Goal: Task Accomplishment & Management: Use online tool/utility

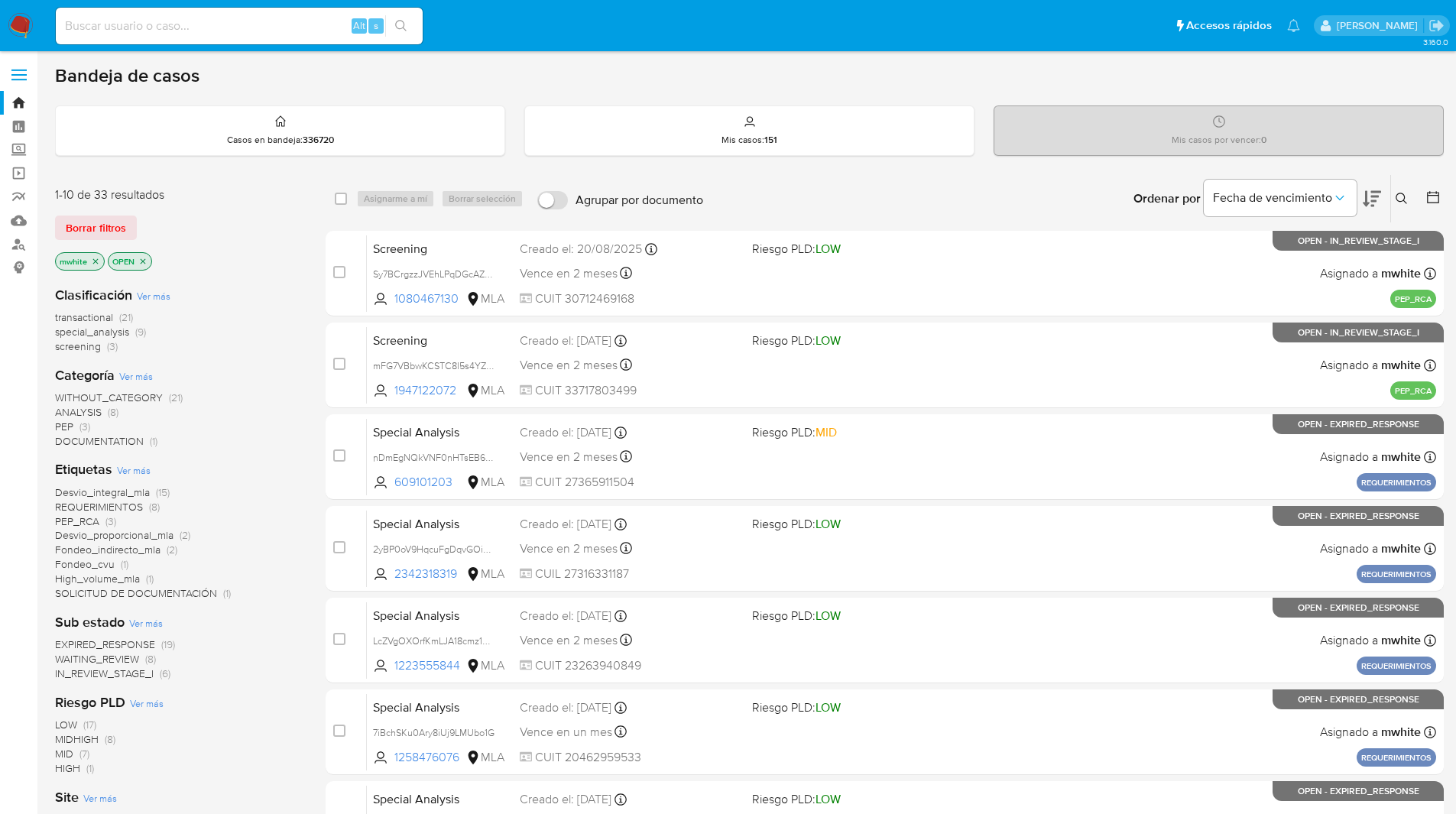
click at [137, 3] on nav "Pausado Ver notificaciones Alt s Accesos rápidos Presiona las siguientes teclas…" at bounding box center [728, 25] width 1456 height 51
click at [162, 26] on input at bounding box center [239, 26] width 367 height 20
paste input "typnnVcjdIAOmrbw1IYmaVUR"
type input "typnnVcjdIAOmrbw1IYmaVUR"
click at [634, 30] on ul "Pausado Ver notificaciones typnnVcjdIAOmrbw1IYmaVUR Alt s Accesos rápidos Presi…" at bounding box center [677, 25] width 1259 height 39
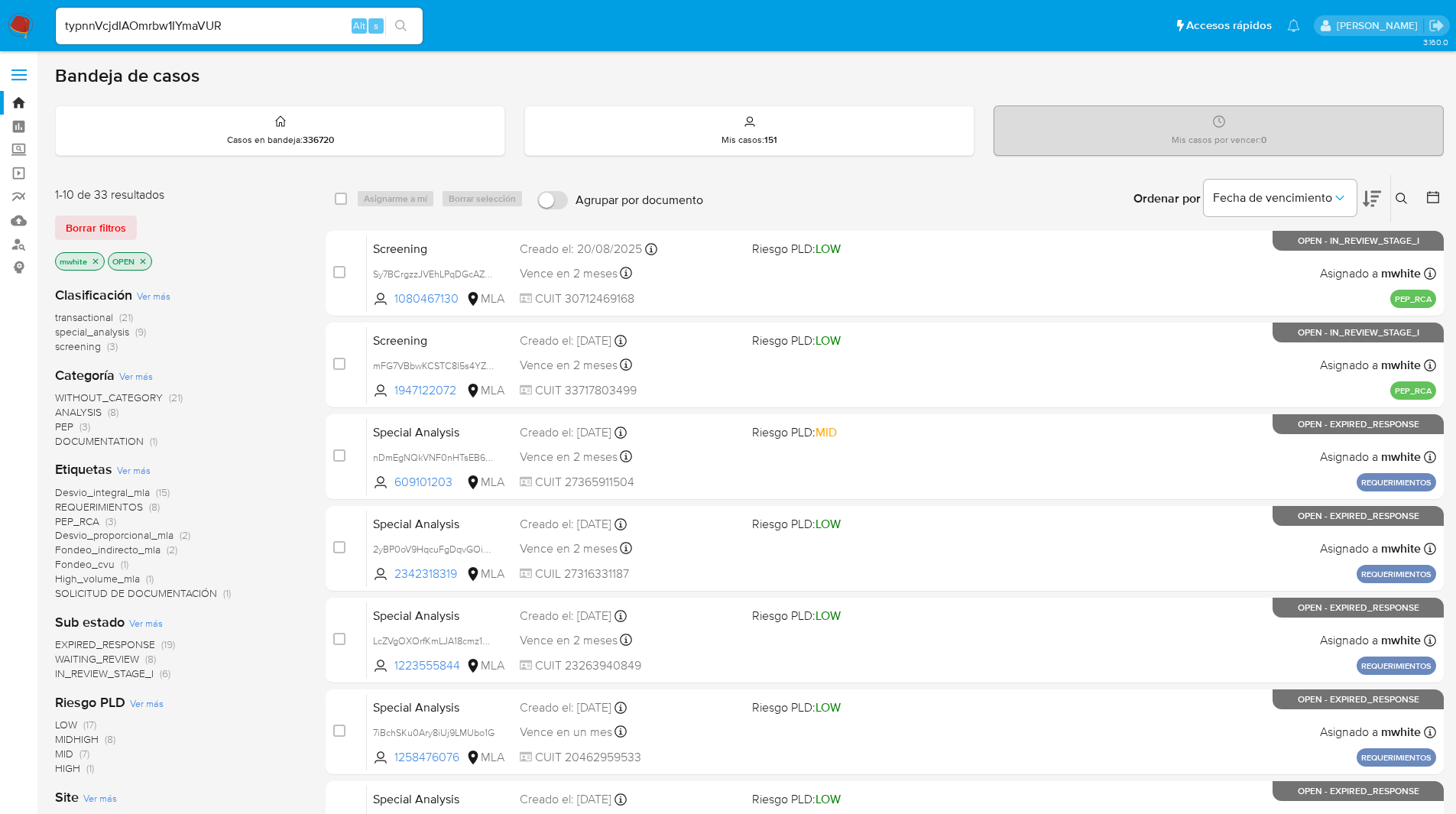
click at [301, 14] on div "typnnVcjdIAOmrbw1IYmaVUR Alt s" at bounding box center [239, 26] width 367 height 37
click at [286, 33] on input "typnnVcjdIAOmrbw1IYmaVUR" at bounding box center [239, 26] width 367 height 20
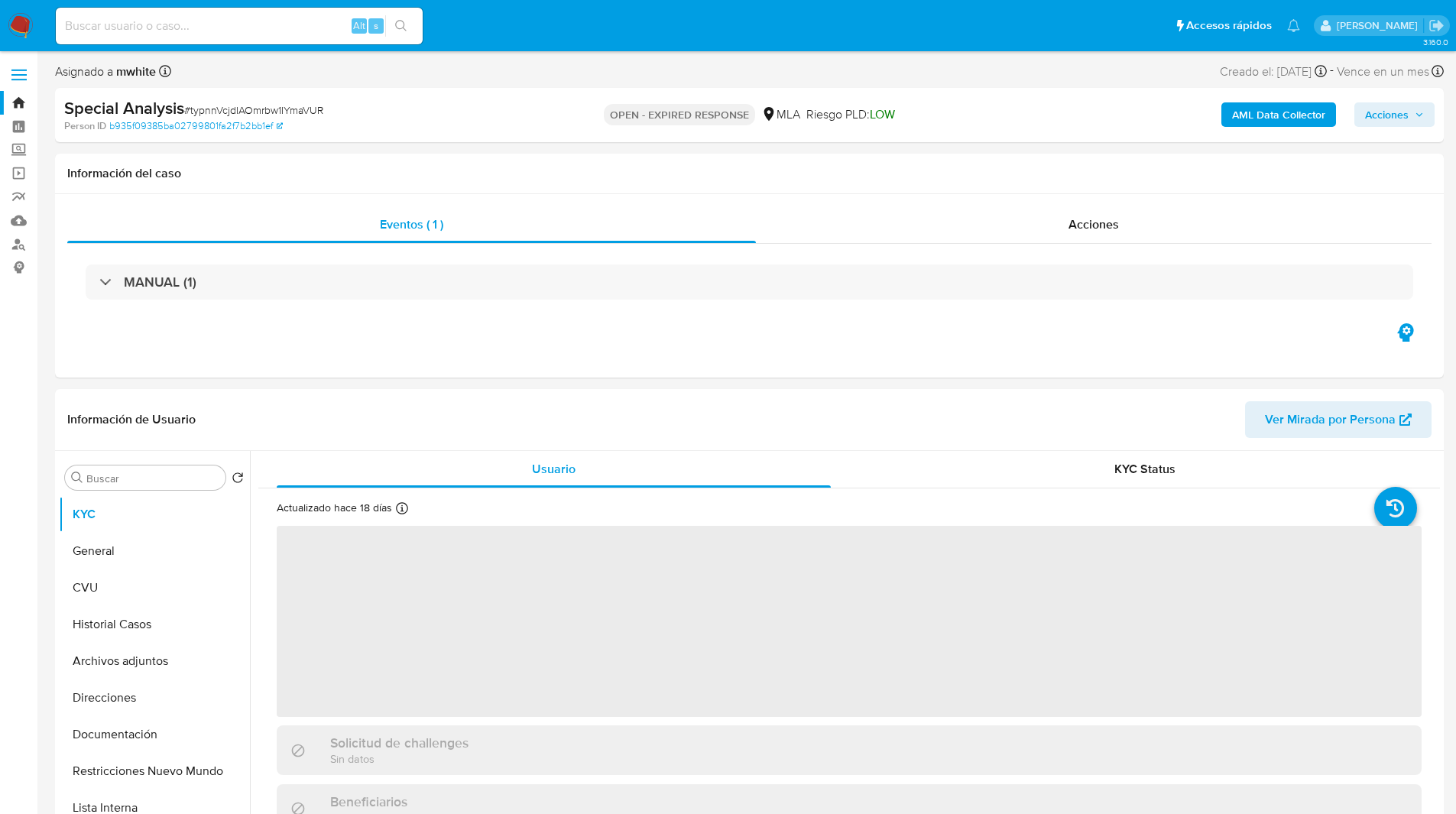
select select "10"
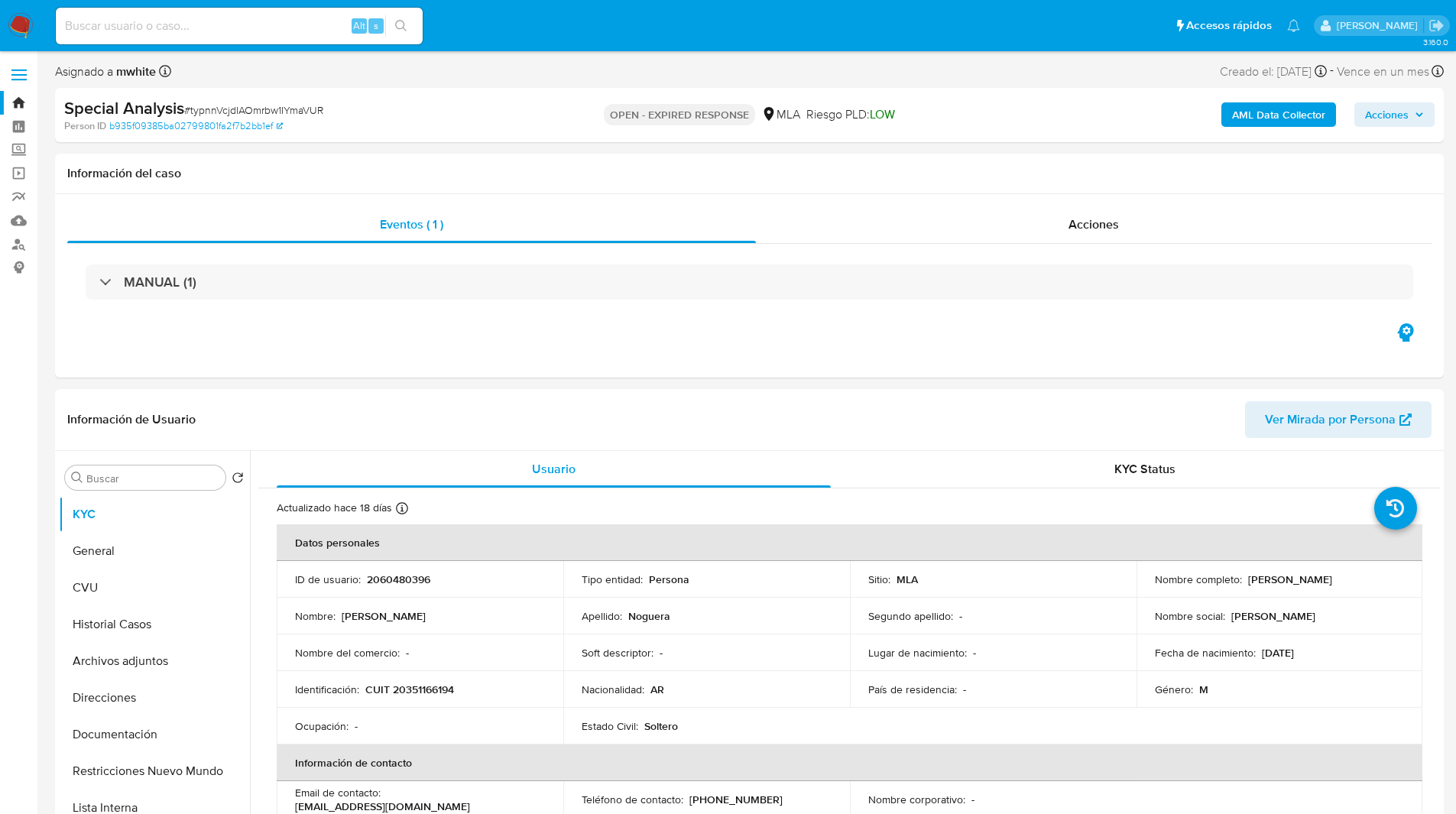
click at [441, 30] on ul "Pausado Ver notificaciones Alt s Accesos rápidos Presiona las siguientes teclas…" at bounding box center [677, 25] width 1259 height 39
click at [502, 9] on ul "Pausado Ver notificaciones Alt s Accesos rápidos Presiona las siguientes teclas…" at bounding box center [677, 25] width 1259 height 39
click at [521, 21] on ul "Pausado Ver notificaciones Alt s Accesos rápidos Presiona las siguientes teclas…" at bounding box center [677, 25] width 1259 height 39
click at [639, 31] on ul "Pausado Ver notificaciones Alt s Accesos rápidos Presiona las siguientes teclas…" at bounding box center [677, 25] width 1259 height 39
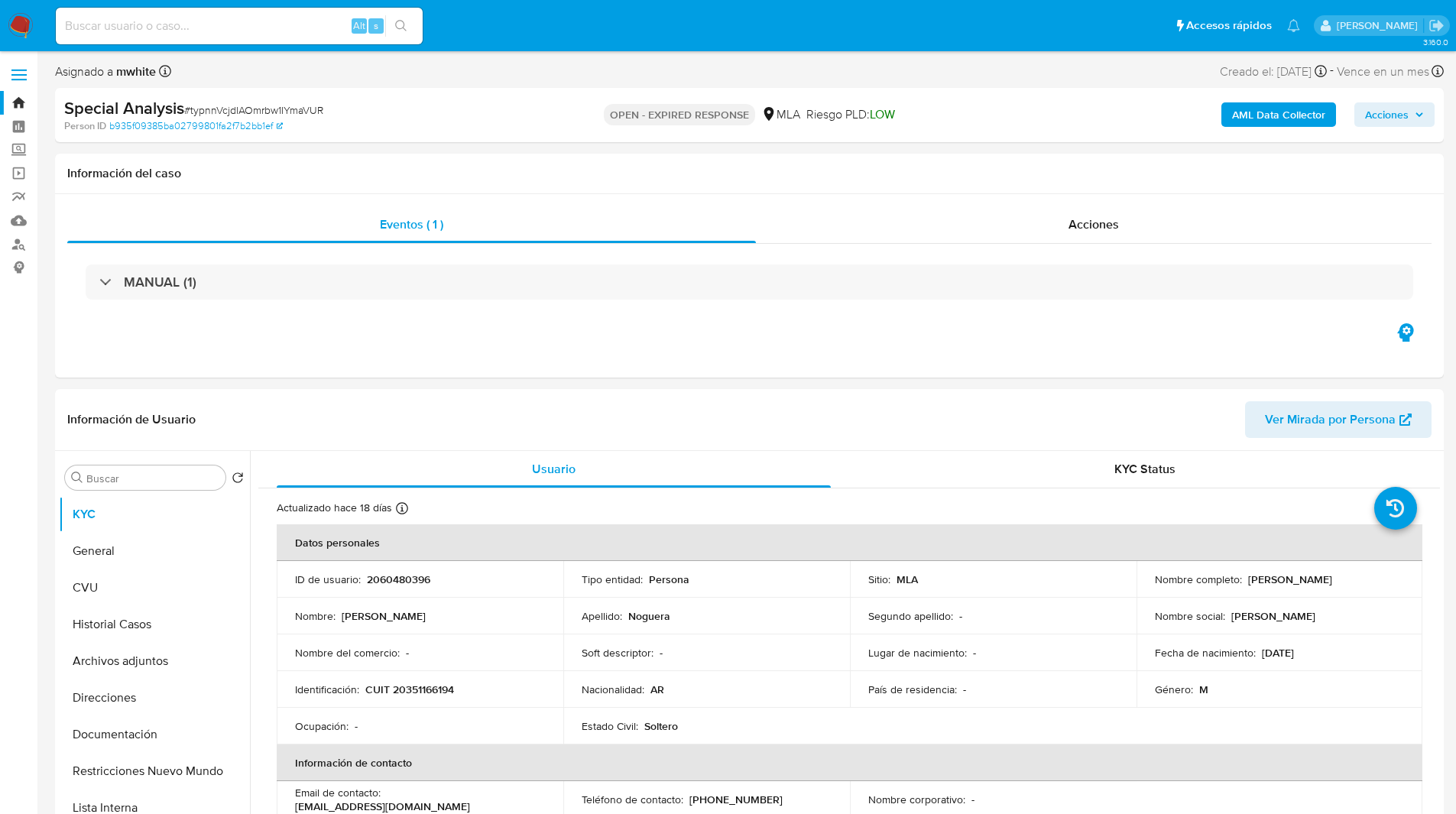
click at [653, 29] on ul "Pausado Ver notificaciones Alt s Accesos rápidos Presiona las siguientes teclas…" at bounding box center [677, 25] width 1259 height 39
click at [733, 37] on ul "Pausado Ver notificaciones Alt s Accesos rápidos Presiona las siguientes teclas…" at bounding box center [677, 25] width 1259 height 39
click at [728, 34] on ul "Pausado Ver notificaciones Alt s Accesos rápidos Presiona las siguientes teclas…" at bounding box center [677, 25] width 1259 height 39
click at [719, 48] on nav "Pausado Ver notificaciones Alt s Accesos rápidos Presiona las siguientes teclas…" at bounding box center [728, 25] width 1456 height 51
click at [1014, 191] on div "Información del caso" at bounding box center [749, 173] width 1388 height 40
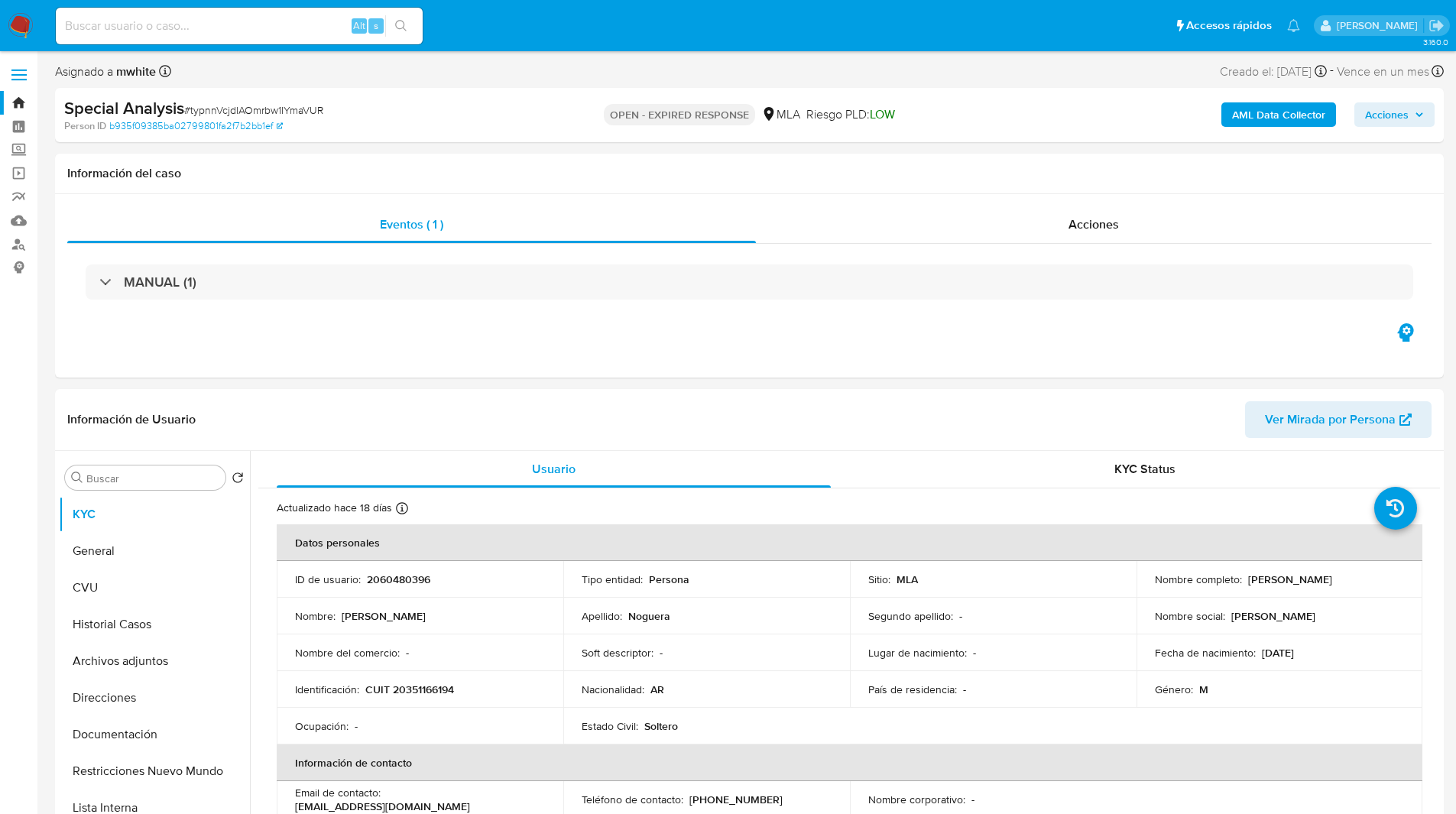
click at [850, 111] on span "Riesgo PLD: LOW" at bounding box center [851, 115] width 89 height 17
click at [843, 136] on div "Special Analysis # typnnVcjdIAOmrbw1IYmaVUR Person ID b935f09385ba02799801fa2f7…" at bounding box center [749, 115] width 1388 height 54
click at [642, 25] on ul "Pausado Ver notificaciones Alt s Accesos rápidos Presiona las siguientes teclas…" at bounding box center [677, 25] width 1259 height 39
click at [650, 26] on ul "Pausado Ver notificaciones Alt s Accesos rápidos Presiona las siguientes teclas…" at bounding box center [677, 25] width 1259 height 39
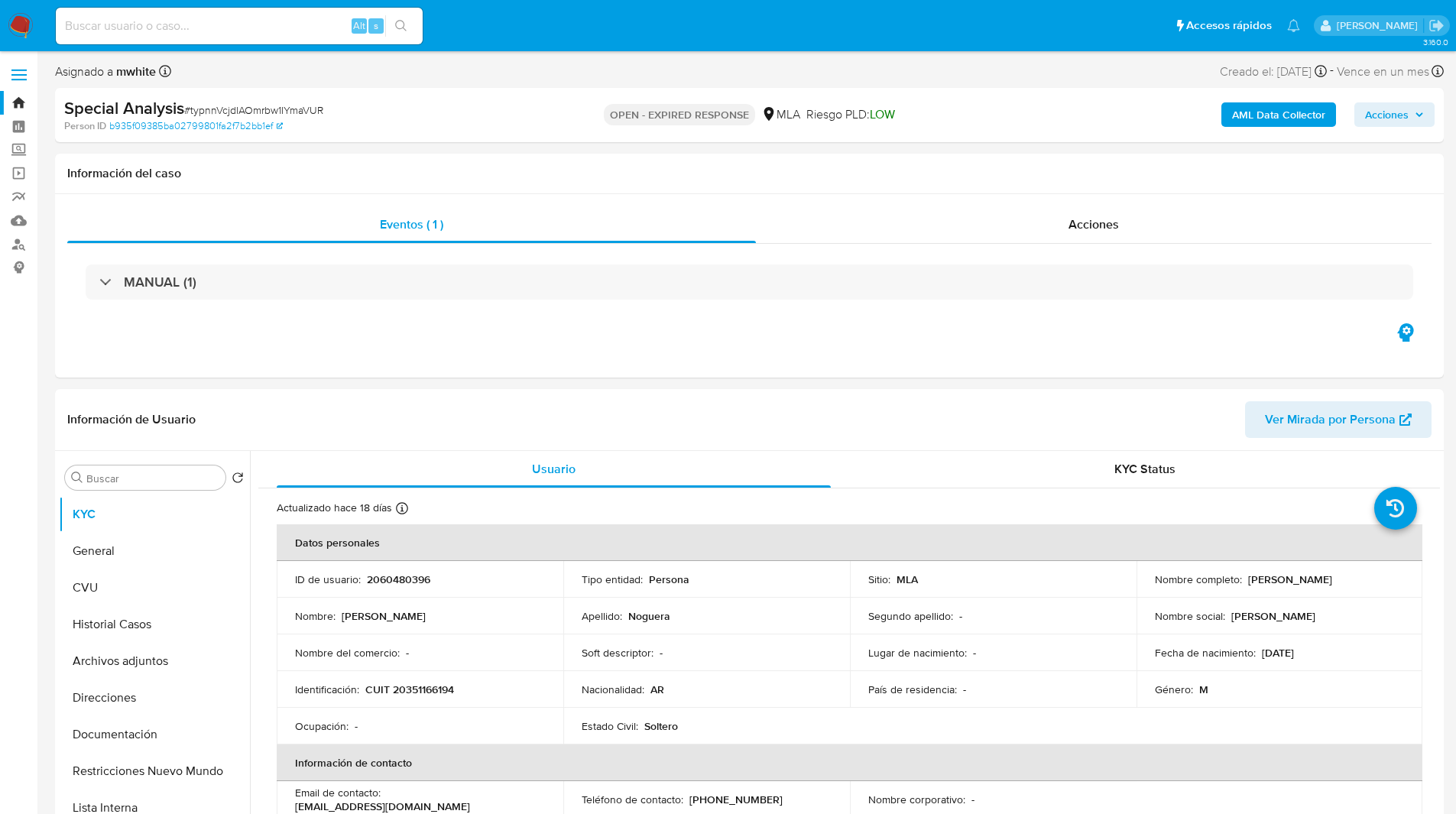
click at [650, 26] on ul "Pausado Ver notificaciones Alt s Accesos rápidos Presiona las siguientes teclas…" at bounding box center [677, 25] width 1259 height 39
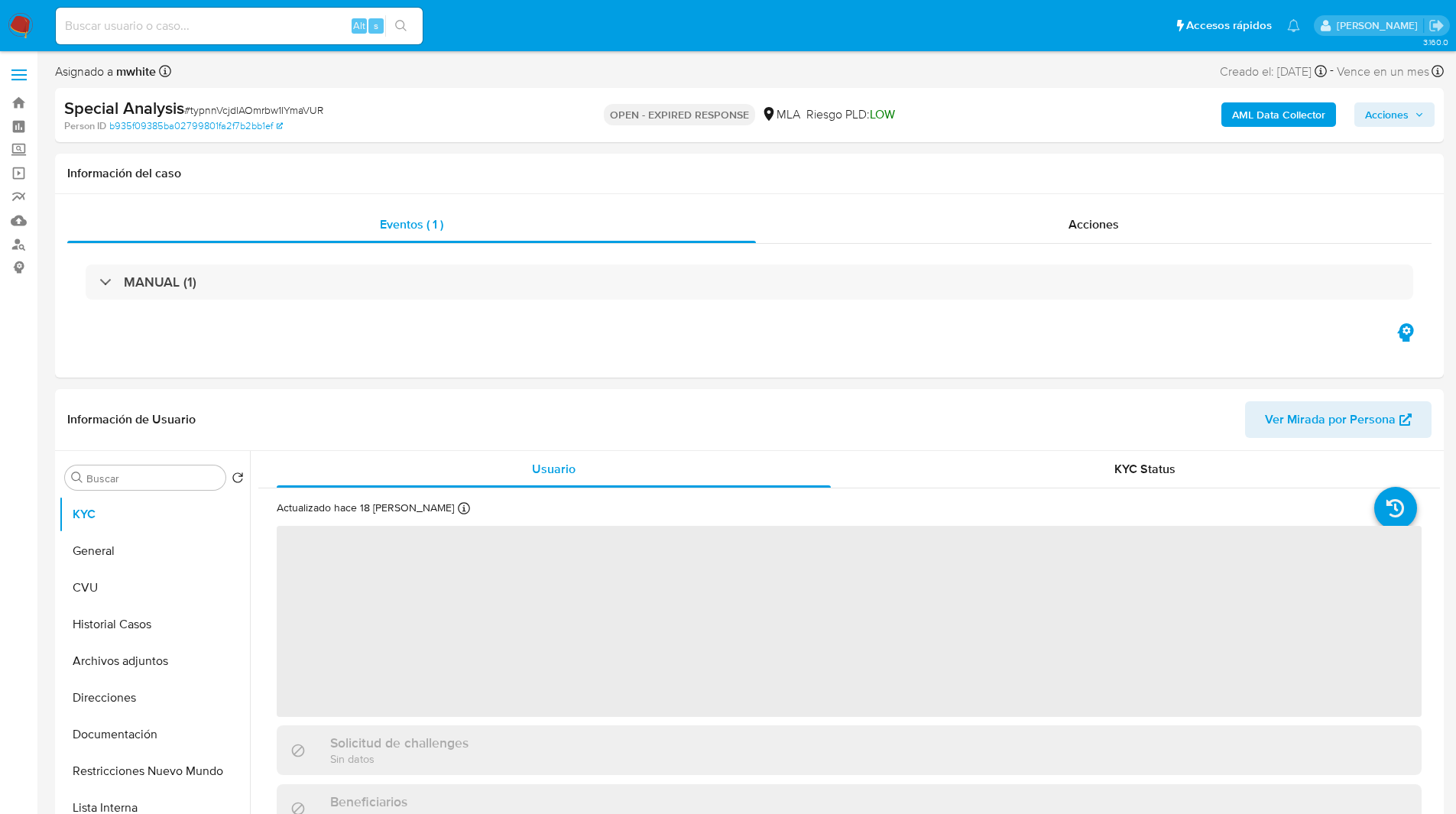
click at [546, 22] on ul "Pausado Ver notificaciones Alt s Accesos rápidos Presiona las siguientes teclas…" at bounding box center [677, 25] width 1259 height 39
select select "10"
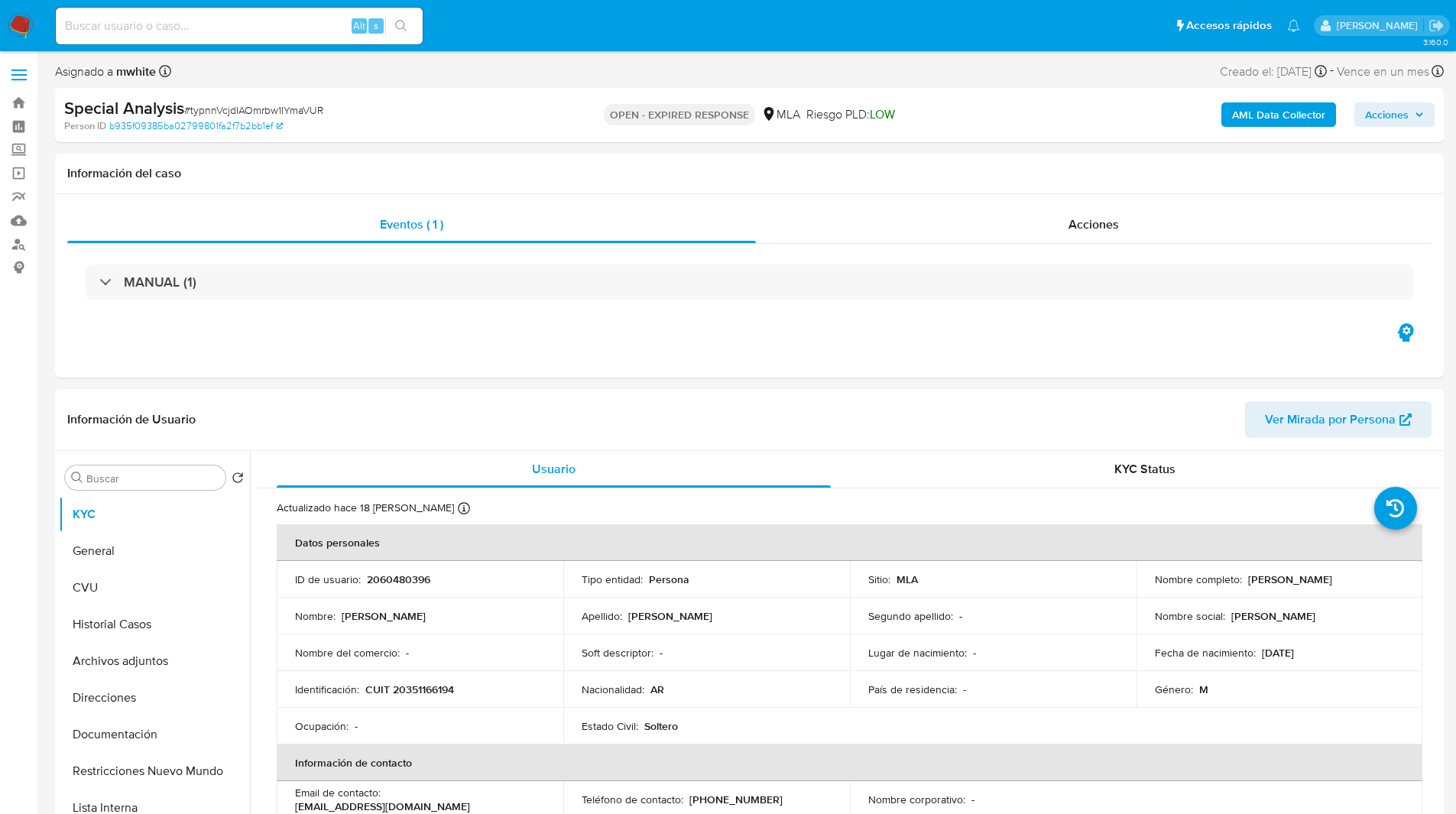
click at [538, 24] on ul "Pausado Ver notificaciones Alt s Accesos rápidos Presiona las siguientes teclas…" at bounding box center [677, 25] width 1259 height 39
click at [555, 23] on ul "Pausado Ver notificaciones Alt s Accesos rápidos Presiona las siguientes teclas…" at bounding box center [677, 25] width 1259 height 39
click at [476, 13] on ul "Pausado Ver notificaciones Alt s Accesos rápidos Presiona las siguientes teclas…" at bounding box center [677, 25] width 1259 height 39
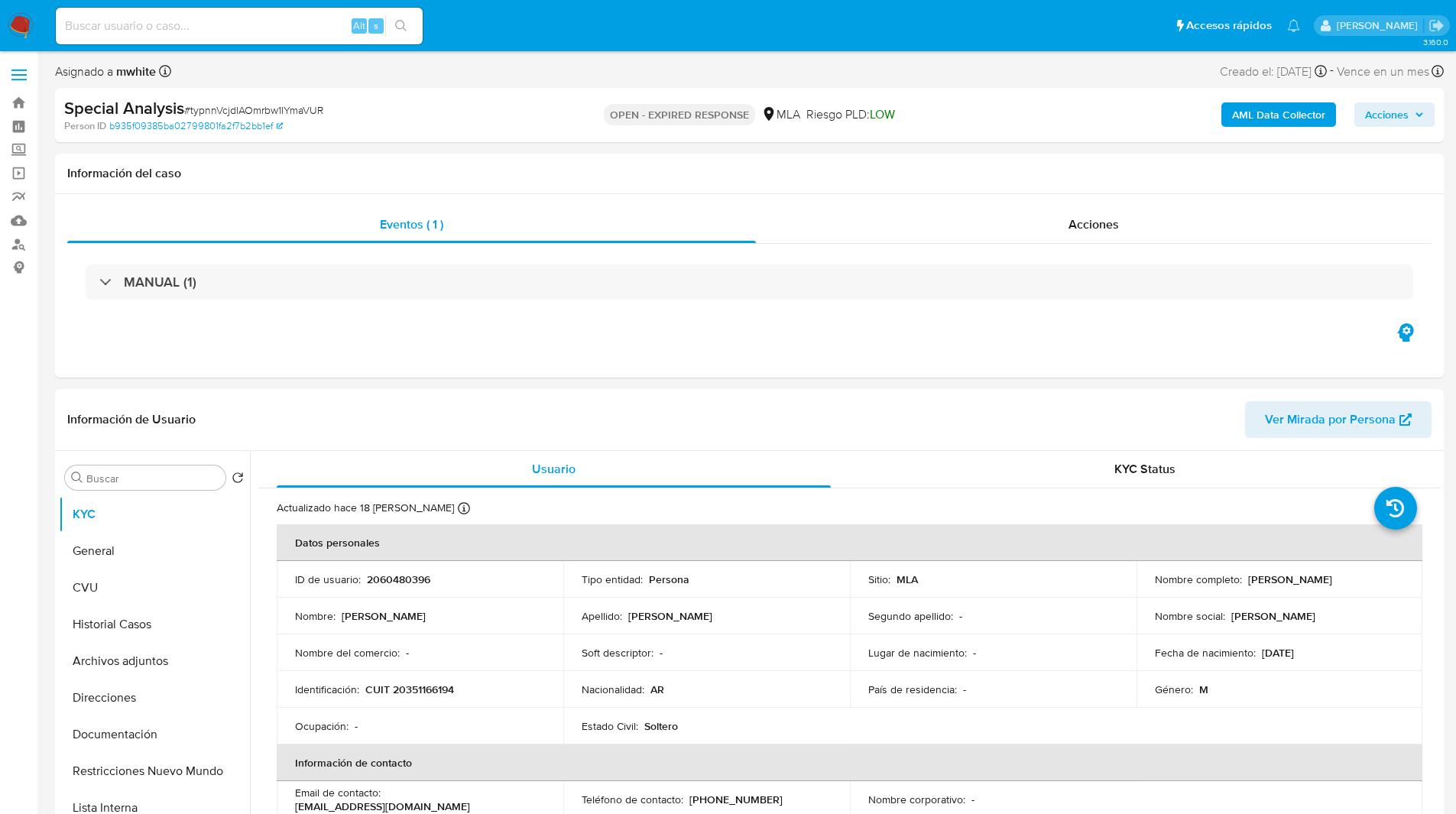
click at [562, 22] on ul "Pausado Ver notificaciones Alt s Accesos rápidos Presiona las siguientes teclas…" at bounding box center [677, 25] width 1259 height 39
click at [656, 24] on ul "Pausado Ver notificaciones Alt s Accesos rápidos Presiona las siguientes teclas…" at bounding box center [677, 25] width 1259 height 39
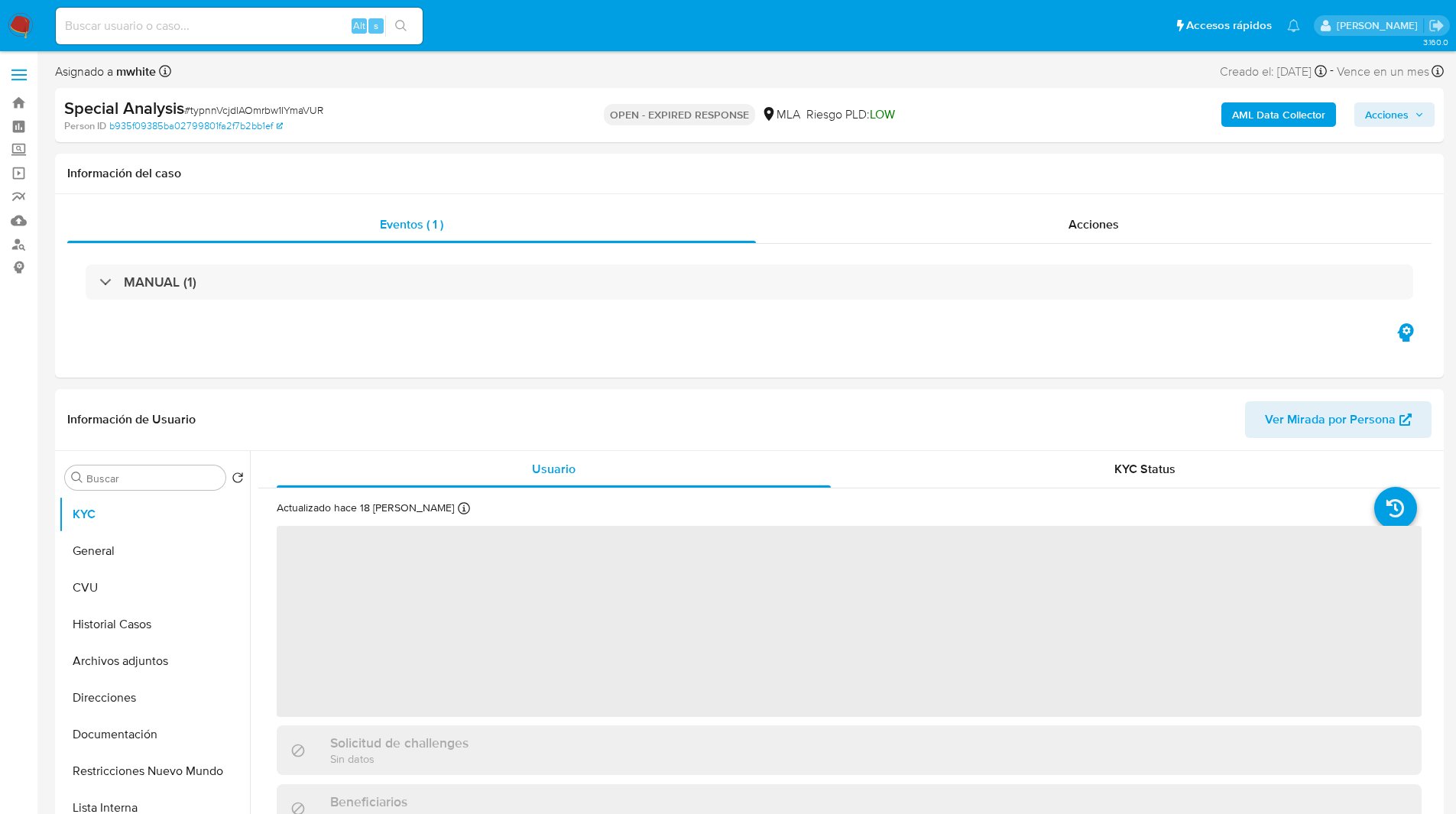
select select "10"
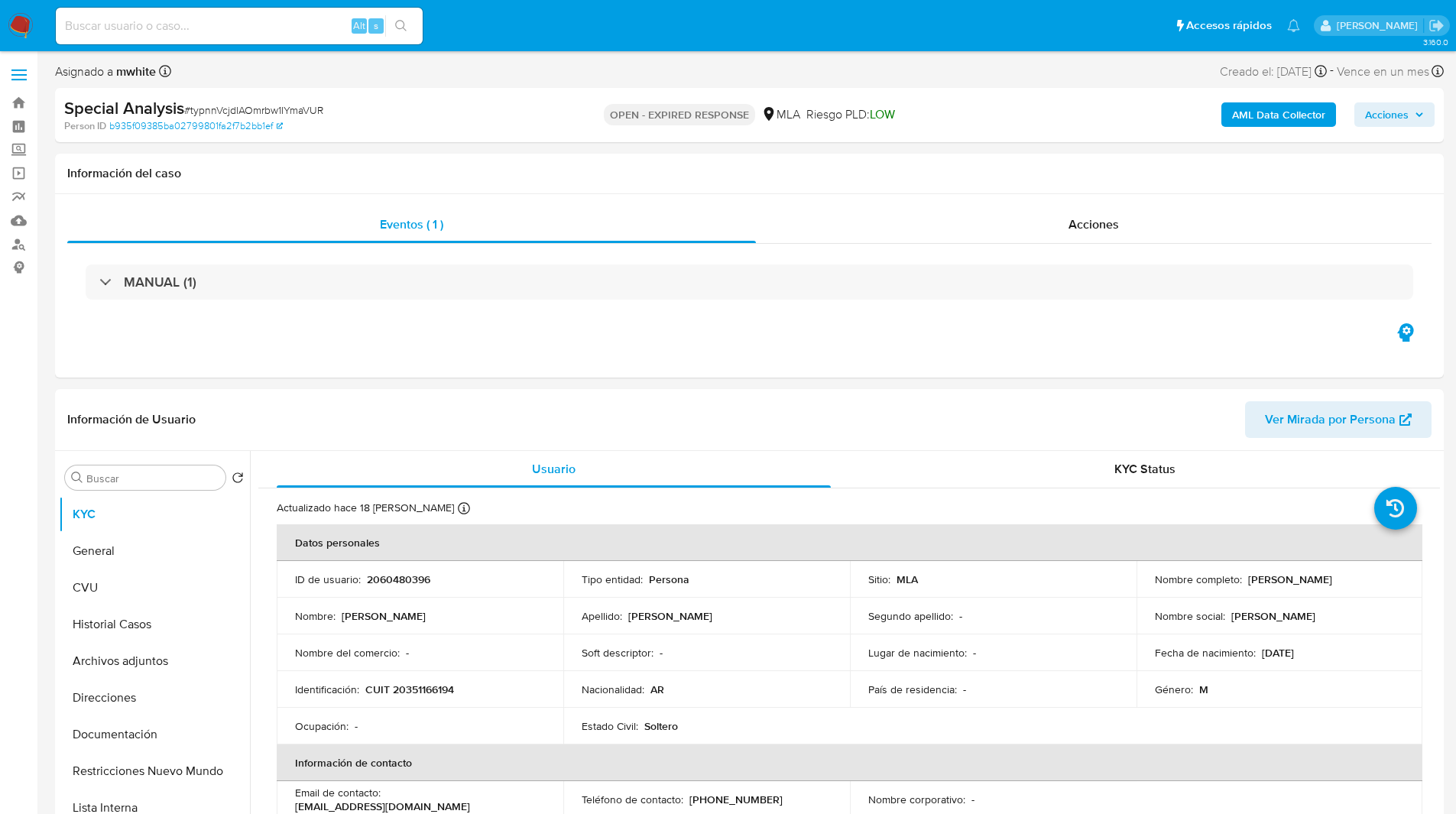
click at [770, 33] on ul "Pausado Ver notificaciones Alt s Accesos rápidos Presiona las siguientes teclas…" at bounding box center [677, 25] width 1259 height 39
click at [726, 30] on ul "Pausado Ver notificaciones Alt s Accesos rápidos Presiona las siguientes teclas…" at bounding box center [677, 25] width 1259 height 39
click at [641, 44] on ul "Pausado Ver notificaciones Alt s Accesos rápidos Presiona las siguientes teclas…" at bounding box center [677, 25] width 1259 height 39
click at [25, 23] on img at bounding box center [20, 26] width 26 height 26
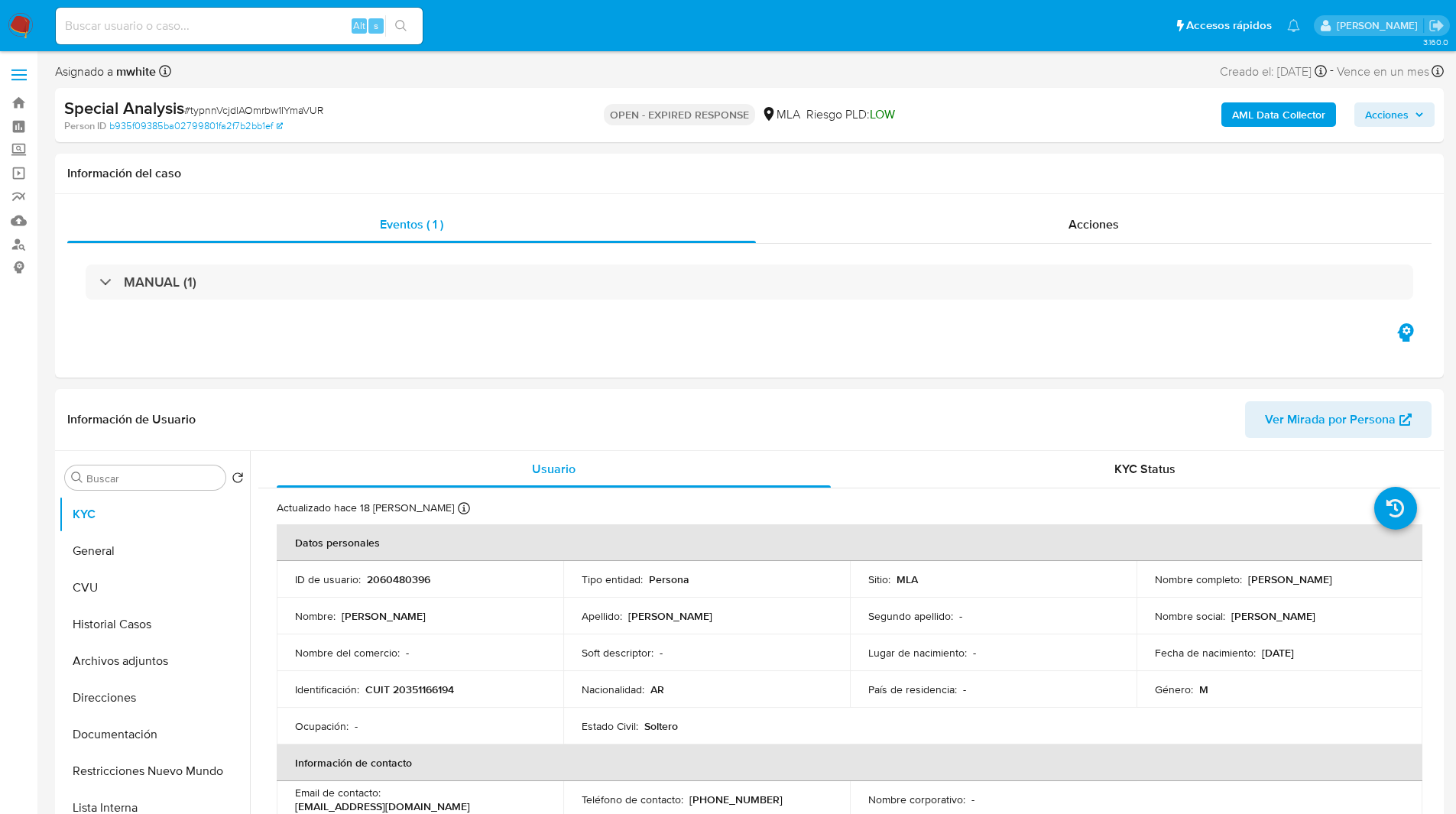
click at [25, 23] on img at bounding box center [20, 26] width 26 height 26
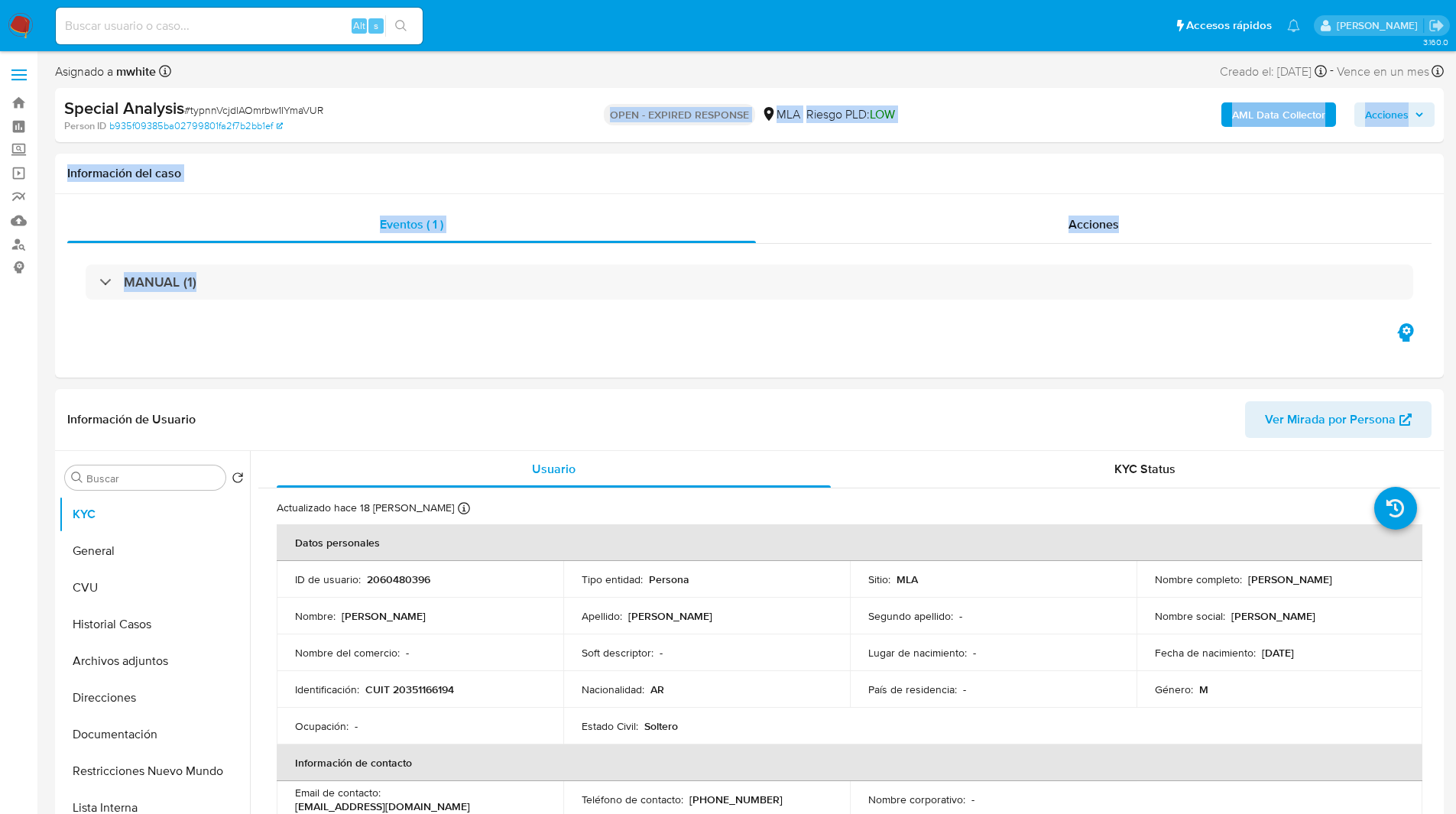
drag, startPoint x: 443, startPoint y: 346, endPoint x: 507, endPoint y: 76, distance: 277.5
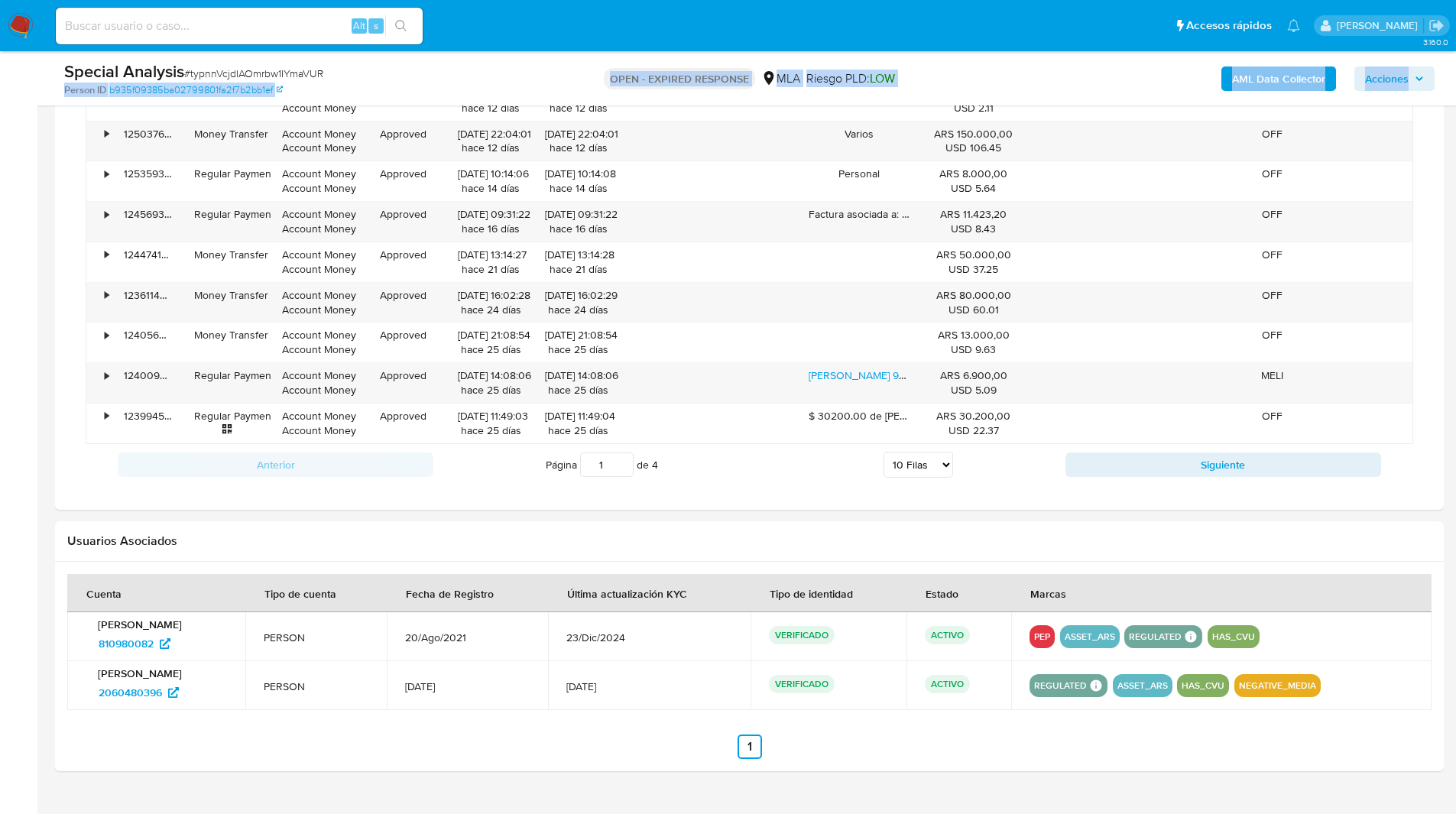
scroll to position [1245, 0]
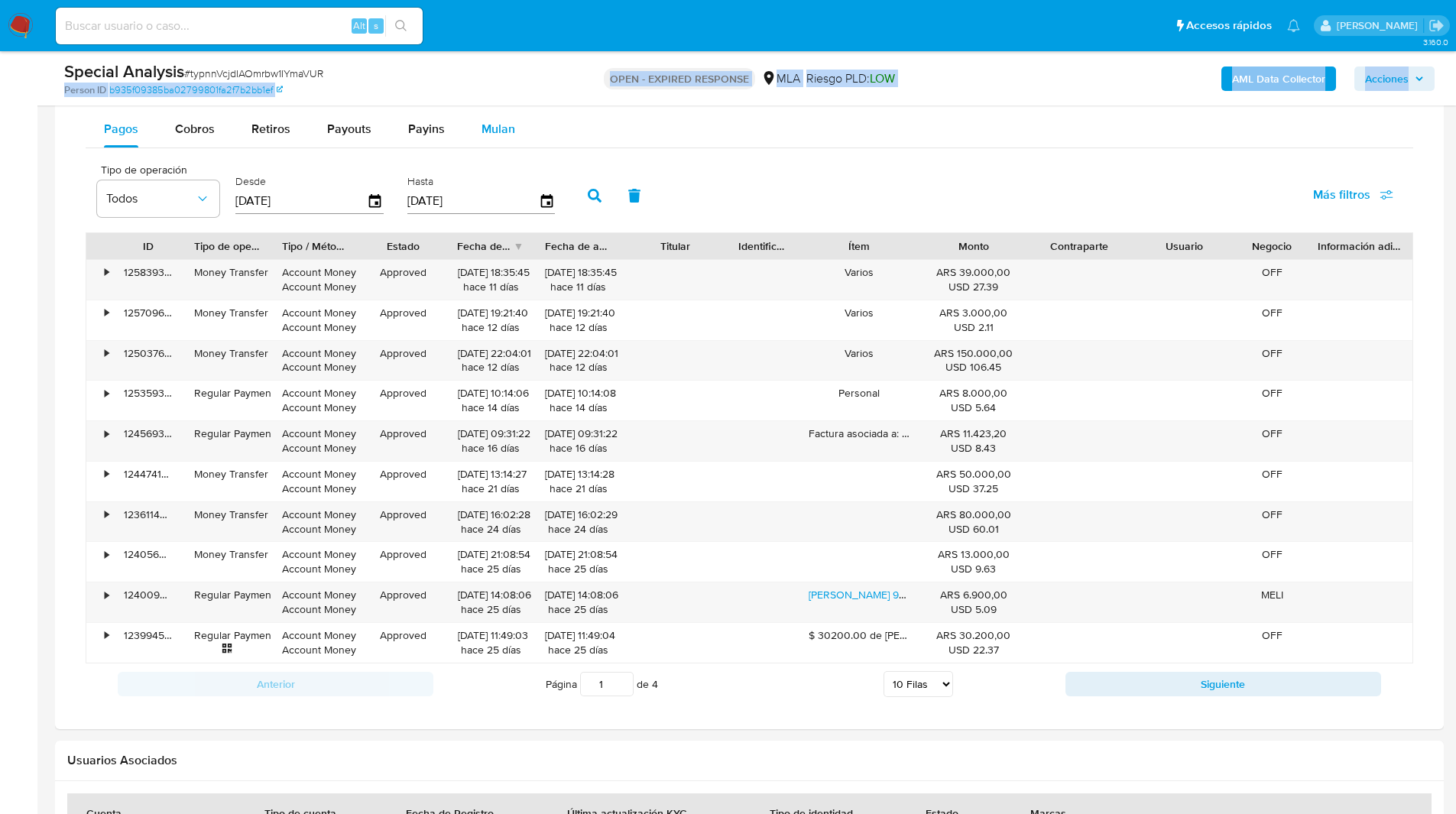
click at [517, 135] on button "Mulan" at bounding box center [498, 129] width 70 height 37
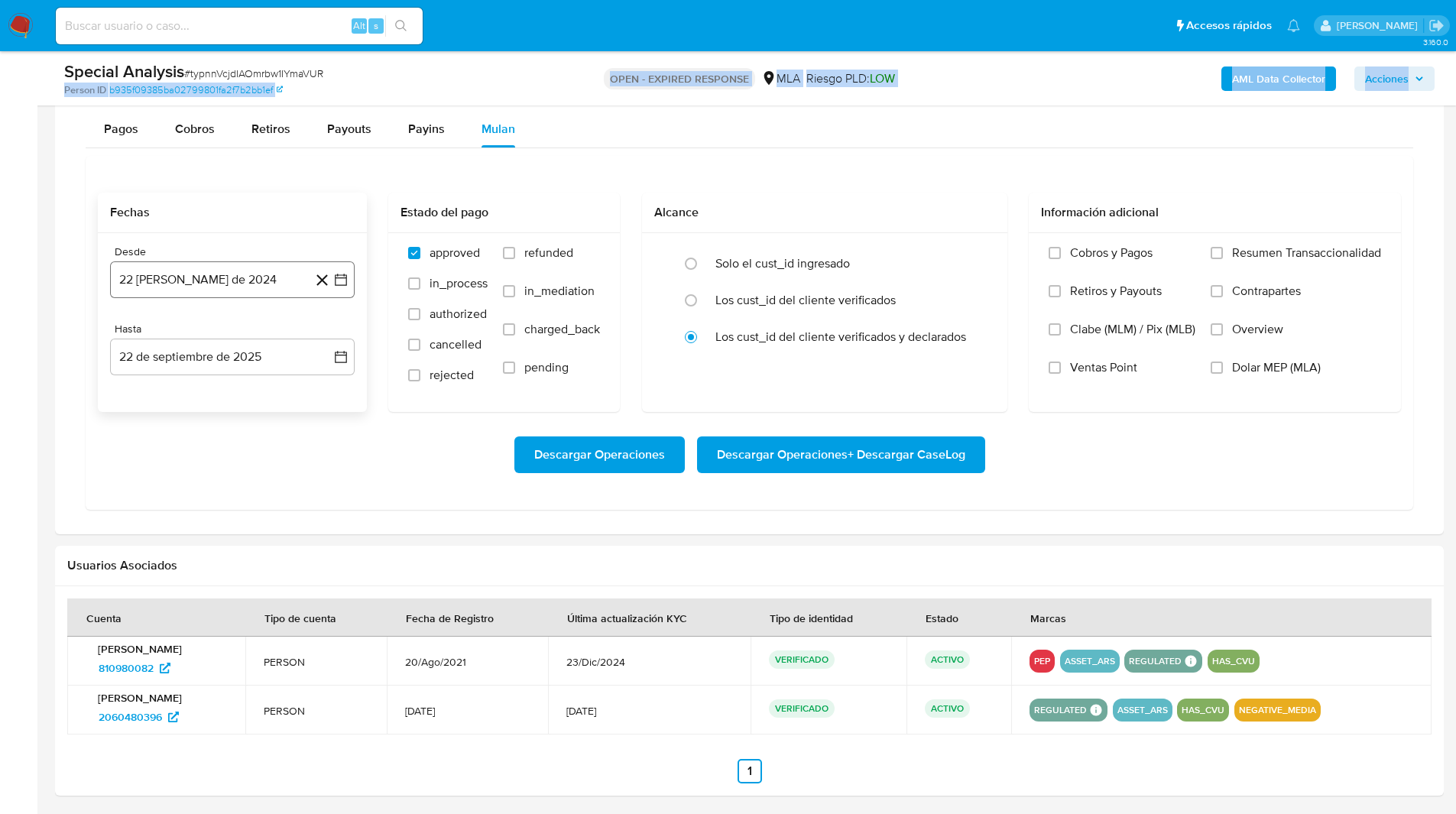
click at [162, 273] on button "22 de agosto de 2024" at bounding box center [232, 280] width 244 height 37
click at [319, 337] on icon "Mes siguiente" at bounding box center [327, 335] width 18 height 18
click at [313, 389] on button "1" at bounding box center [323, 391] width 24 height 24
click at [138, 361] on button "22 de septiembre de 2025" at bounding box center [232, 357] width 244 height 37
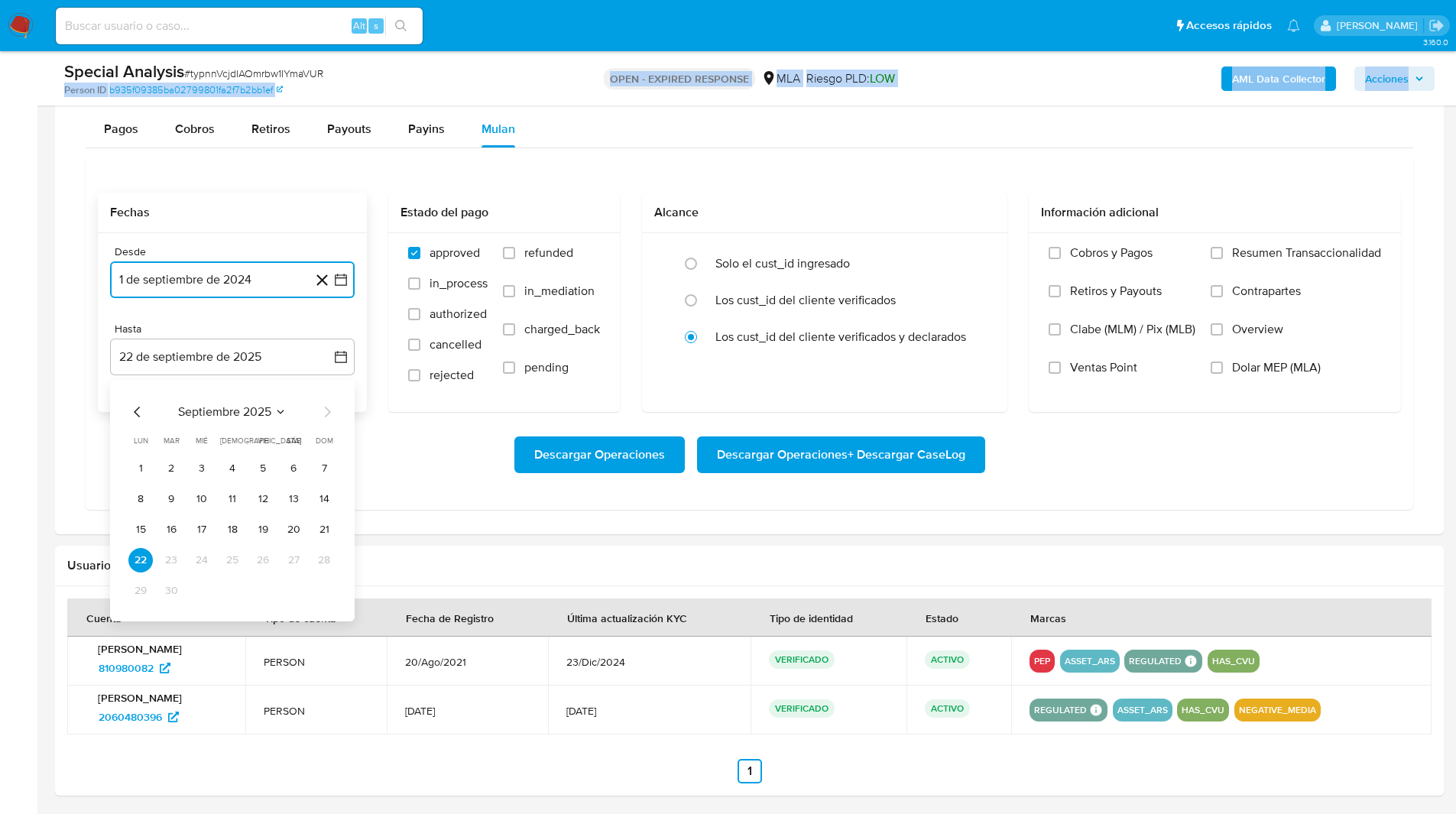
click at [134, 409] on icon "Mes anterior" at bounding box center [137, 412] width 18 height 18
click at [321, 589] on button "31" at bounding box center [323, 590] width 24 height 24
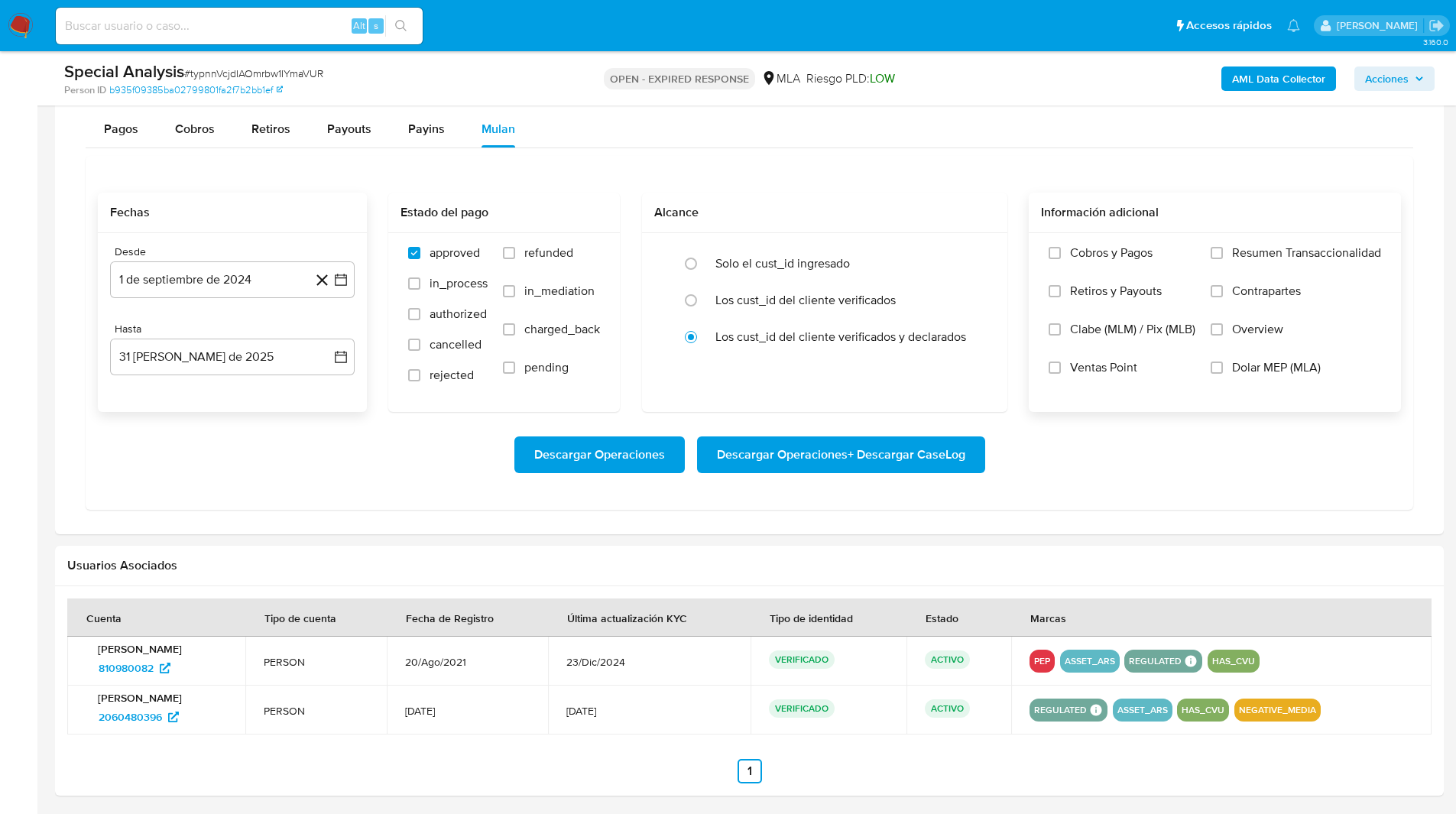
click at [1253, 369] on span "Dolar MEP (MLA)" at bounding box center [1276, 368] width 89 height 15
click at [1222, 369] on input "Dolar MEP (MLA)" at bounding box center [1217, 368] width 13 height 13
click at [843, 457] on span "Descargar Operaciones + Descargar CaseLog" at bounding box center [841, 455] width 249 height 33
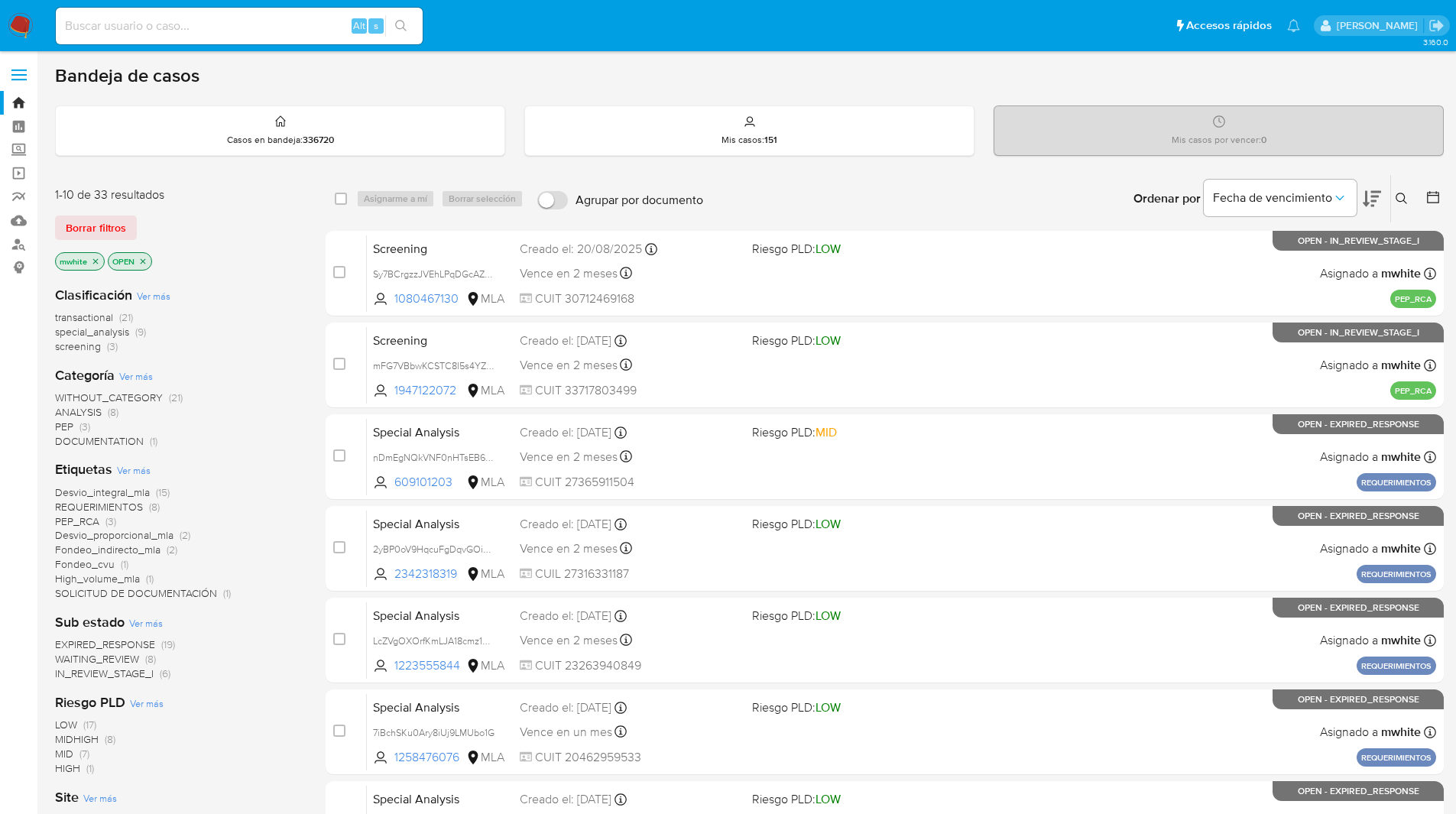
click at [241, 28] on input at bounding box center [239, 26] width 367 height 20
paste input "7iBchSKu0Ary8iUj9LMUbo1G"
type input "7iBchSKu0Ary8iUj9LMUbo1G"
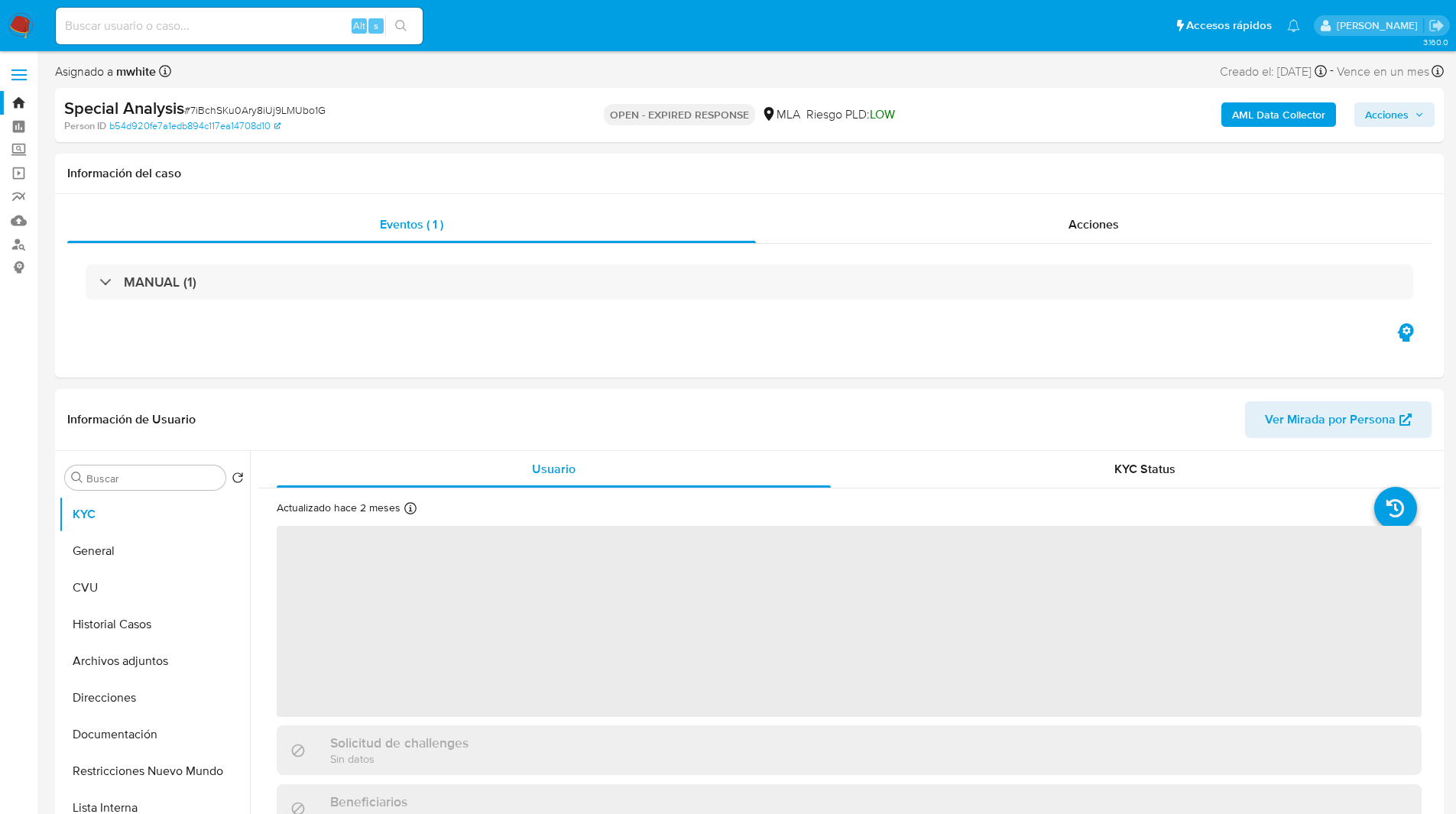
select select "10"
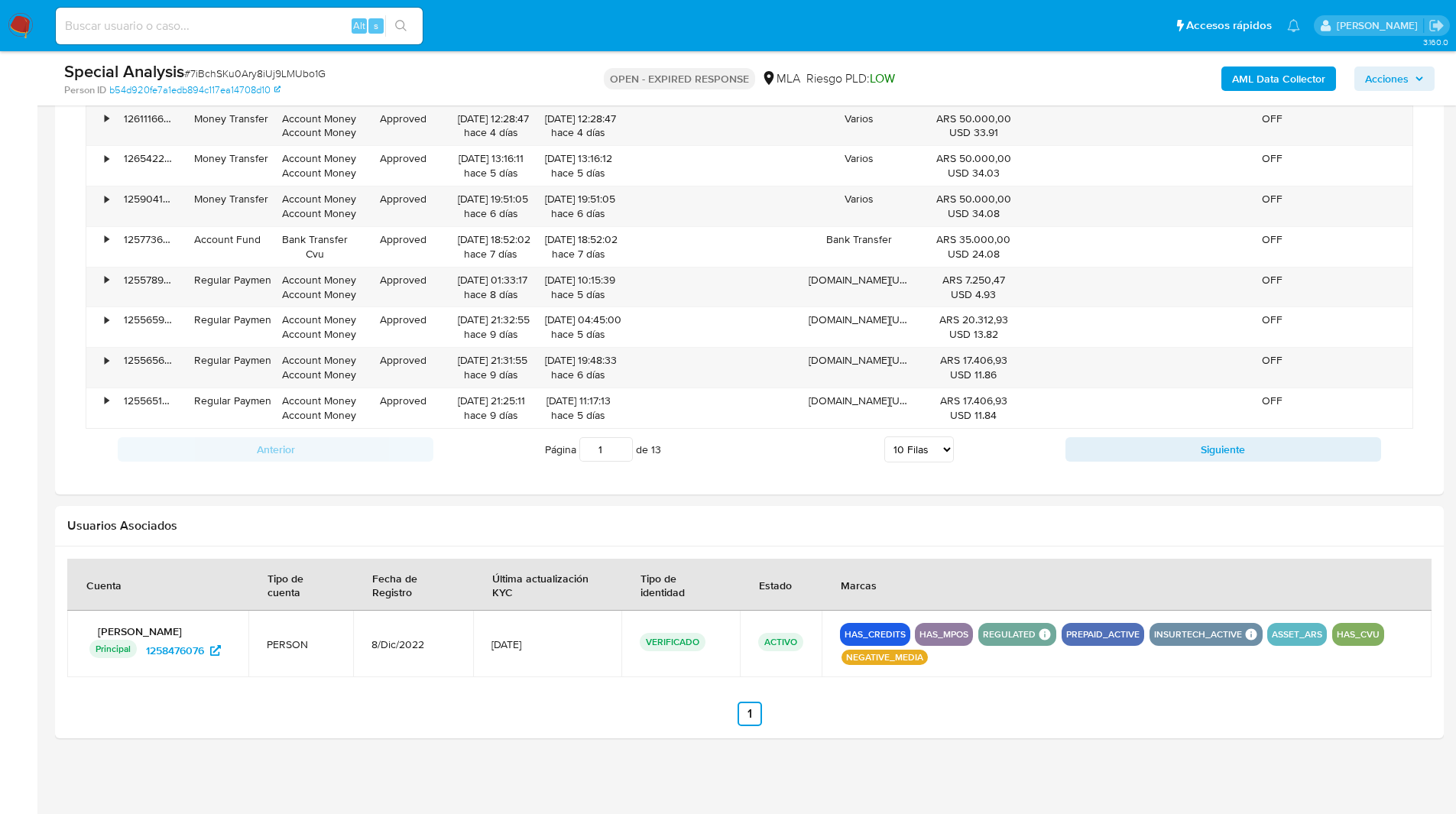
scroll to position [1141, 0]
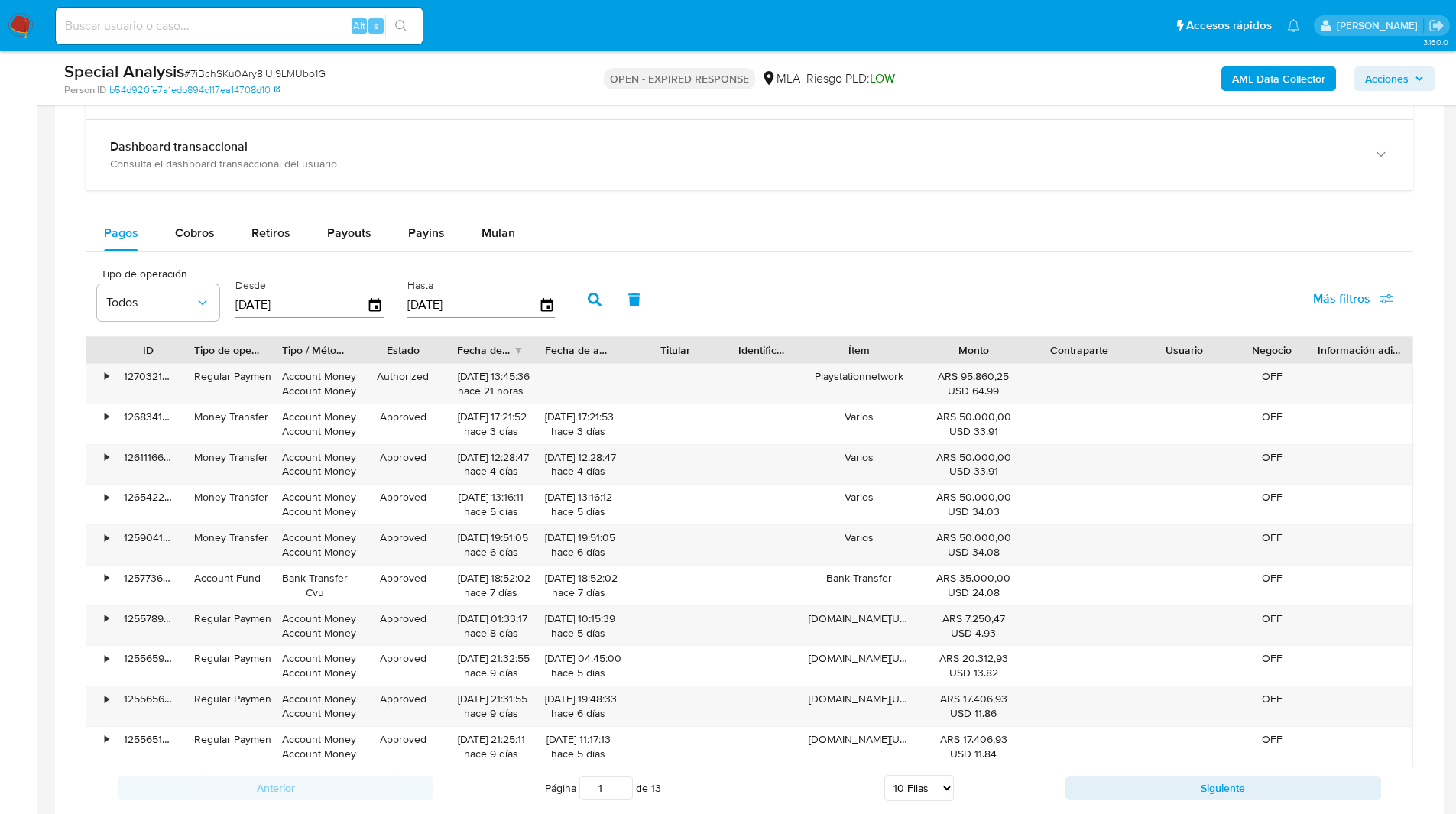
click at [879, 251] on div "Pagos Cobros Retiros Payouts Payins Mulan" at bounding box center [749, 233] width 1327 height 38
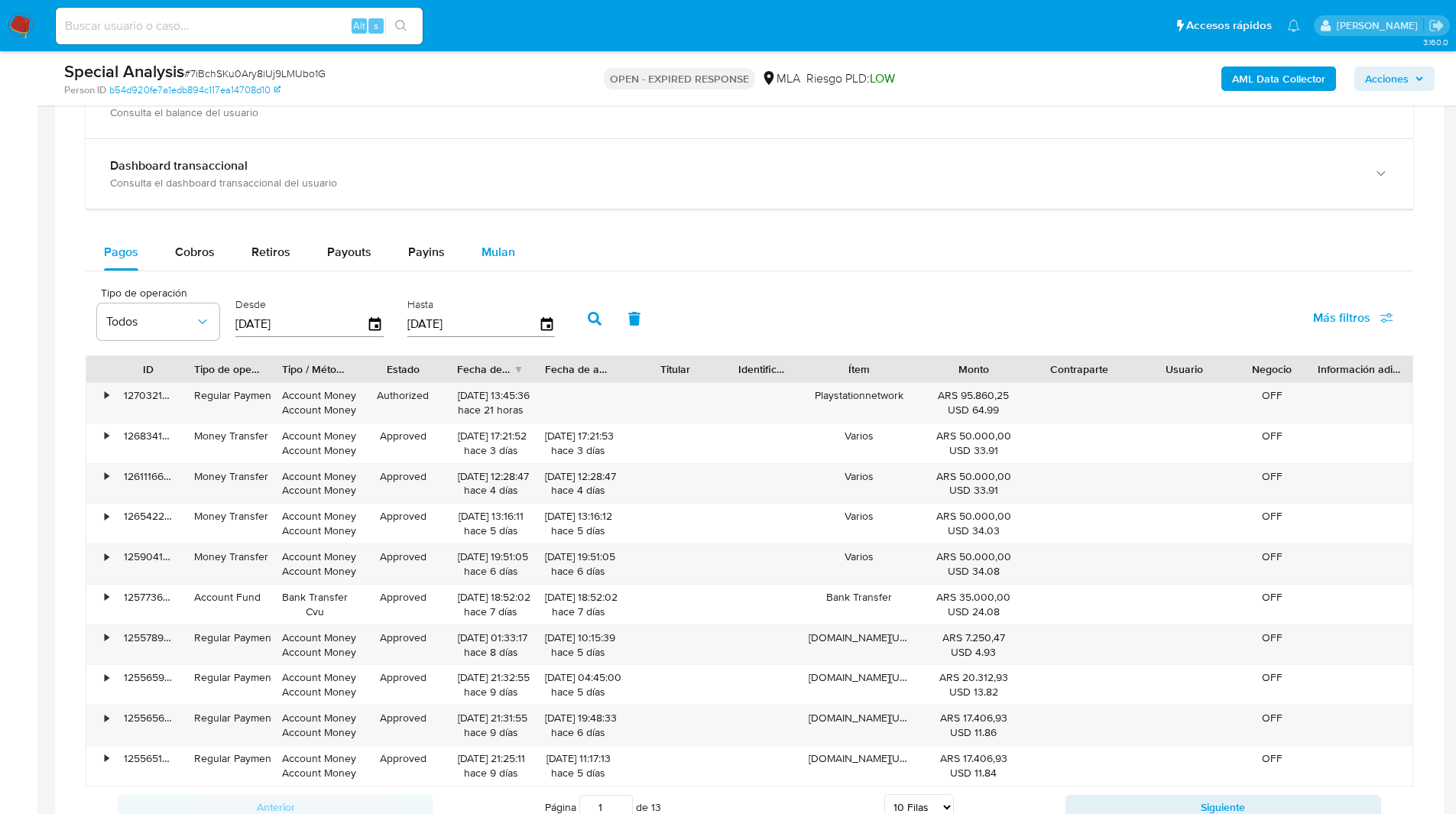
click at [495, 248] on span "Mulan" at bounding box center [498, 251] width 33 height 18
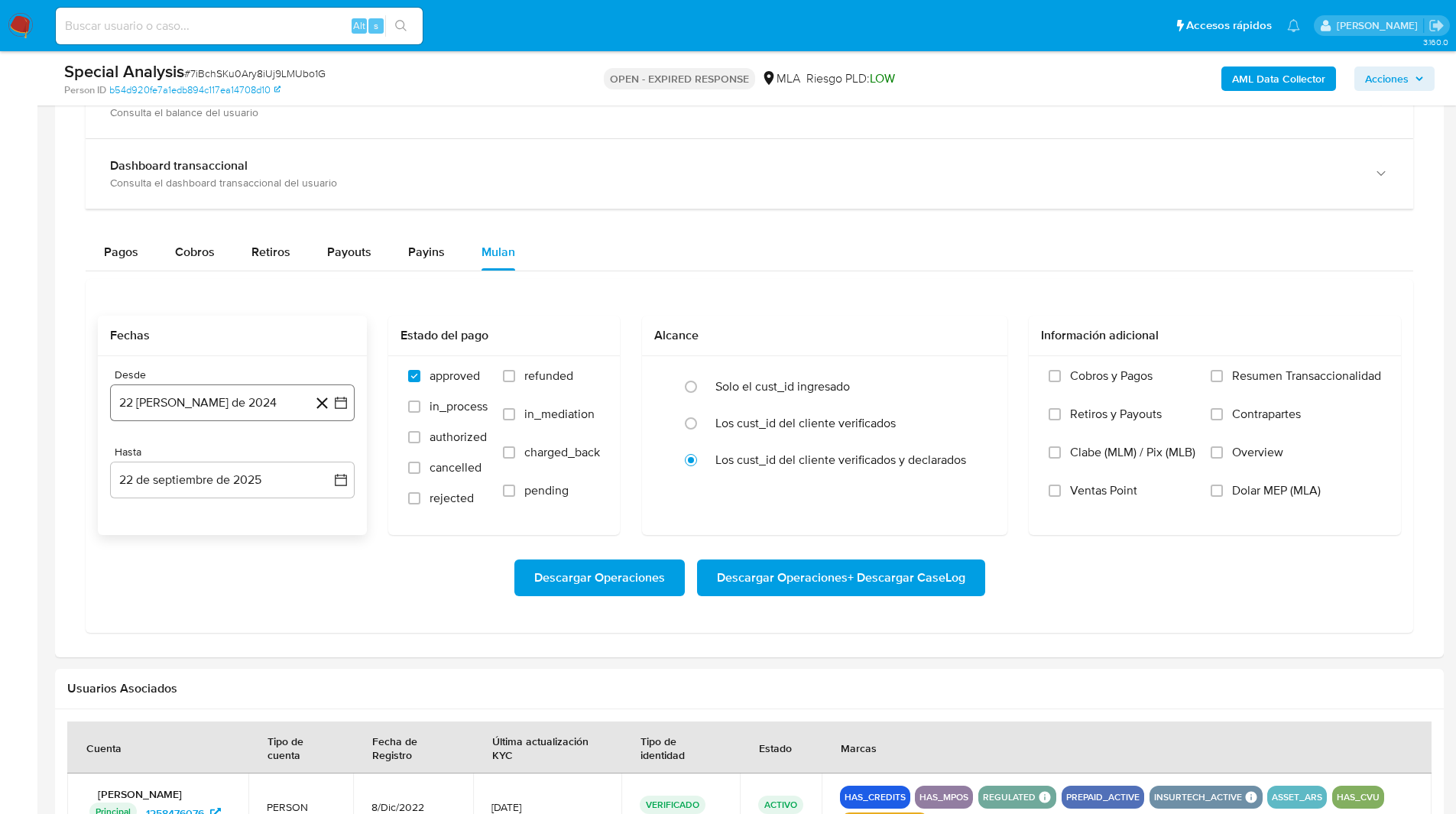
click at [230, 406] on button "[DATE]" at bounding box center [232, 403] width 244 height 37
click at [333, 449] on icon "Mes siguiente" at bounding box center [327, 458] width 18 height 18
click at [321, 518] on button "1" at bounding box center [323, 514] width 24 height 24
click at [188, 485] on button "22 de septiembre de 2025" at bounding box center [232, 480] width 244 height 37
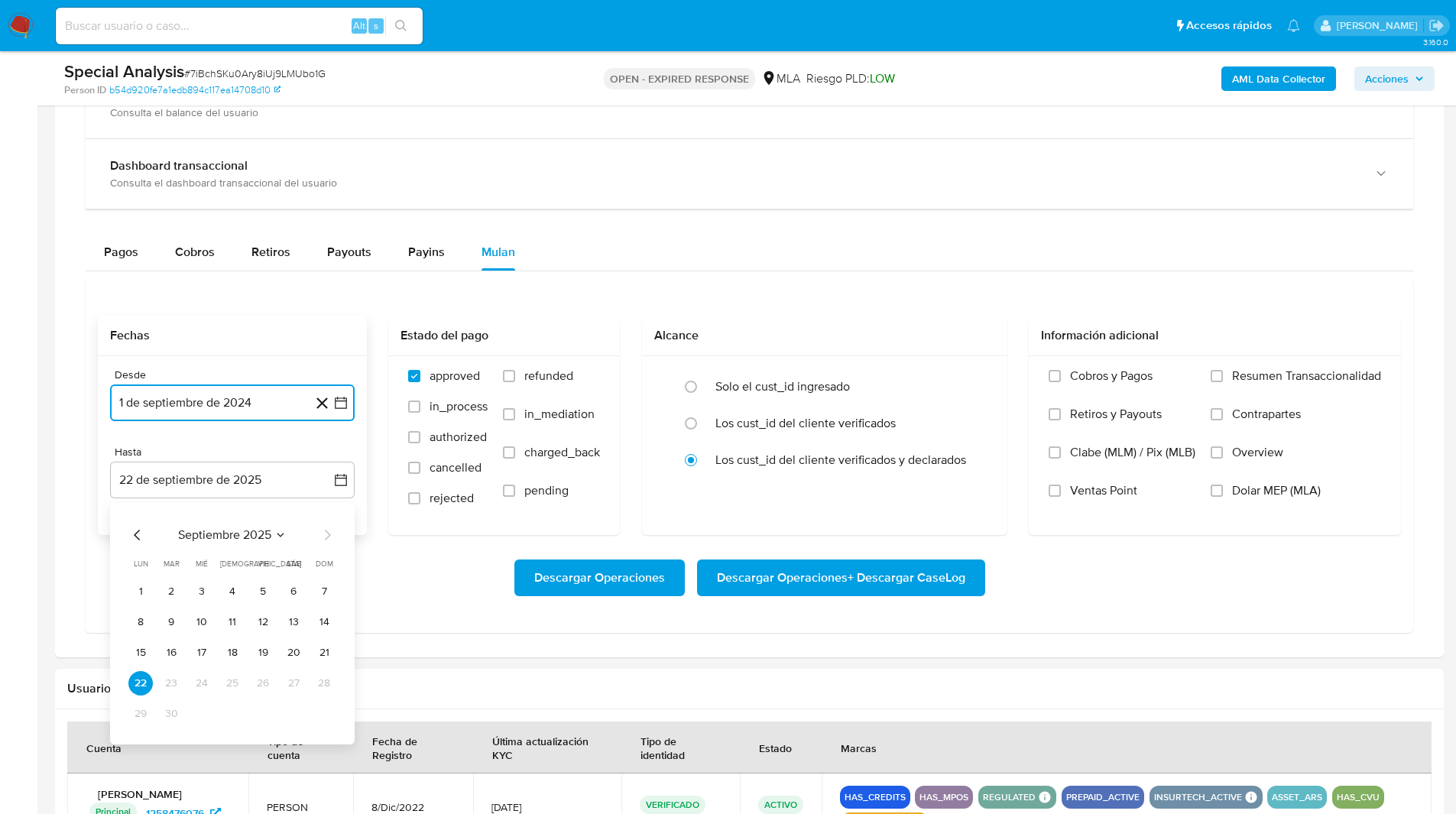
click at [141, 526] on icon "Mes anterior" at bounding box center [137, 535] width 18 height 18
click at [326, 715] on button "31" at bounding box center [323, 714] width 24 height 24
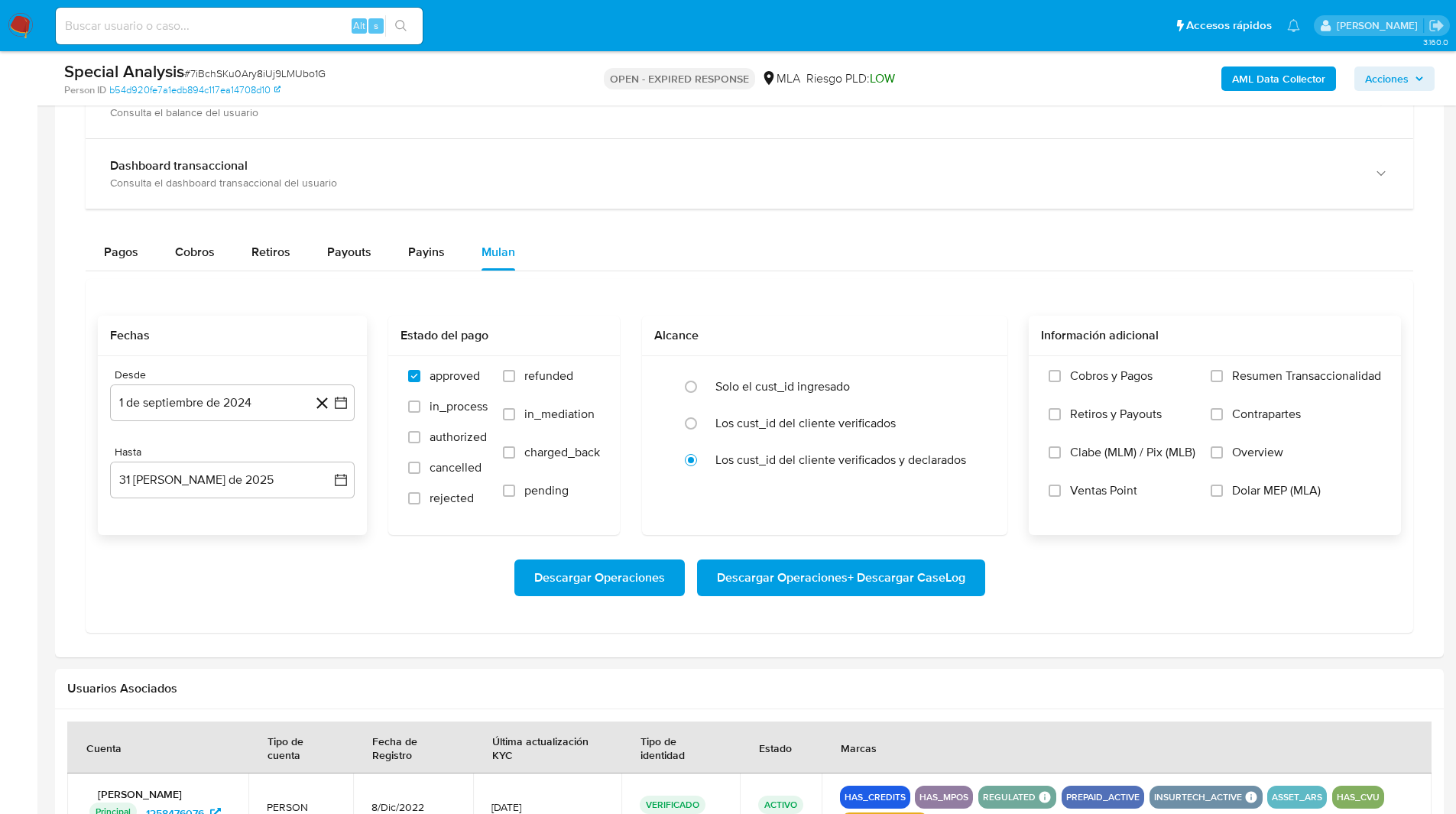
click at [1236, 489] on span "Dolar MEP (MLA)" at bounding box center [1276, 491] width 89 height 15
click at [1222, 489] on input "Dolar MEP (MLA)" at bounding box center [1217, 491] width 13 height 13
click at [836, 572] on span "Descargar Operaciones + Descargar CaseLog" at bounding box center [841, 578] width 249 height 33
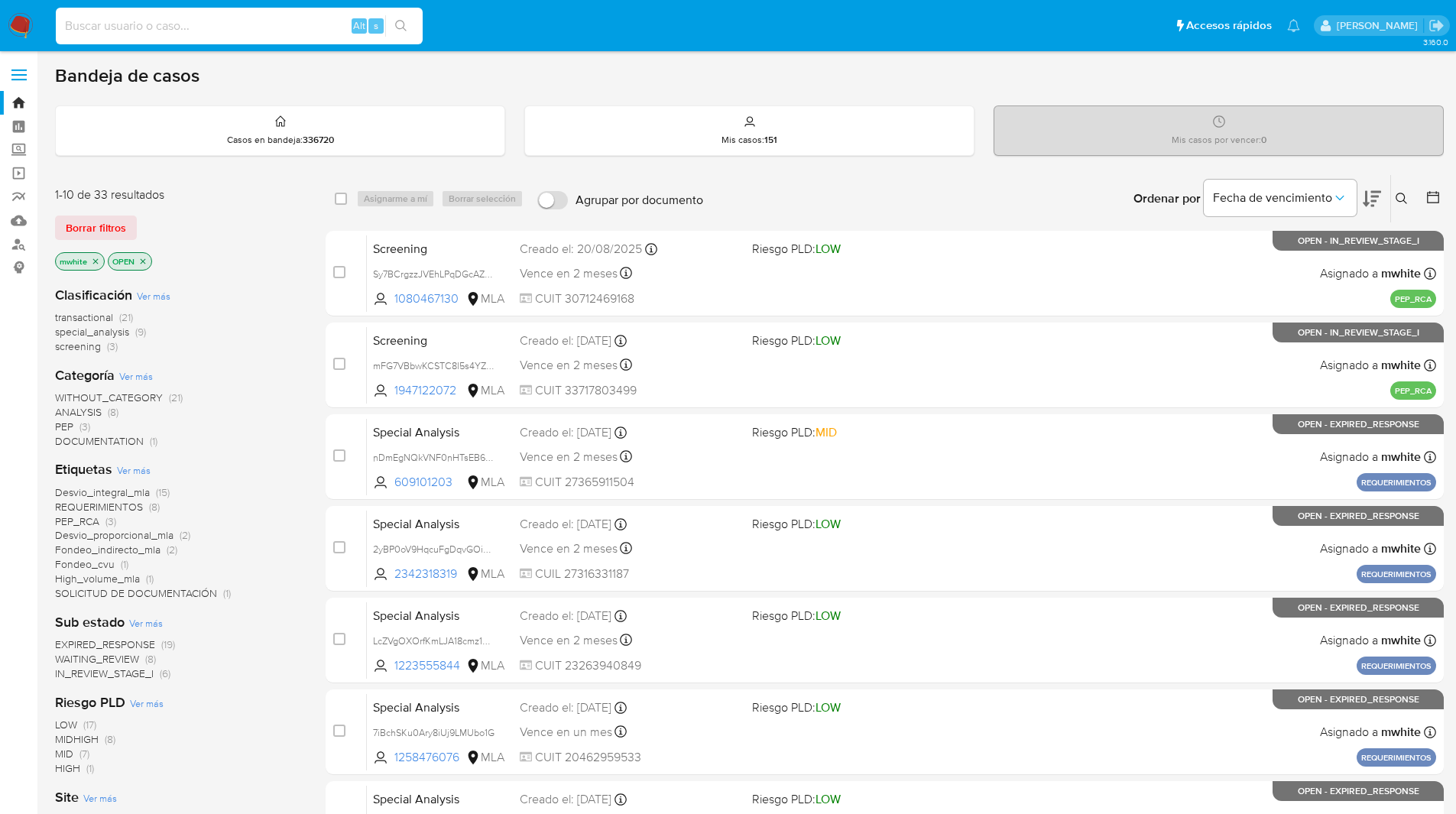
click at [280, 28] on input at bounding box center [239, 26] width 367 height 20
paste input "LcZVgOXOrfKmLJA18cmz1PPh"
type input "LcZVgOXOrfKmLJA18cmz1PPh"
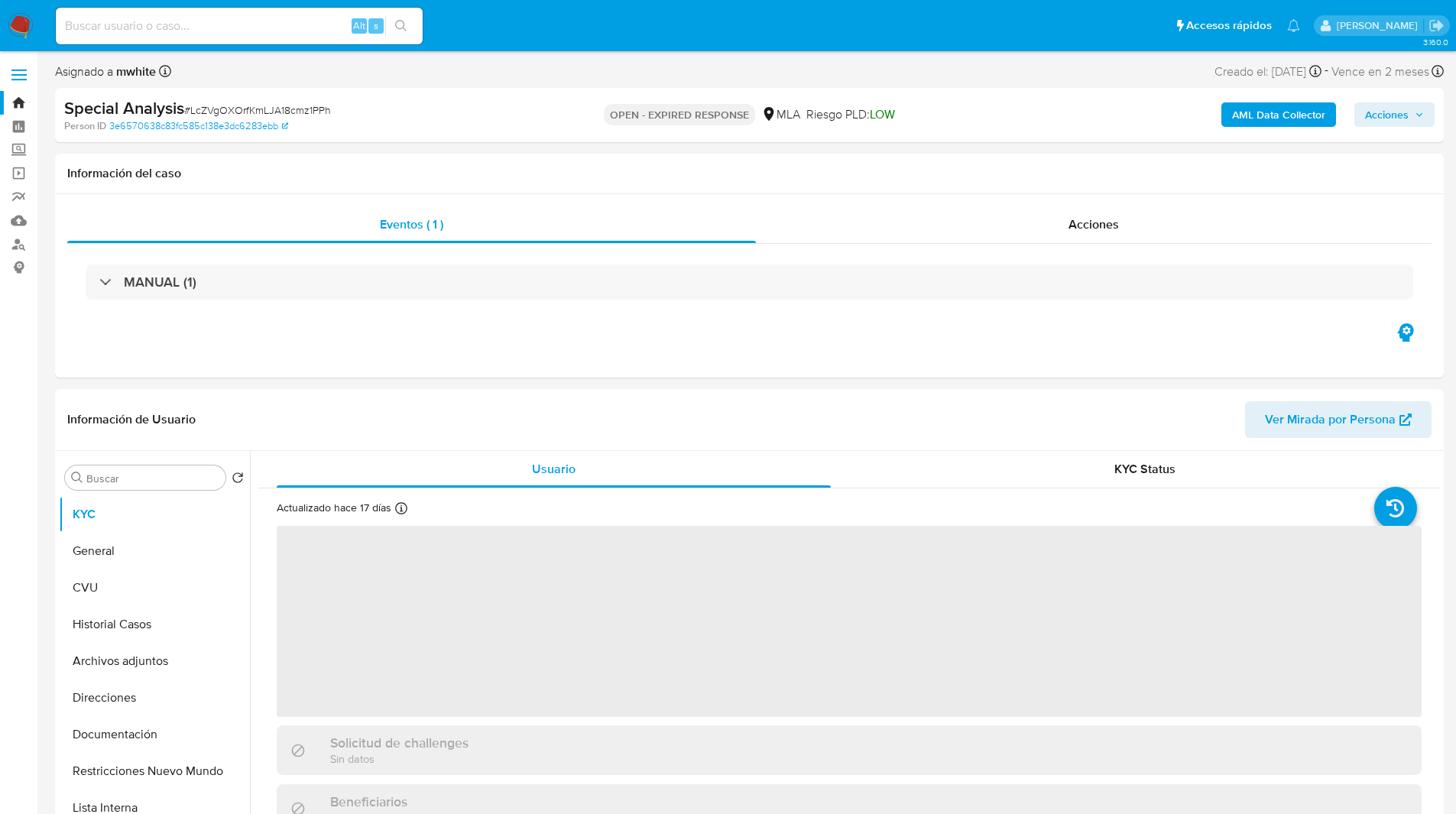
select select "10"
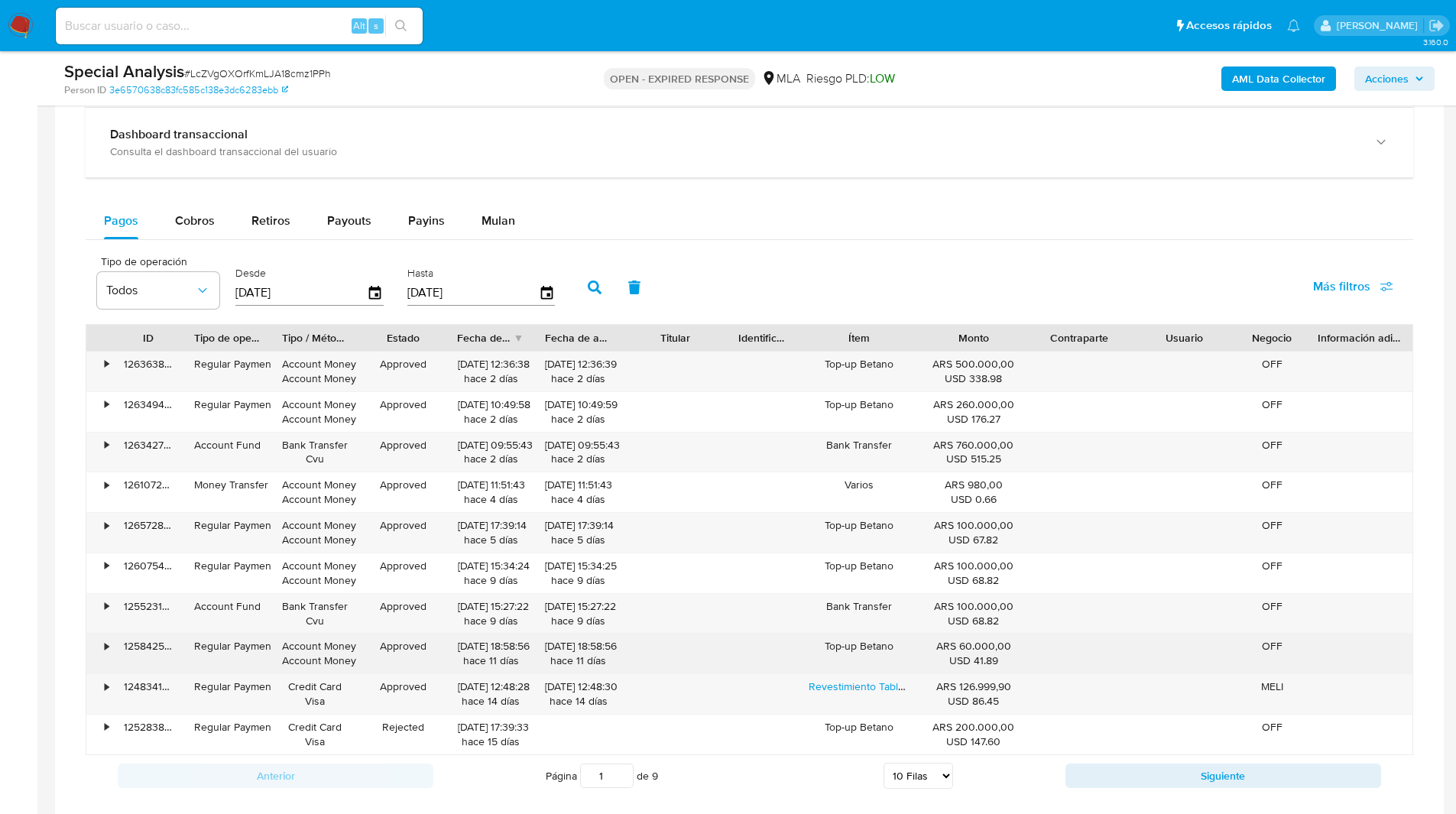
scroll to position [1141, 0]
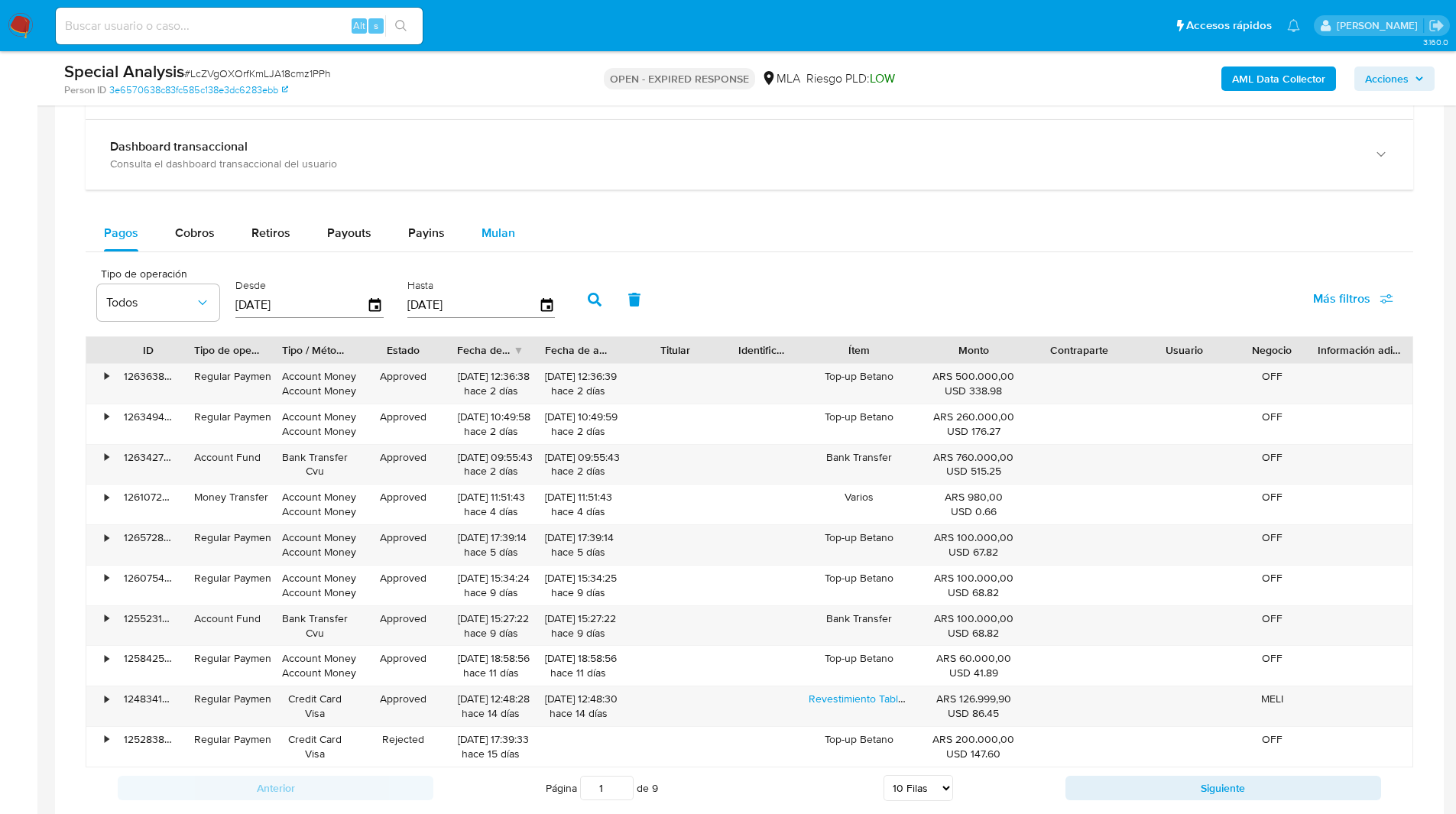
click at [512, 225] on button "Mulan" at bounding box center [498, 233] width 70 height 37
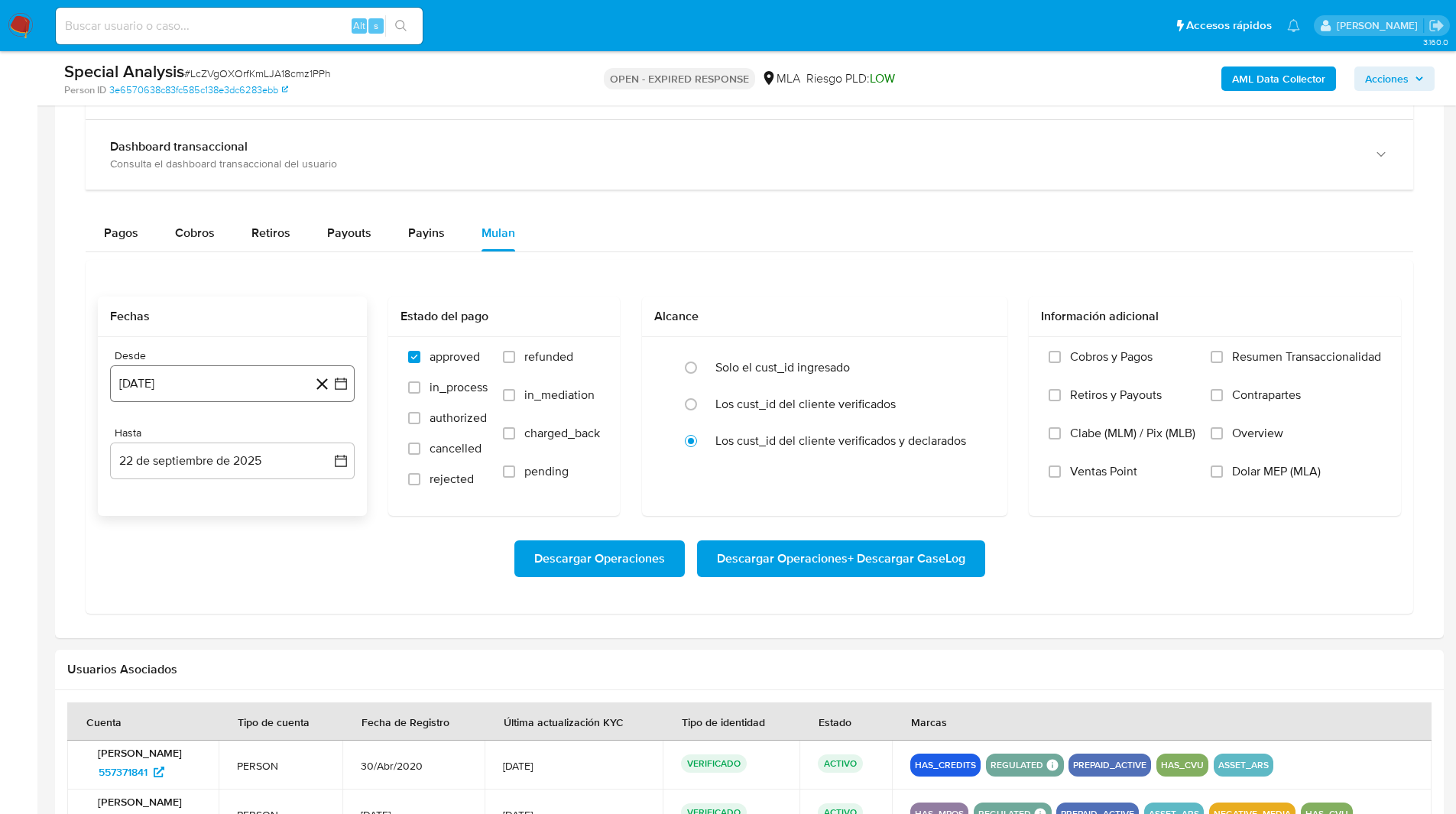
click at [149, 389] on button "[DATE]" at bounding box center [232, 384] width 244 height 37
click at [327, 439] on icon "Mes siguiente" at bounding box center [327, 439] width 18 height 18
click at [326, 502] on button "1" at bounding box center [323, 495] width 24 height 24
click at [168, 465] on button "22 de septiembre de 2025" at bounding box center [232, 461] width 244 height 37
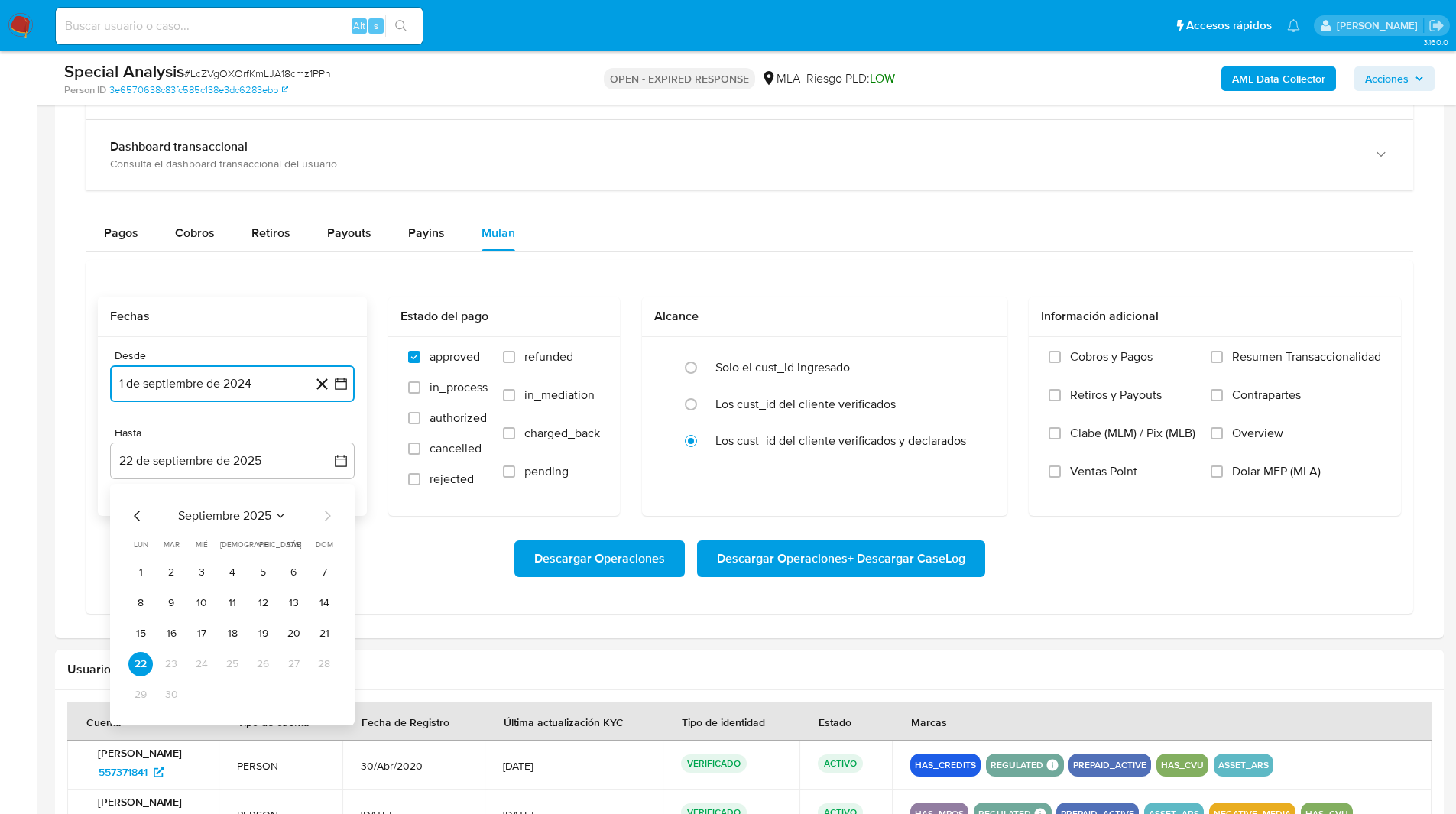
click at [136, 514] on icon "Mes anterior" at bounding box center [136, 516] width 6 height 11
click at [327, 697] on button "31" at bounding box center [323, 694] width 24 height 24
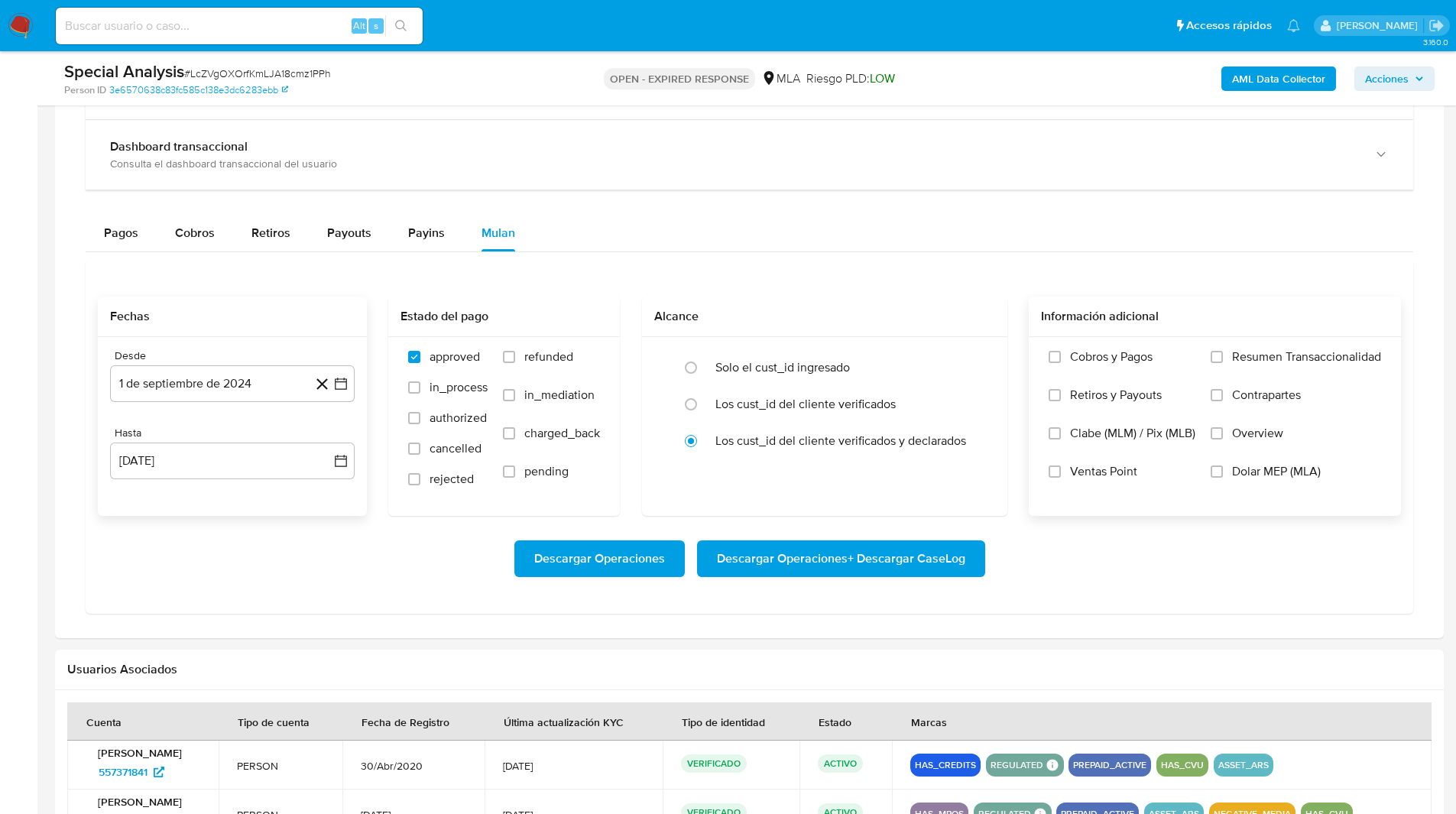
click at [1284, 469] on span "Dolar MEP (MLA)" at bounding box center [1276, 471] width 89 height 15
click at [1222, 469] on input "Dolar MEP (MLA)" at bounding box center [1217, 471] width 13 height 13
click at [887, 557] on span "Descargar Operaciones + Descargar CaseLog" at bounding box center [841, 559] width 249 height 33
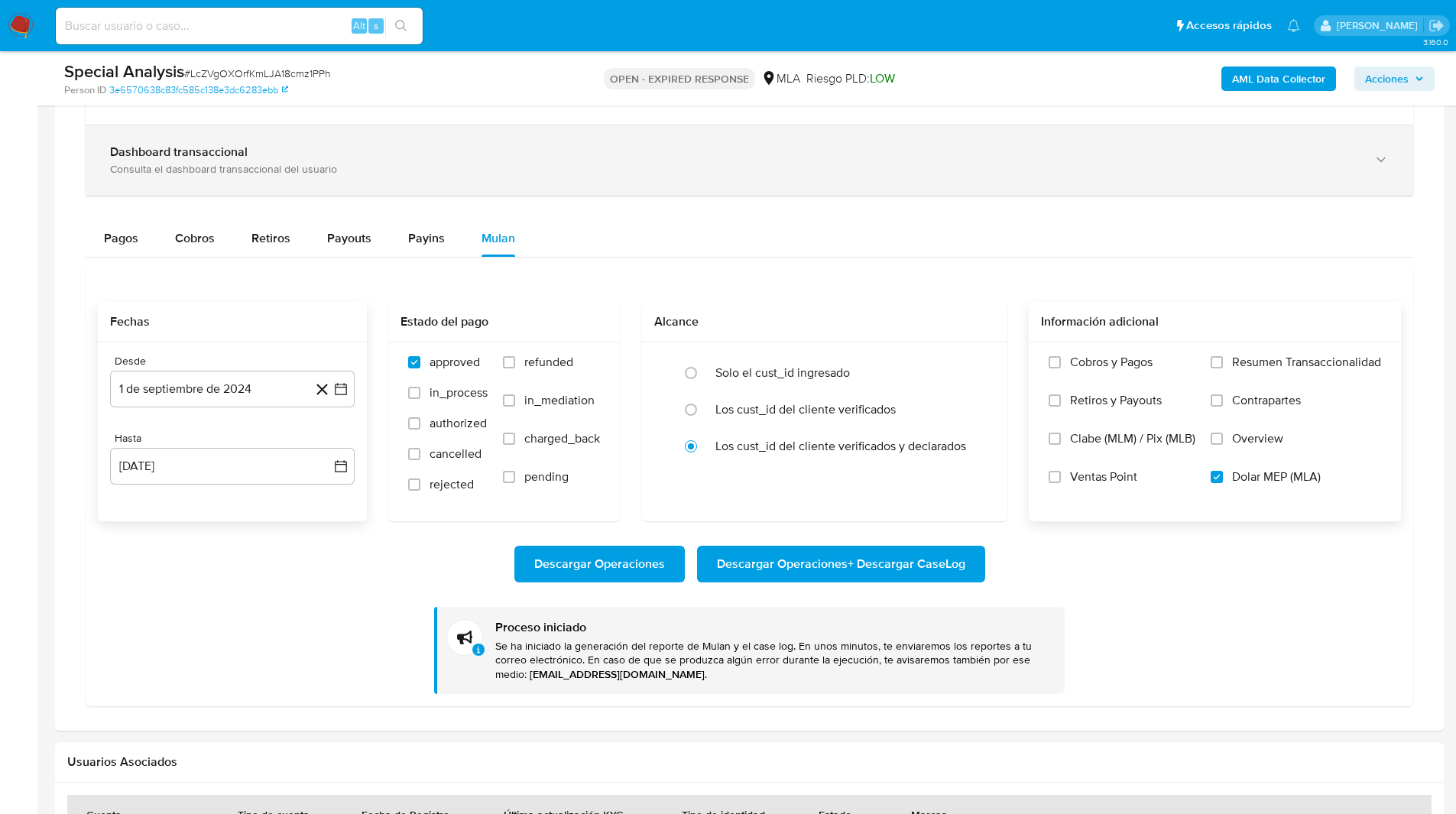
scroll to position [1135, 0]
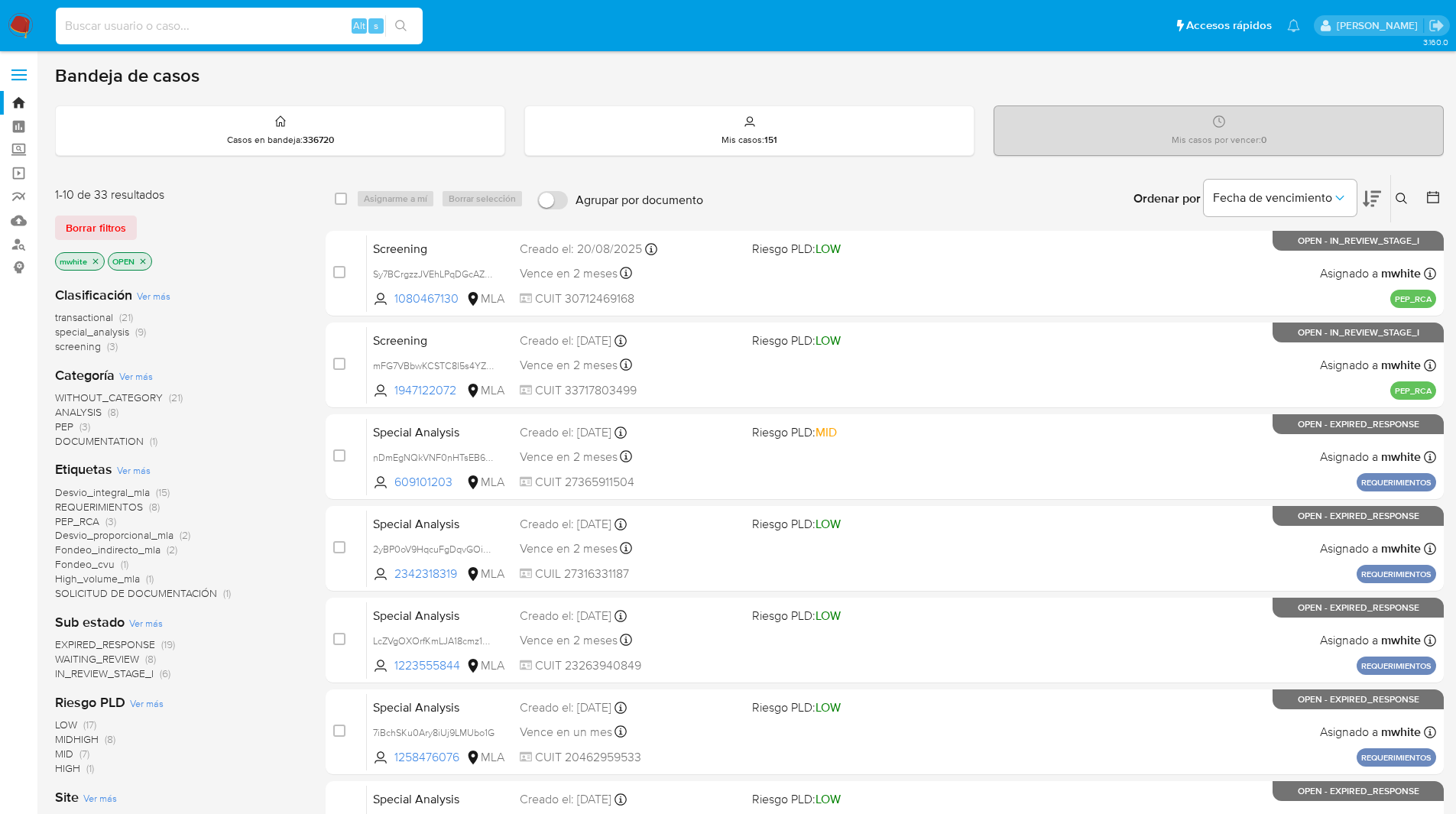
click at [319, 21] on input at bounding box center [239, 26] width 367 height 20
paste input "2yBP0oV9HqcuFgDqvGOiMtea"
type input "2yBP0oV9HqcuFgDqvGOiMtea"
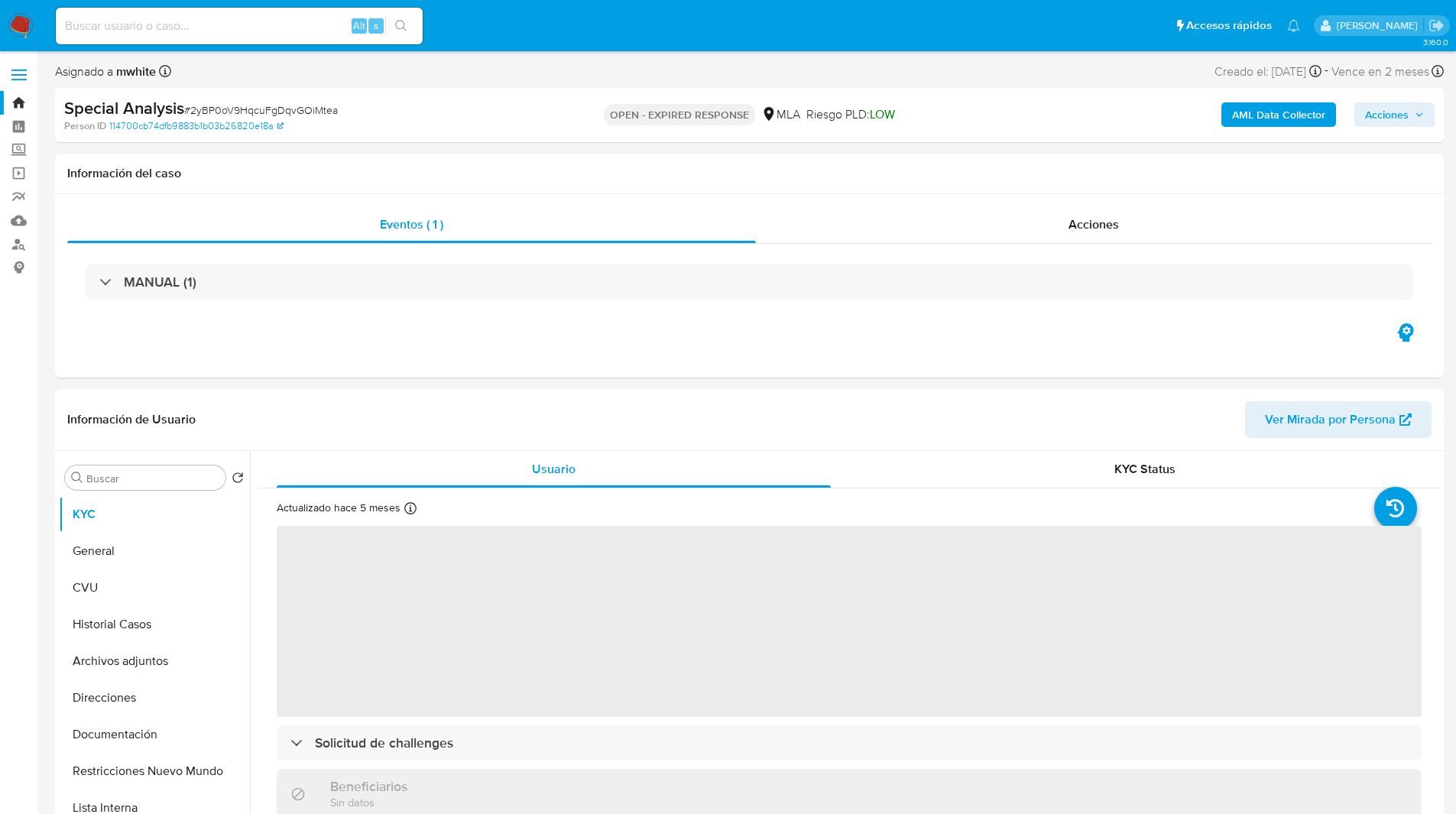
select select "10"
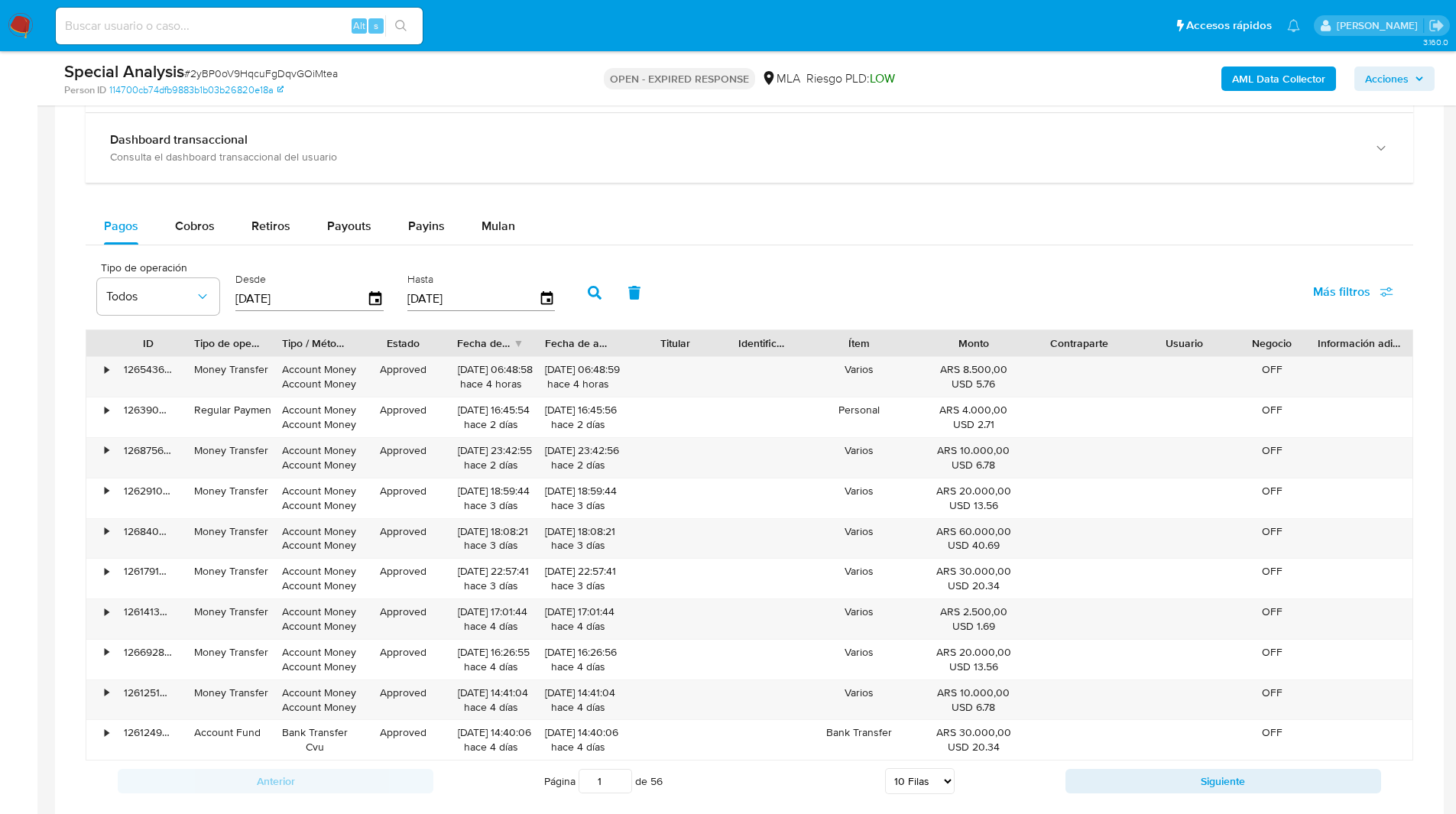
scroll to position [1043, 0]
click at [483, 231] on span "Mulan" at bounding box center [498, 226] width 33 height 18
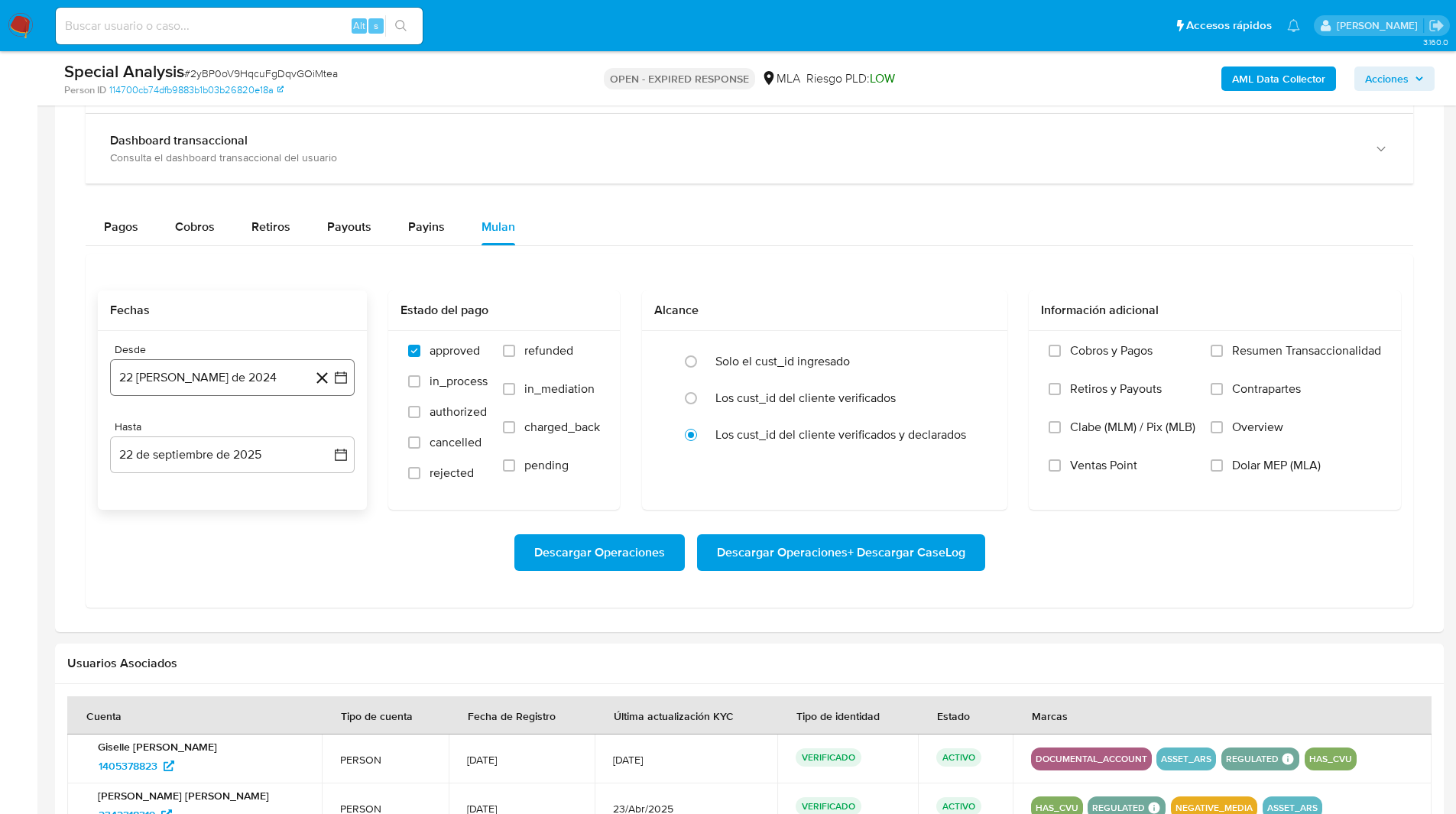
click at [214, 369] on button "[DATE][PERSON_NAME]" at bounding box center [232, 378] width 244 height 37
click at [327, 431] on icon "Mes siguiente" at bounding box center [327, 433] width 18 height 18
click at [327, 500] on button "1" at bounding box center [323, 488] width 24 height 24
click at [210, 439] on button "22 de septiembre de 2025" at bounding box center [232, 455] width 244 height 37
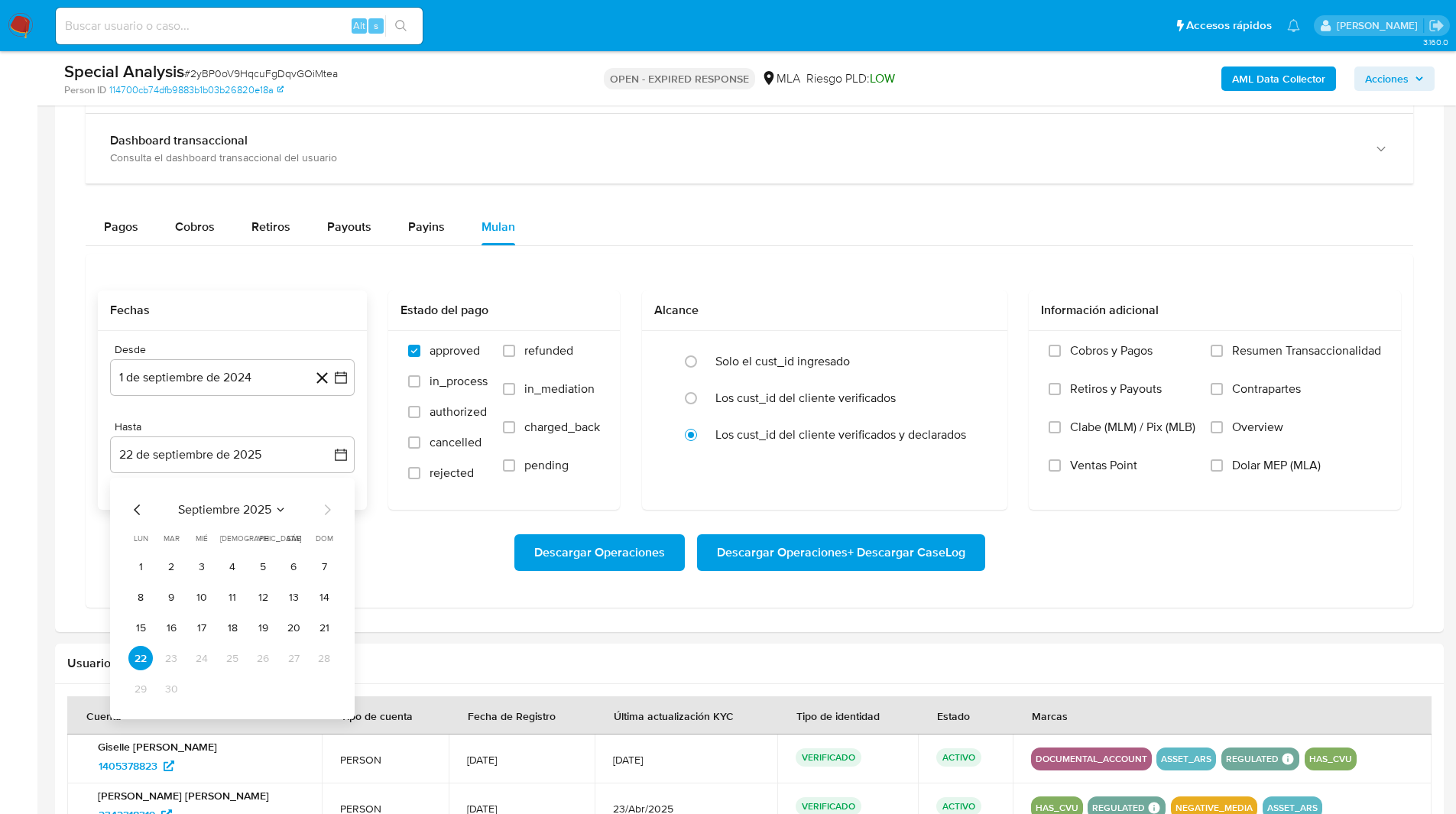
click at [126, 514] on div "septiembre 2025 septiembre 2025 lun lunes mar martes mié miércoles jue jueves v…" at bounding box center [232, 598] width 244 height 241
click at [140, 515] on icon "Mes anterior" at bounding box center [137, 510] width 18 height 18
click at [327, 692] on button "31" at bounding box center [323, 688] width 24 height 24
click at [1291, 456] on label "Overview" at bounding box center [1296, 439] width 171 height 39
click at [1222, 433] on input "Overview" at bounding box center [1217, 427] width 13 height 13
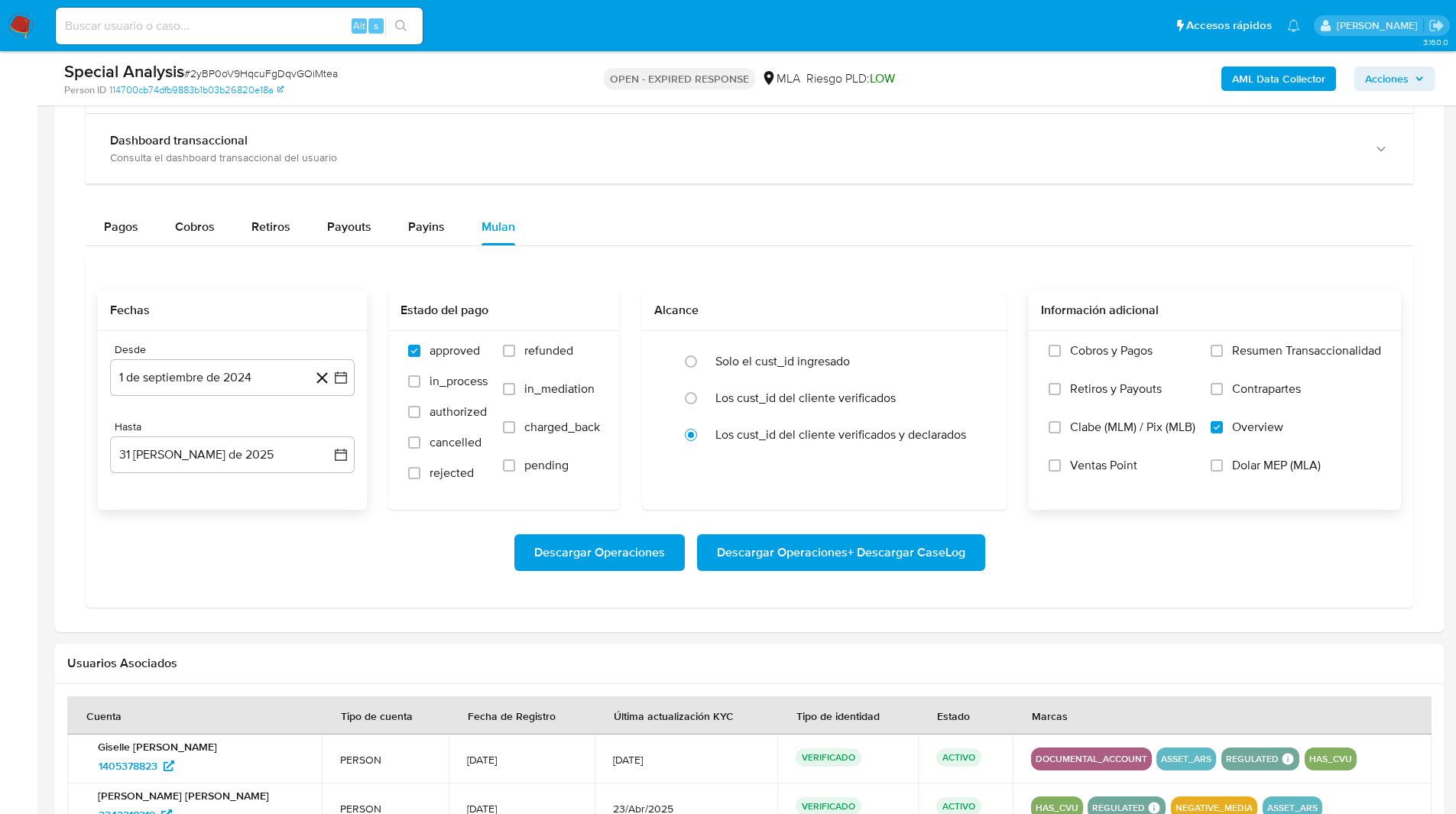
click at [1284, 433] on label "Overview" at bounding box center [1296, 439] width 171 height 39
click at [1222, 433] on input "Overview" at bounding box center [1217, 427] width 13 height 13
click at [1252, 463] on span "Dolar MEP (MLA)" at bounding box center [1276, 466] width 89 height 15
click at [1222, 463] on input "Dolar MEP (MLA)" at bounding box center [1217, 465] width 13 height 13
click at [1284, 464] on span "Dolar MEP (MLA)" at bounding box center [1276, 466] width 89 height 15
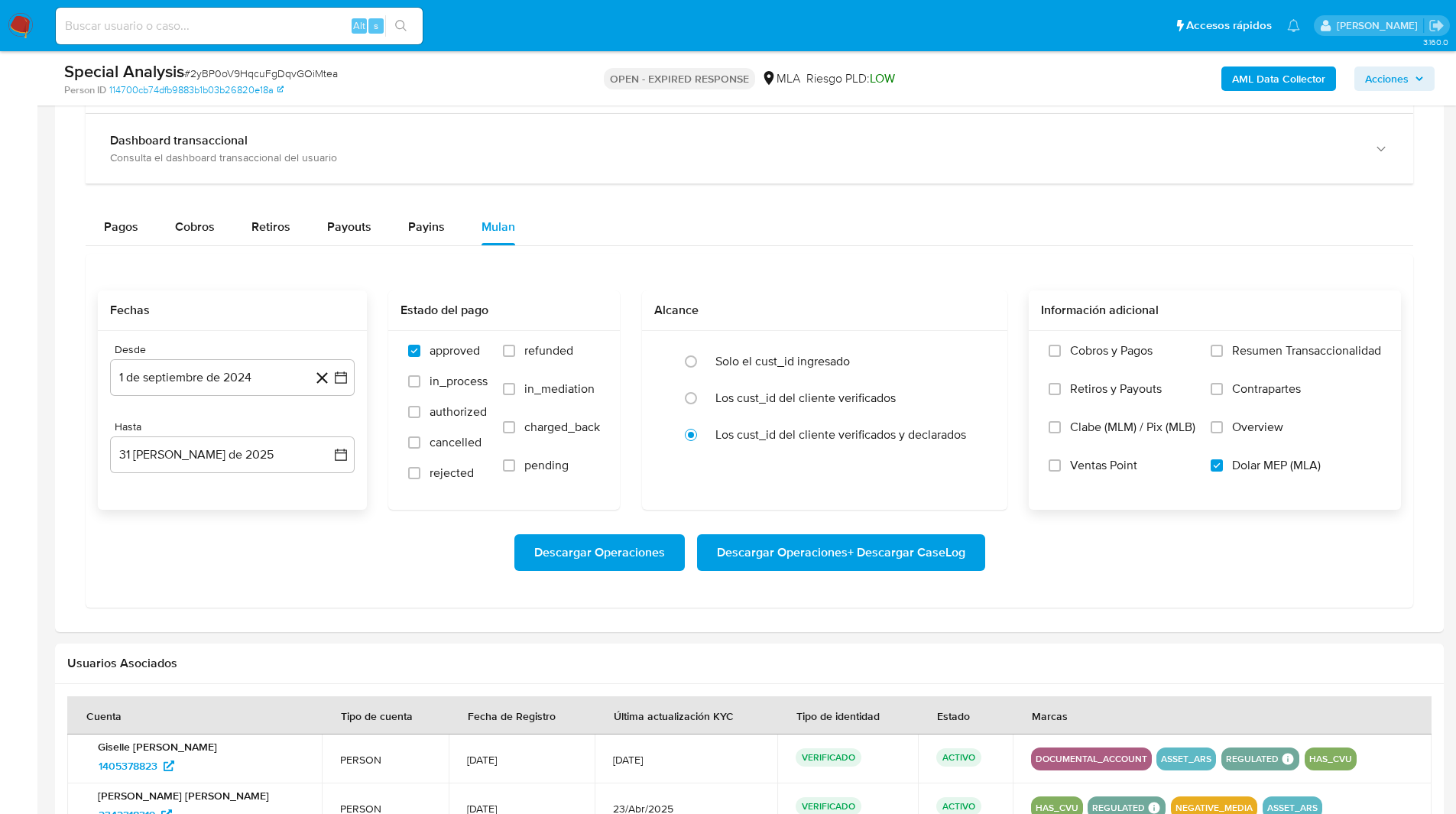
click at [1222, 464] on input "Dolar MEP (MLA)" at bounding box center [1217, 465] width 13 height 13
click at [1255, 464] on span "Dolar MEP (MLA)" at bounding box center [1276, 466] width 89 height 15
click at [1222, 464] on input "Dolar MEP (MLA)" at bounding box center [1217, 465] width 13 height 13
click at [927, 555] on span "Descargar Operaciones + Descargar CaseLog" at bounding box center [841, 553] width 249 height 33
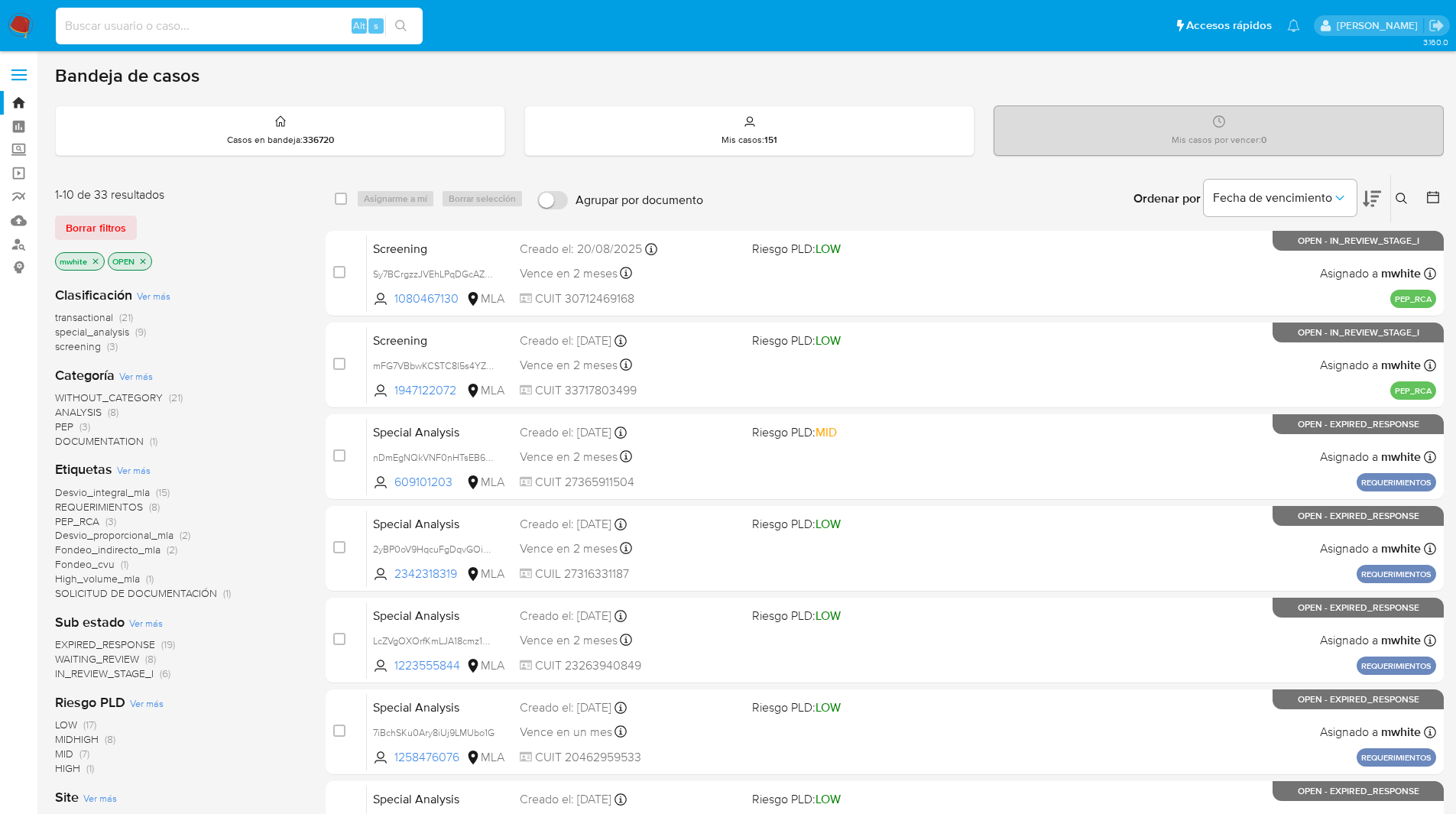
click at [337, 19] on input at bounding box center [239, 26] width 367 height 20
paste input "nDmEgNQkVNF0nHTsEB6viPCb"
type input "nDmEgNQkVNF0nHTsEB6viPCb"
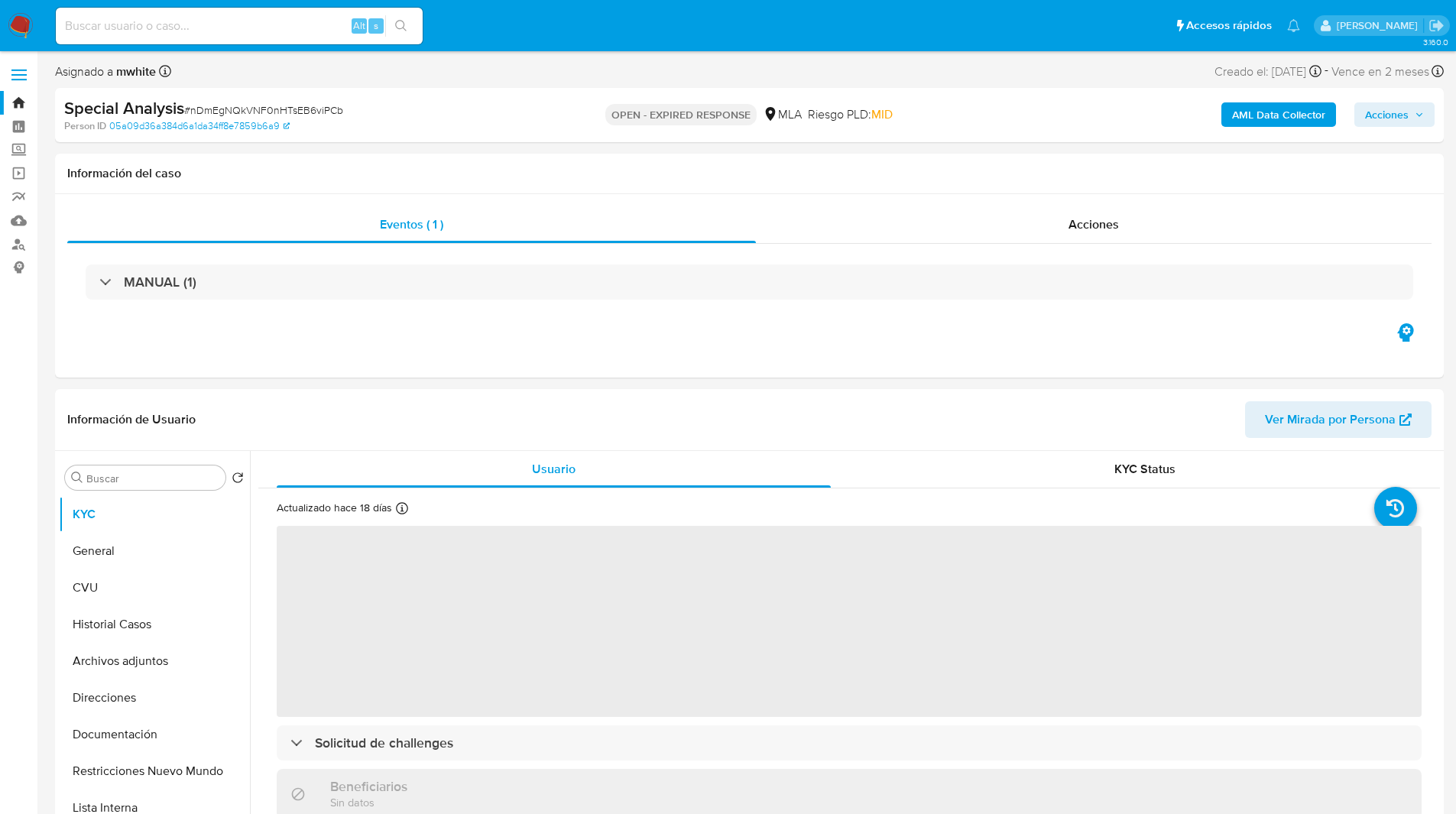
select select "10"
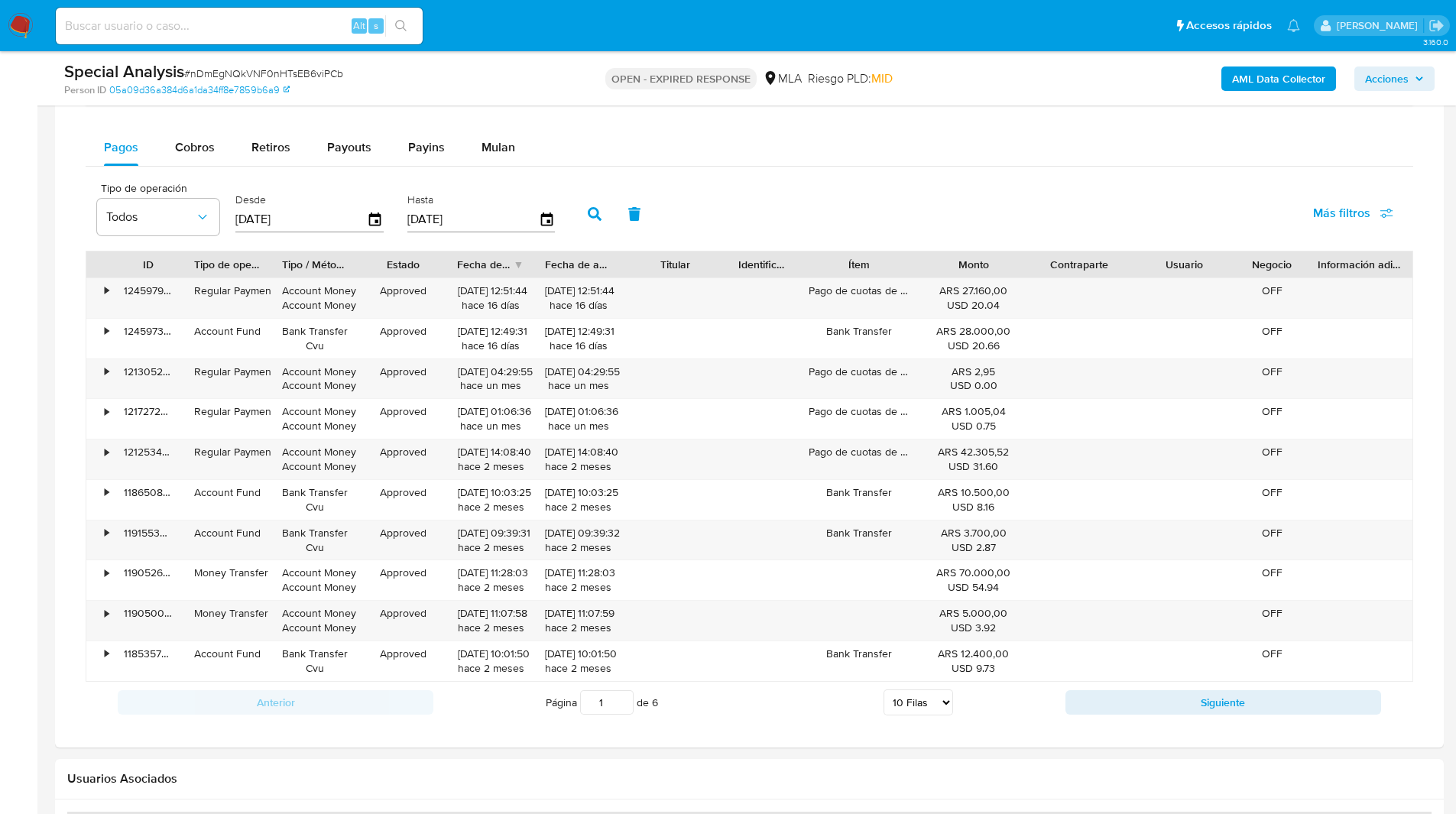
scroll to position [1228, 0]
click at [483, 136] on div "Mulan" at bounding box center [498, 147] width 33 height 37
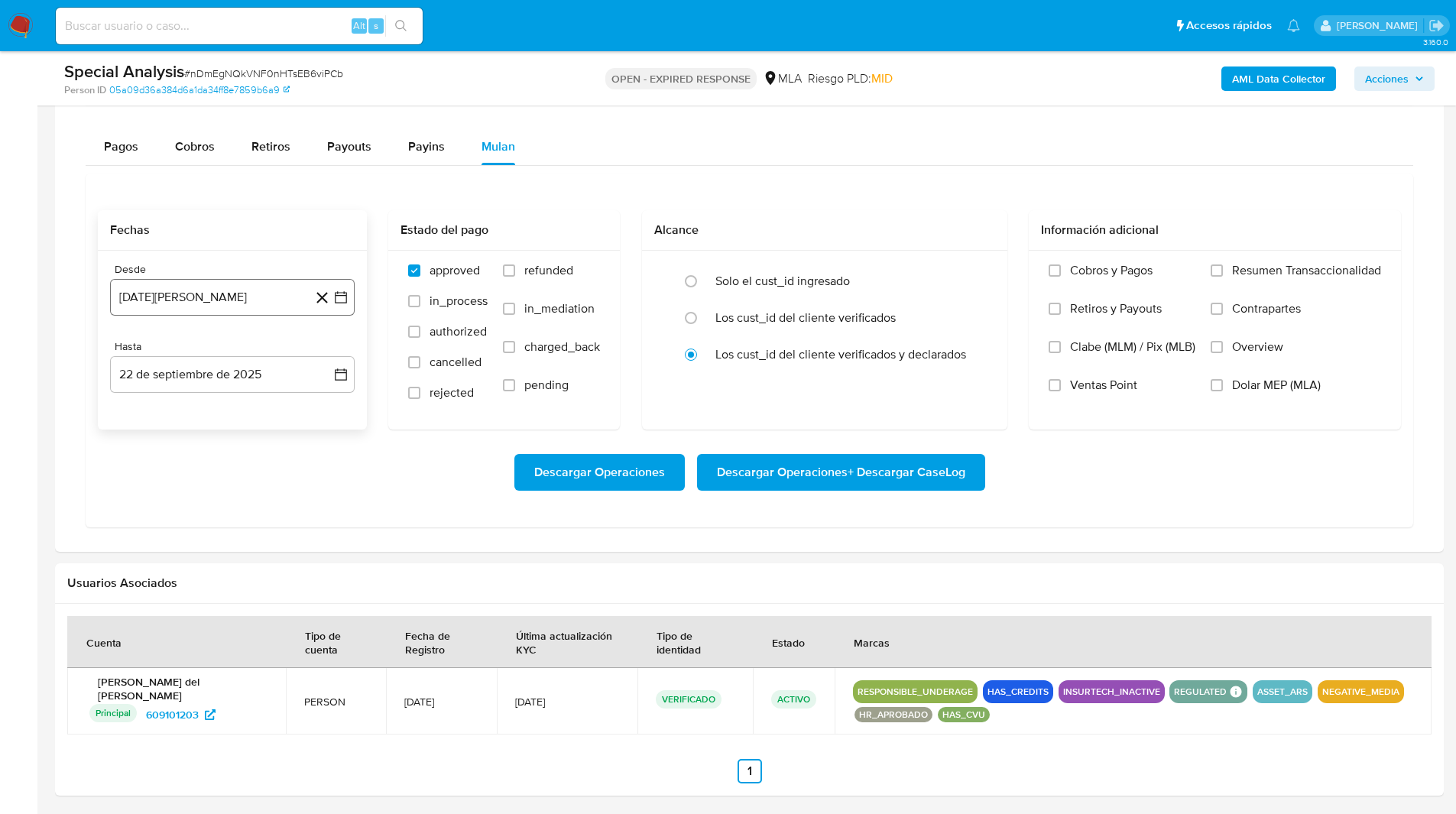
click at [174, 300] on button "[DATE][PERSON_NAME]" at bounding box center [232, 297] width 244 height 37
click at [335, 354] on icon "Mes siguiente" at bounding box center [327, 353] width 18 height 18
click at [327, 408] on button "1" at bounding box center [323, 409] width 24 height 24
click at [155, 387] on button "22 de septiembre de 2025" at bounding box center [232, 374] width 244 height 37
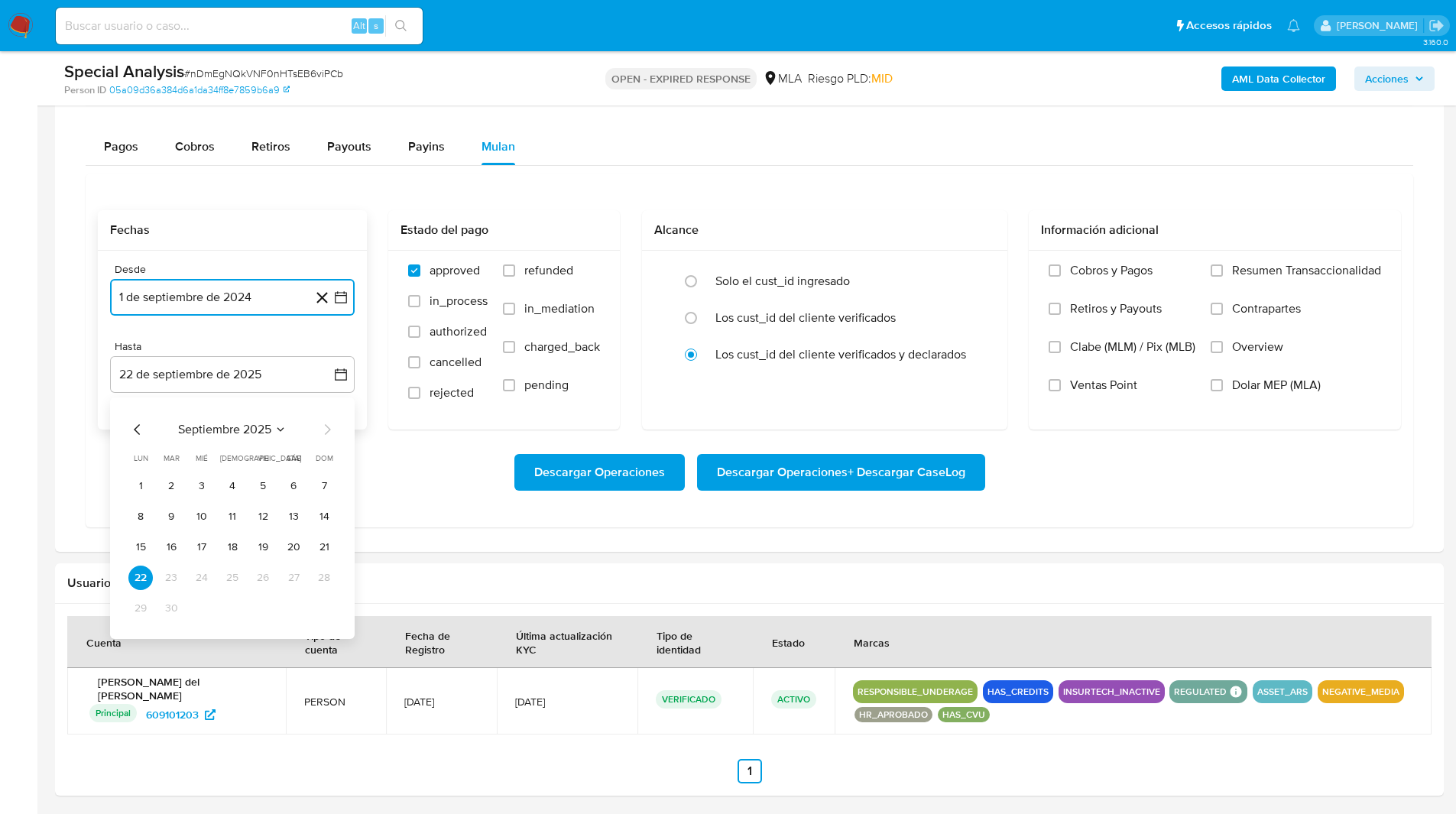
click at [135, 427] on icon "Mes anterior" at bounding box center [137, 430] width 18 height 18
click at [324, 612] on button "31" at bounding box center [323, 608] width 24 height 24
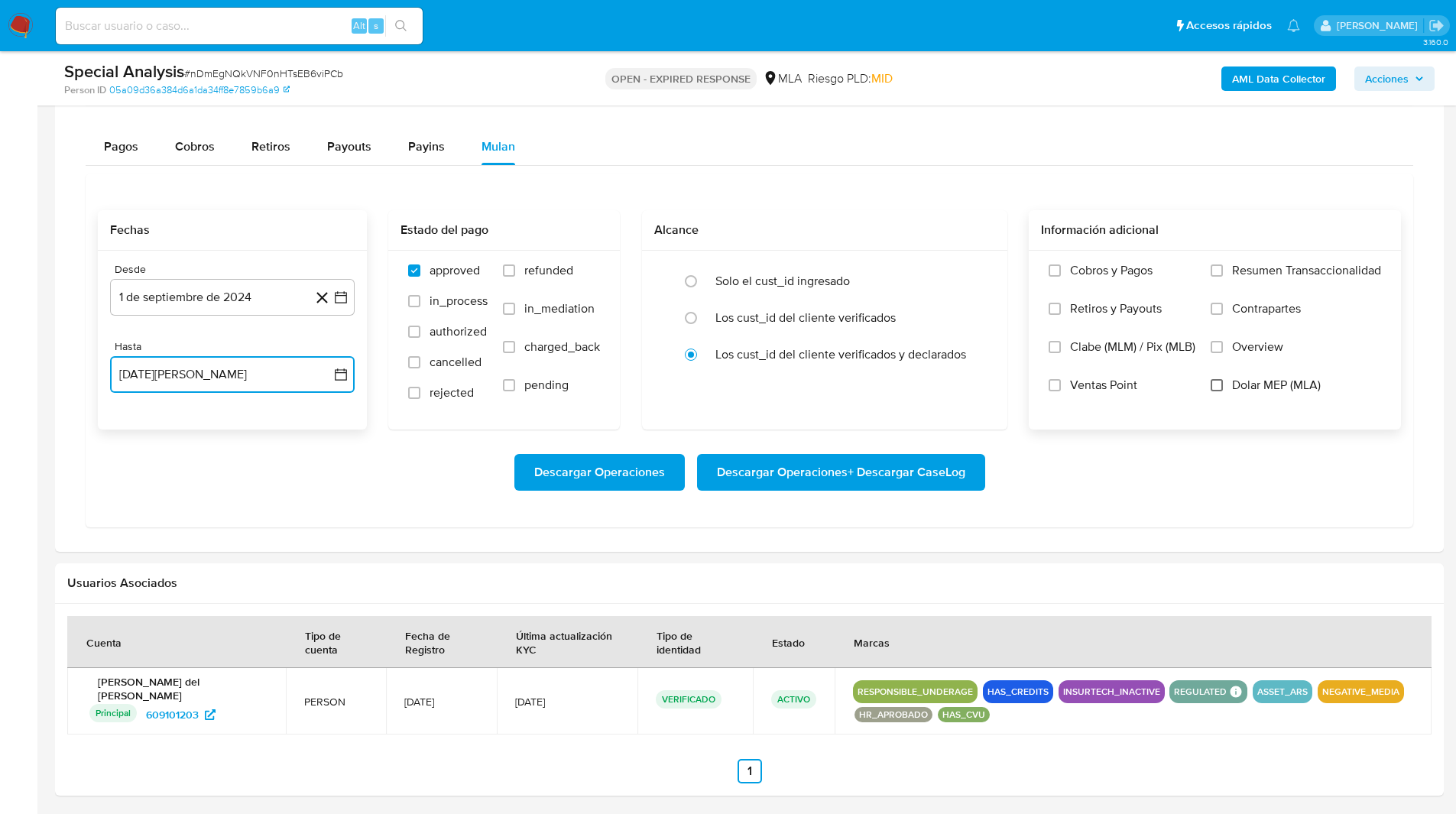
click at [1212, 380] on input "Dolar MEP (MLA)" at bounding box center [1217, 385] width 13 height 13
click at [891, 477] on span "Descargar Operaciones + Descargar CaseLog" at bounding box center [841, 472] width 249 height 33
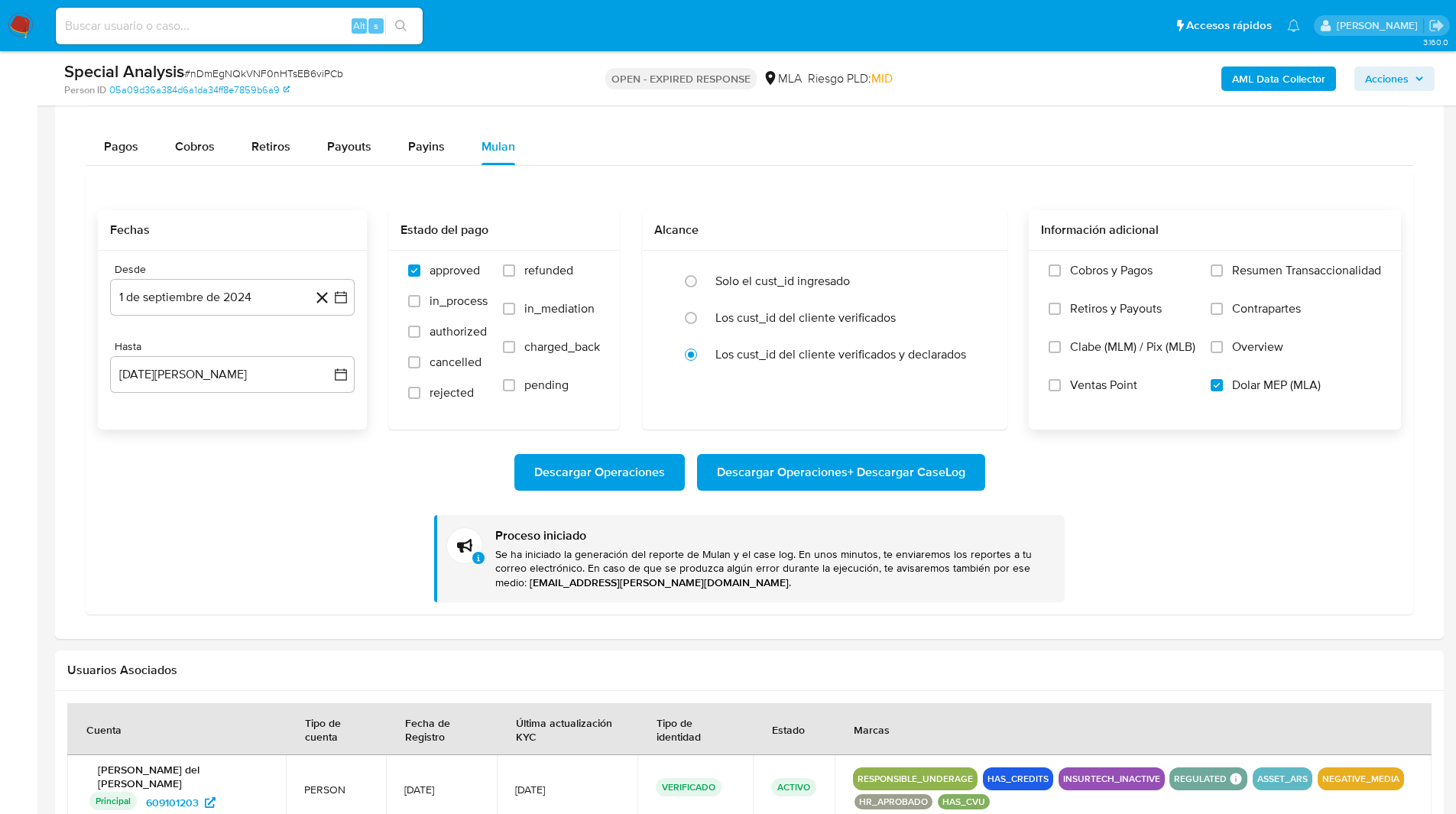
click at [730, 16] on ul "Pausado Ver notificaciones Alt s Accesos rápidos Presiona las siguientes teclas…" at bounding box center [677, 25] width 1259 height 39
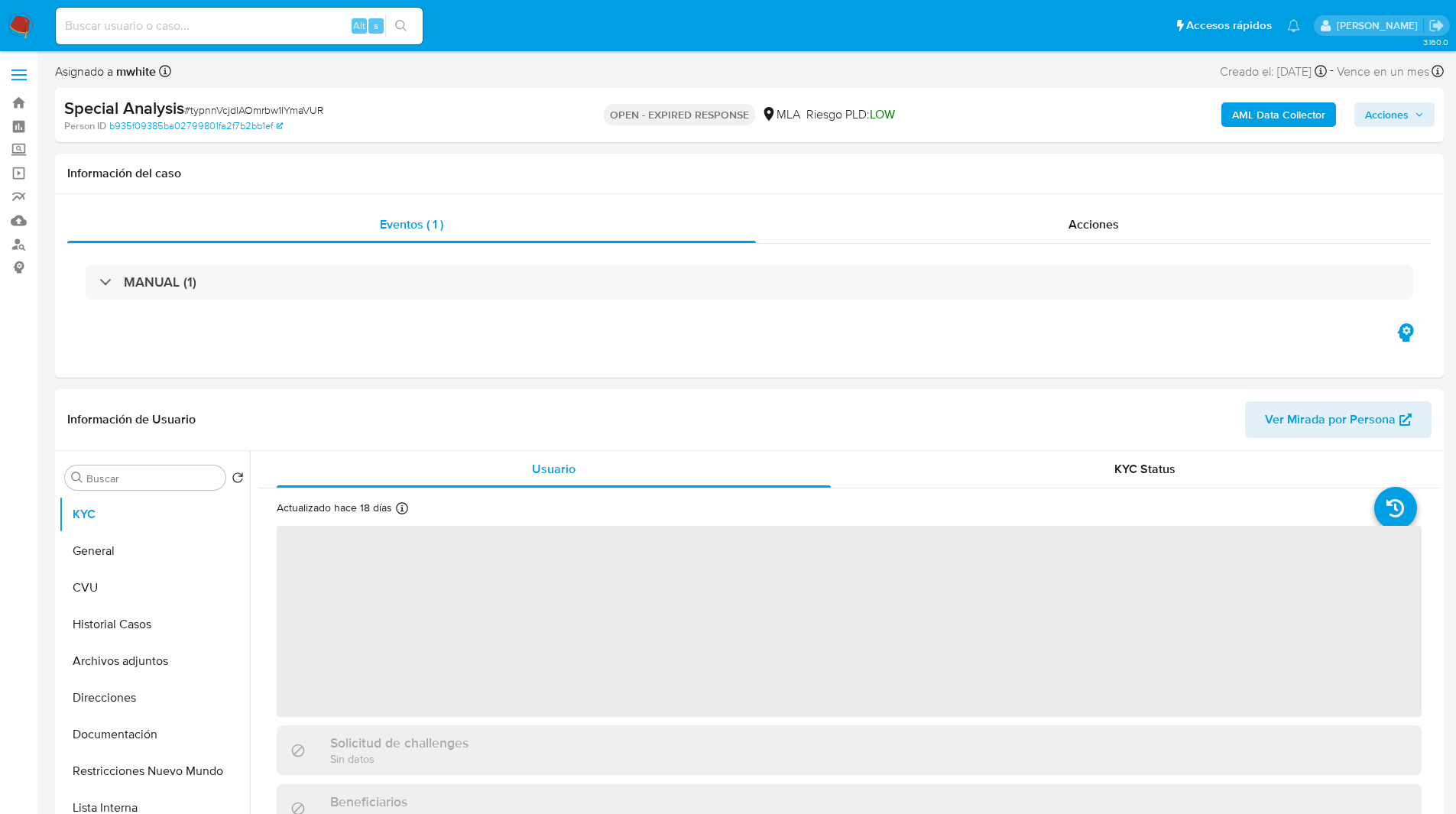
select select "10"
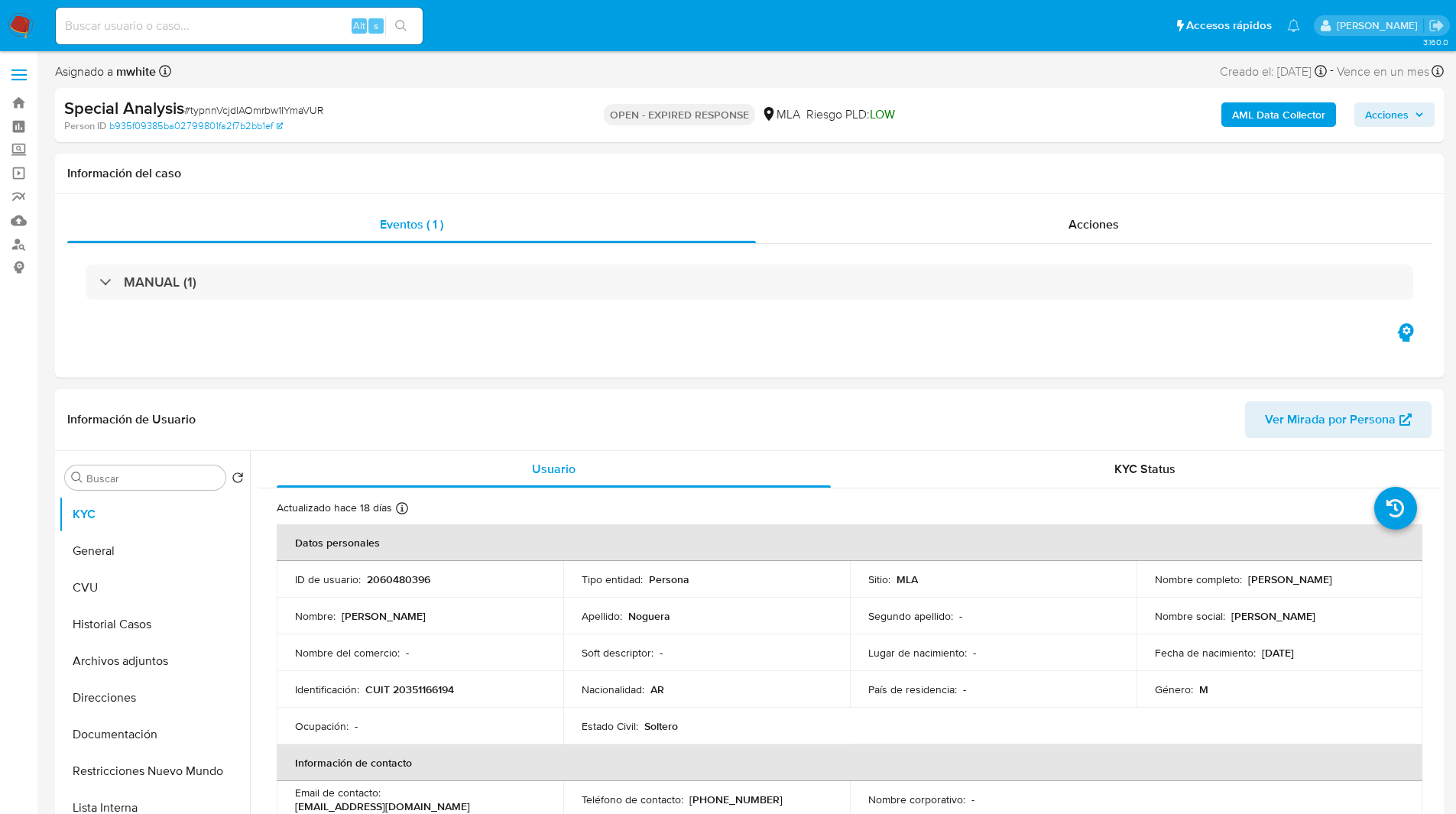
click at [635, 81] on div "Asignado a mwhite Asignado el: [DATE] 15:35:18 Creado el: [DATE] Creado el: [DA…" at bounding box center [749, 75] width 1388 height 27
click at [661, 74] on div "Asignado a mwhite Asignado el: [DATE] 15:35:18 Creado el: [DATE] Creado el: [DA…" at bounding box center [749, 75] width 1388 height 27
click at [556, 39] on ul "Pausado Ver notificaciones Alt s Accesos rápidos Presiona las siguientes teclas…" at bounding box center [677, 25] width 1259 height 39
click at [585, 39] on ul "Pausado Ver notificaciones Alt s Accesos rápidos Presiona las siguientes teclas…" at bounding box center [677, 25] width 1259 height 39
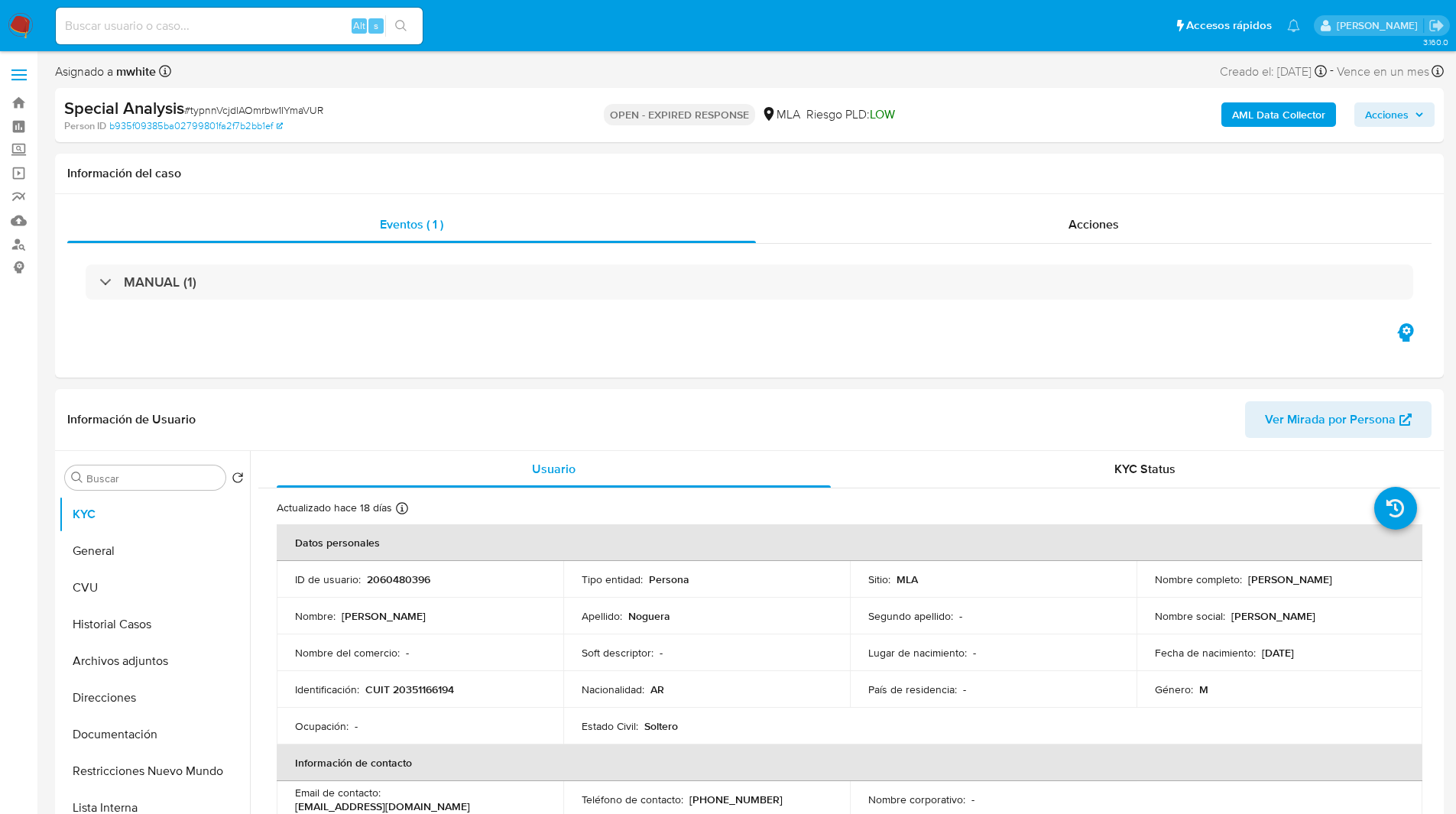
click at [608, 43] on ul "Pausado Ver notificaciones Alt s Accesos rápidos Presiona las siguientes teclas…" at bounding box center [677, 25] width 1259 height 39
click at [512, 37] on ul "Pausado Ver notificaciones Alt s Accesos rápidos Presiona las siguientes teclas…" at bounding box center [677, 25] width 1259 height 39
click at [510, 30] on ul "Pausado Ver notificaciones Alt s Accesos rápidos Presiona las siguientes teclas…" at bounding box center [677, 25] width 1259 height 39
click at [517, 30] on ul "Pausado Ver notificaciones Alt s Accesos rápidos Presiona las siguientes teclas…" at bounding box center [677, 25] width 1259 height 39
click at [524, 28] on ul "Pausado Ver notificaciones Alt s Accesos rápidos Presiona las siguientes teclas…" at bounding box center [677, 25] width 1259 height 39
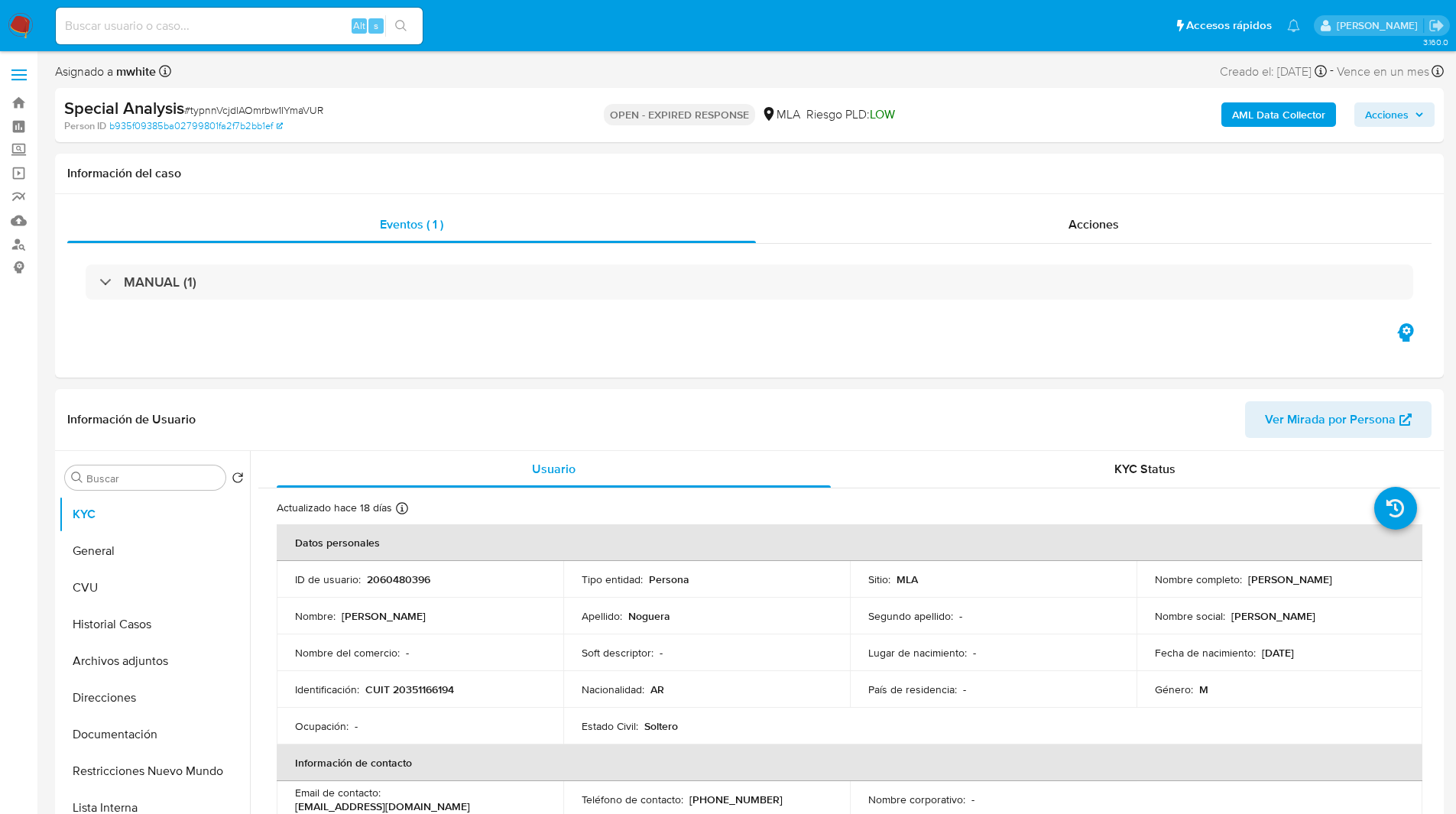
click at [524, 28] on ul "Pausado Ver notificaciones Alt s Accesos rápidos Presiona las siguientes teclas…" at bounding box center [677, 25] width 1259 height 39
click at [514, 24] on ul "Pausado Ver notificaciones Alt s Accesos rápidos Presiona las siguientes teclas…" at bounding box center [677, 25] width 1259 height 39
click at [625, 24] on ul "Pausado Ver notificaciones Alt s Accesos rápidos Presiona las siguientes teclas…" at bounding box center [677, 25] width 1259 height 39
click at [599, 27] on ul "Pausado Ver notificaciones Alt s Accesos rápidos Presiona las siguientes teclas…" at bounding box center [677, 25] width 1259 height 39
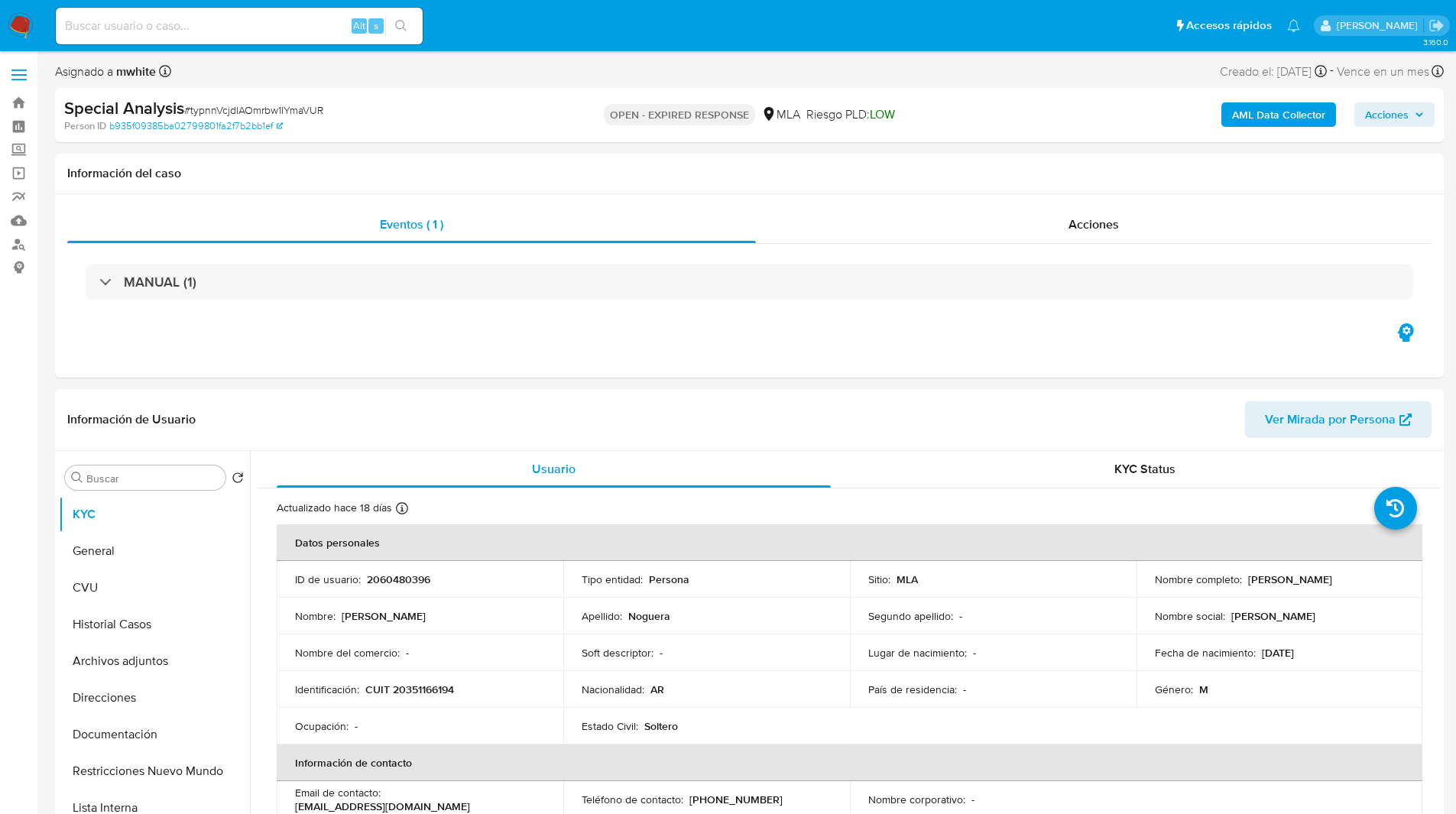
click at [599, 27] on ul "Pausado Ver notificaciones Alt s Accesos rápidos Presiona las siguientes teclas…" at bounding box center [677, 25] width 1259 height 39
click at [593, 27] on ul "Pausado Ver notificaciones Alt s Accesos rápidos Presiona las siguientes teclas…" at bounding box center [677, 25] width 1259 height 39
click at [853, 256] on div "MANUAL (1)" at bounding box center [749, 281] width 1364 height 76
click at [879, 260] on div "MANUAL (1)" at bounding box center [749, 281] width 1364 height 76
click at [860, 312] on div "MANUAL (1)" at bounding box center [749, 281] width 1364 height 76
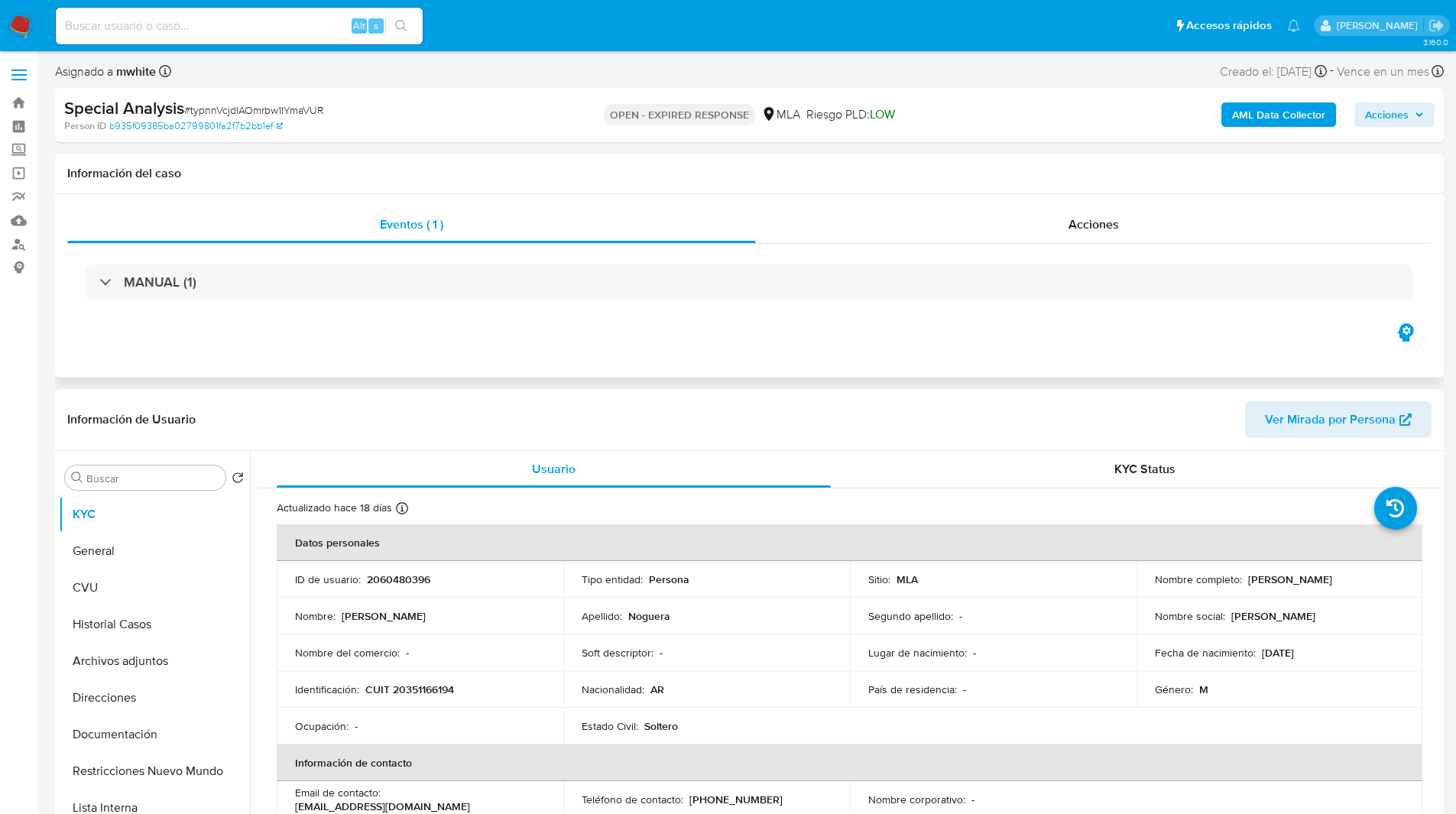
click at [889, 322] on div "Eventos ( 1 ) Acciones MANUAL (1)" at bounding box center [749, 286] width 1388 height 183
click at [917, 333] on div "Eventos ( 1 ) Acciones MANUAL (1)" at bounding box center [749, 286] width 1388 height 183
drag, startPoint x: 988, startPoint y: 343, endPoint x: 862, endPoint y: 336, distance: 126.2
click at [862, 336] on div "Eventos ( 1 ) Acciones MANUAL (1)" at bounding box center [749, 286] width 1388 height 183
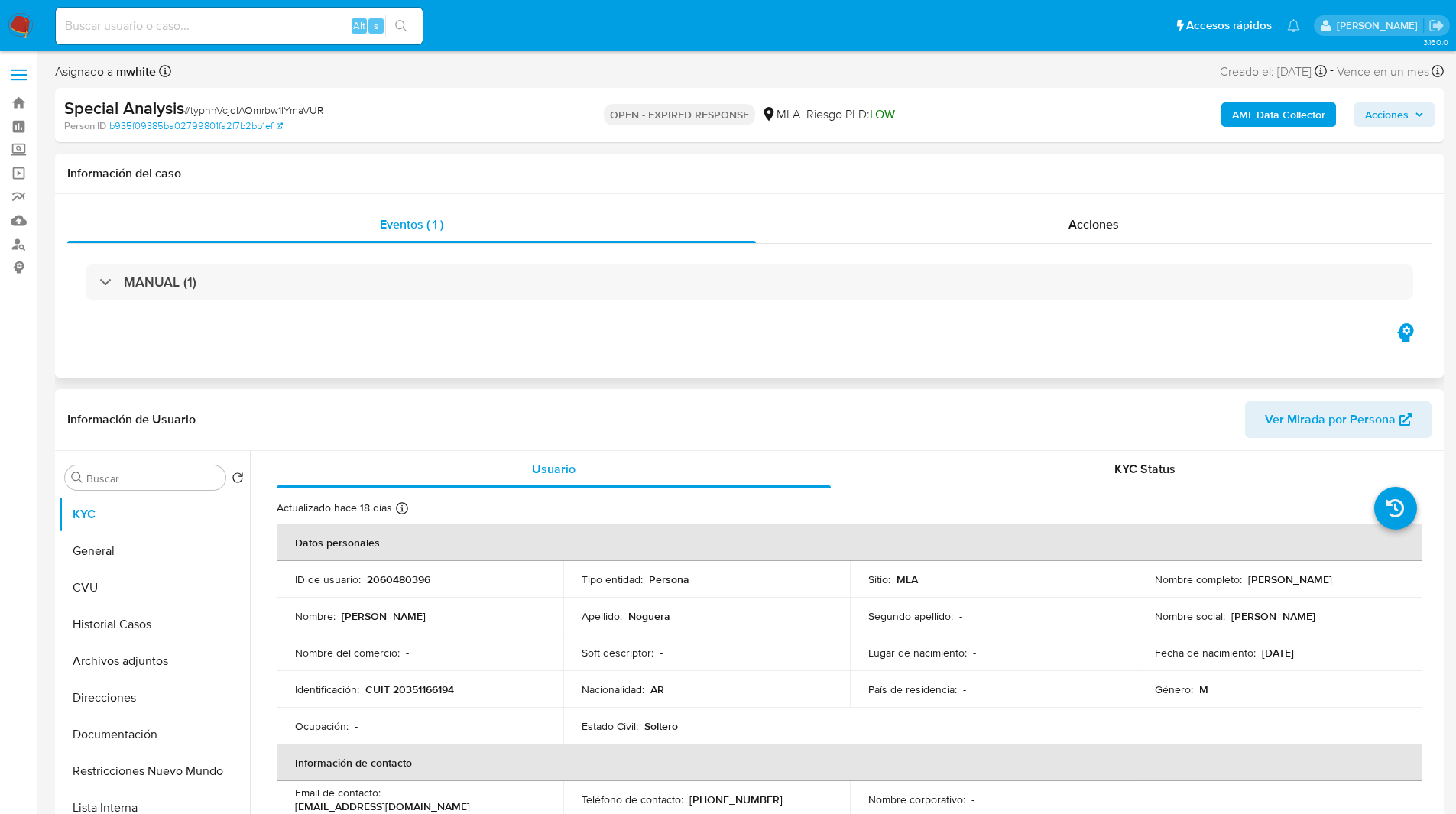
click at [862, 336] on div "Eventos ( 1 ) Acciones MANUAL (1)" at bounding box center [749, 286] width 1388 height 183
click at [853, 336] on div "Eventos ( 1 ) Acciones MANUAL (1)" at bounding box center [749, 286] width 1388 height 183
click at [802, 357] on div "Eventos ( 1 ) Acciones MANUAL (1)" at bounding box center [749, 286] width 1388 height 183
click at [713, 153] on div "Información del caso" at bounding box center [749, 173] width 1388 height 40
click at [780, 44] on ul "Pausado Ver notificaciones Alt s Accesos rápidos Presiona las siguientes teclas…" at bounding box center [677, 25] width 1259 height 39
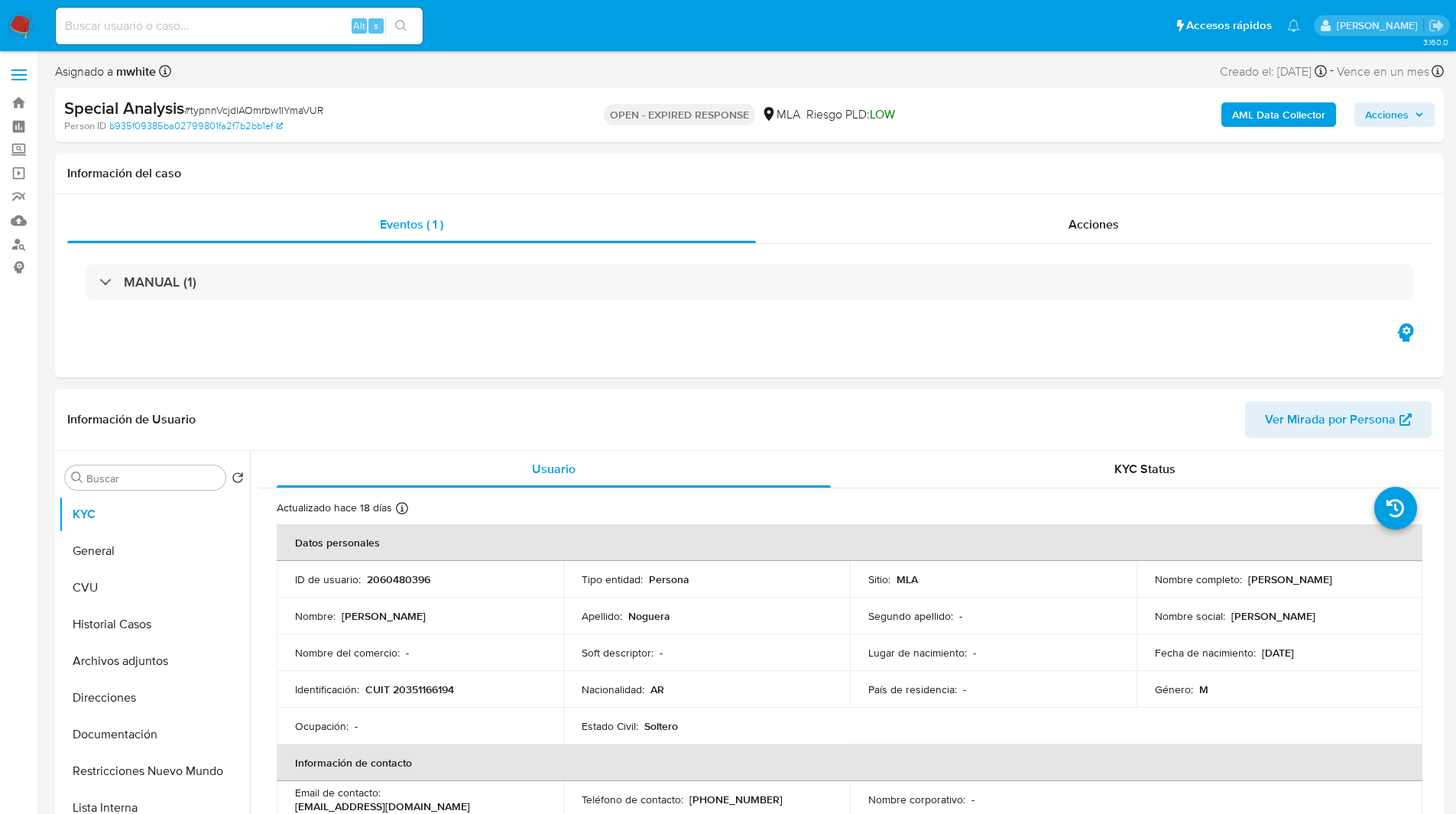
click at [830, 51] on nav "Pausado Ver notificaciones Alt s Accesos rápidos Presiona las siguientes teclas…" at bounding box center [728, 25] width 1456 height 51
